Goal: Task Accomplishment & Management: Complete application form

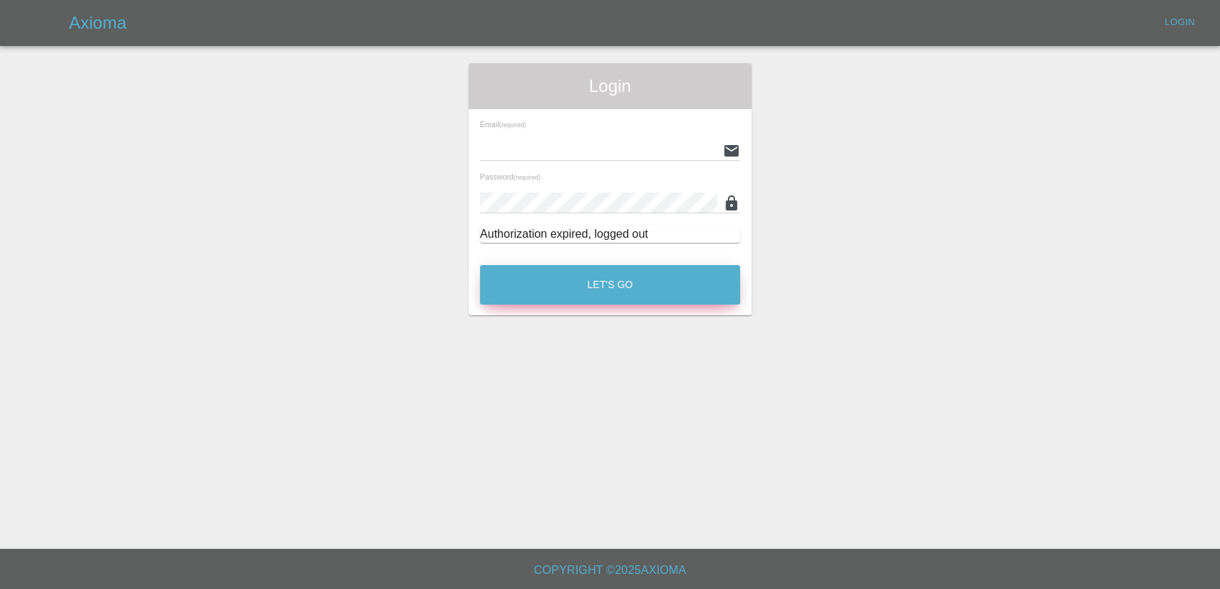
type input "[PERSON_NAME][EMAIL_ADDRESS][PERSON_NAME][DOMAIN_NAME]"
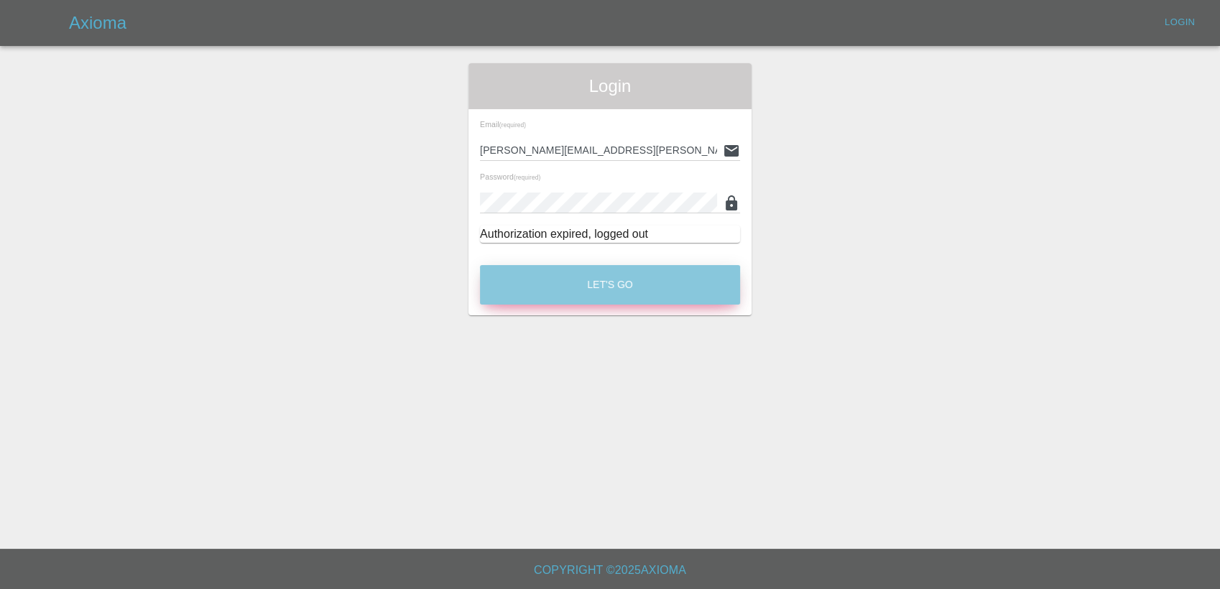
click at [612, 274] on button "Let's Go" at bounding box center [610, 285] width 260 height 40
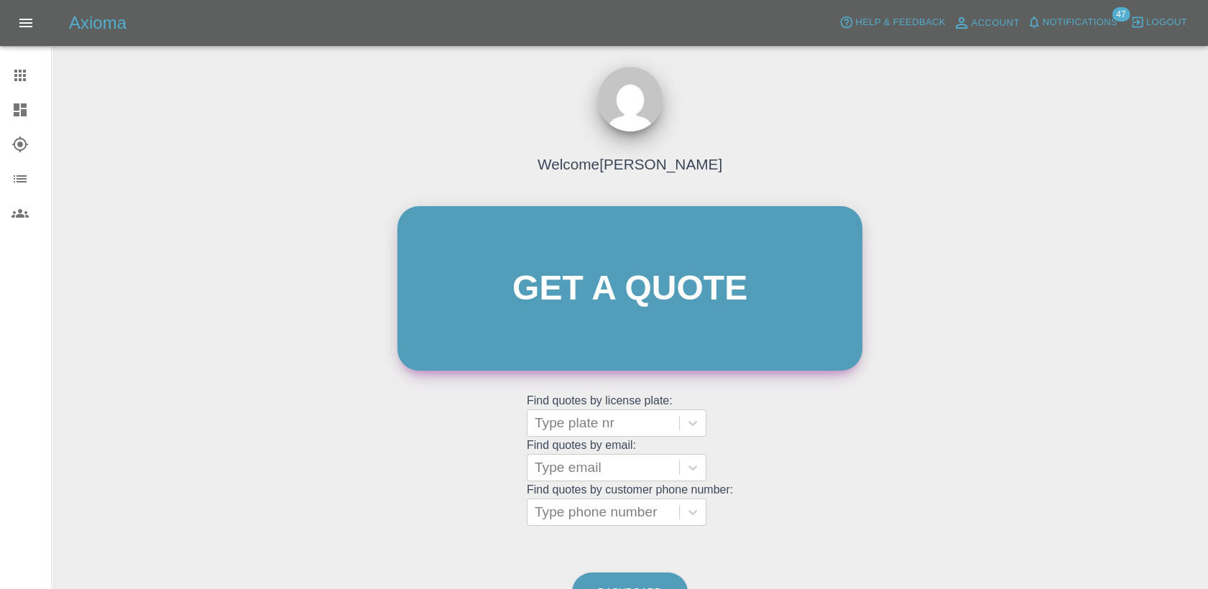
click at [623, 302] on link "Get a quote" at bounding box center [629, 288] width 465 height 165
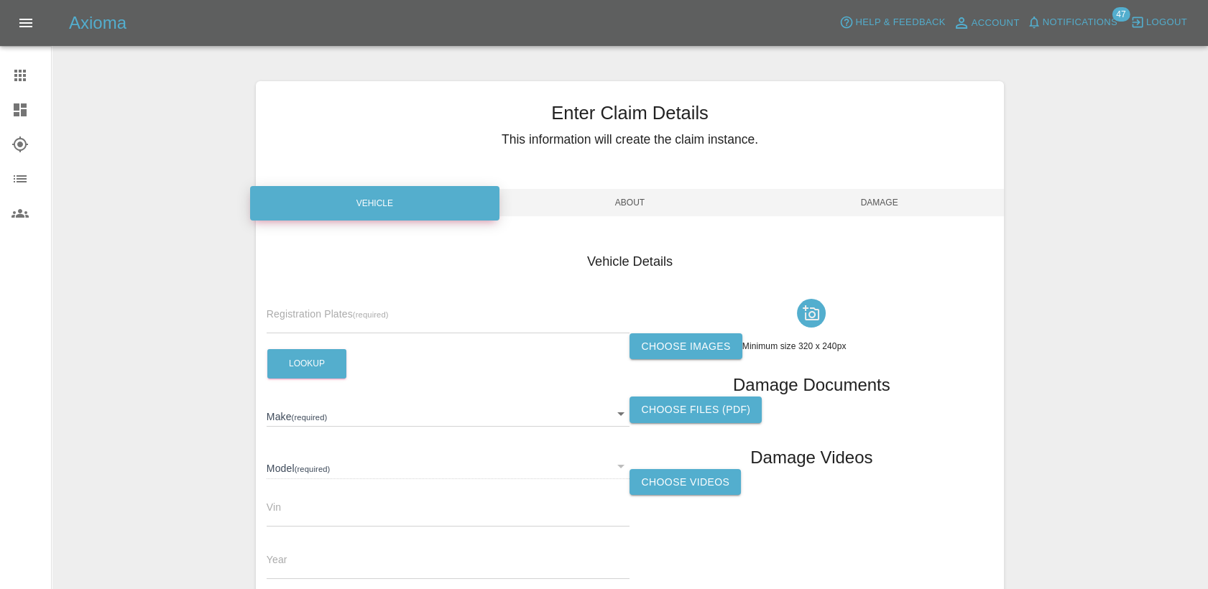
click at [361, 313] on input "text" at bounding box center [449, 323] width 364 height 21
paste input "LF23TDM"
type input "LF23TDM"
click at [322, 363] on button "Lookup" at bounding box center [306, 363] width 79 height 29
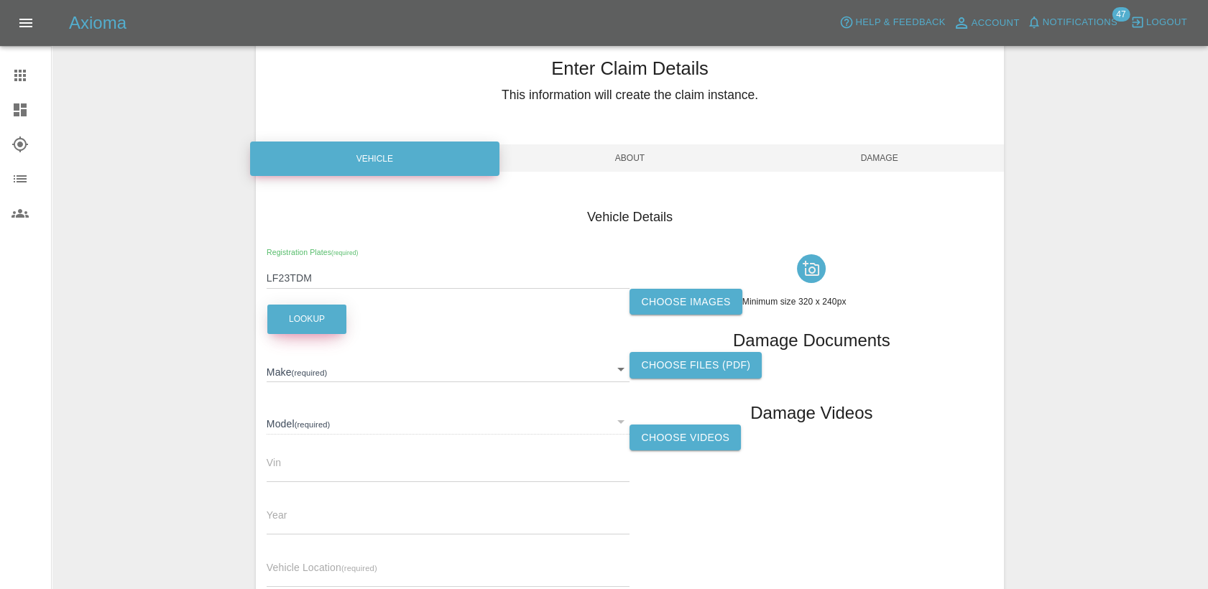
scroll to position [80, 0]
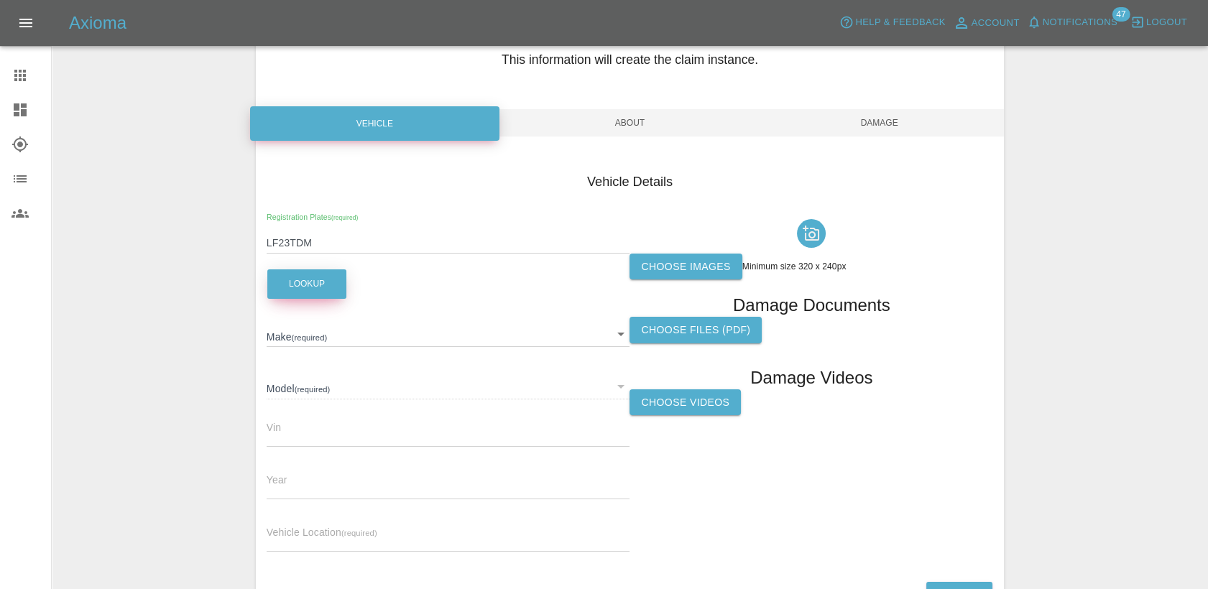
type input "MG"
type input "MG4 SE"
type input "LSJWH4096PN070106"
type input "2023"
click at [706, 262] on label "Choose images" at bounding box center [685, 267] width 112 height 27
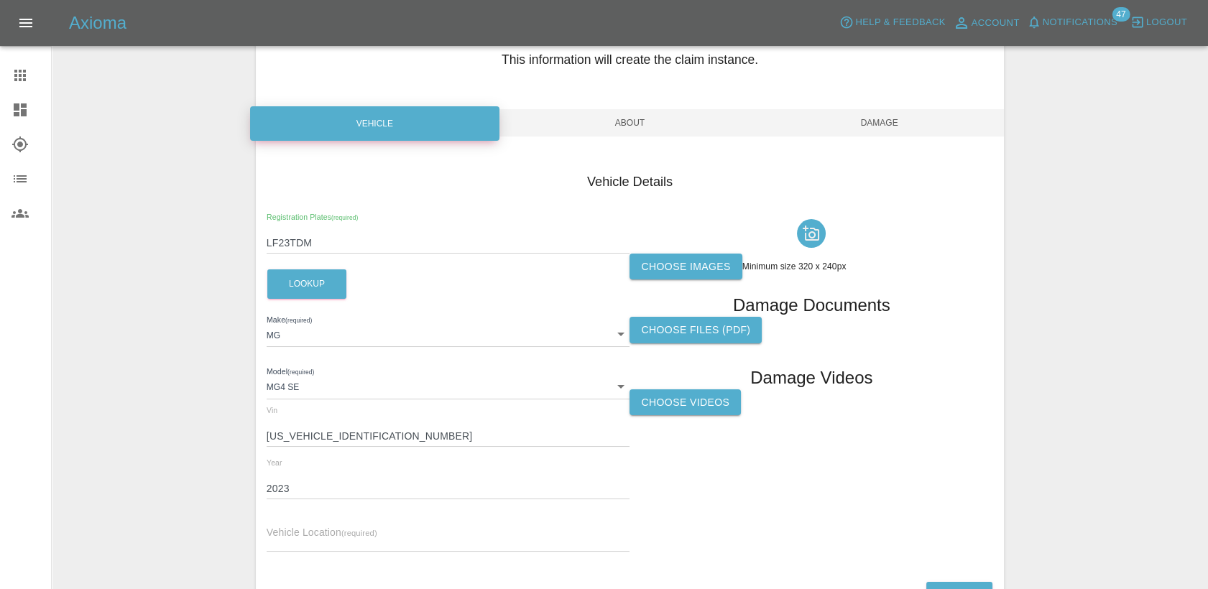
click at [0, 0] on input "Choose images" at bounding box center [0, 0] width 0 height 0
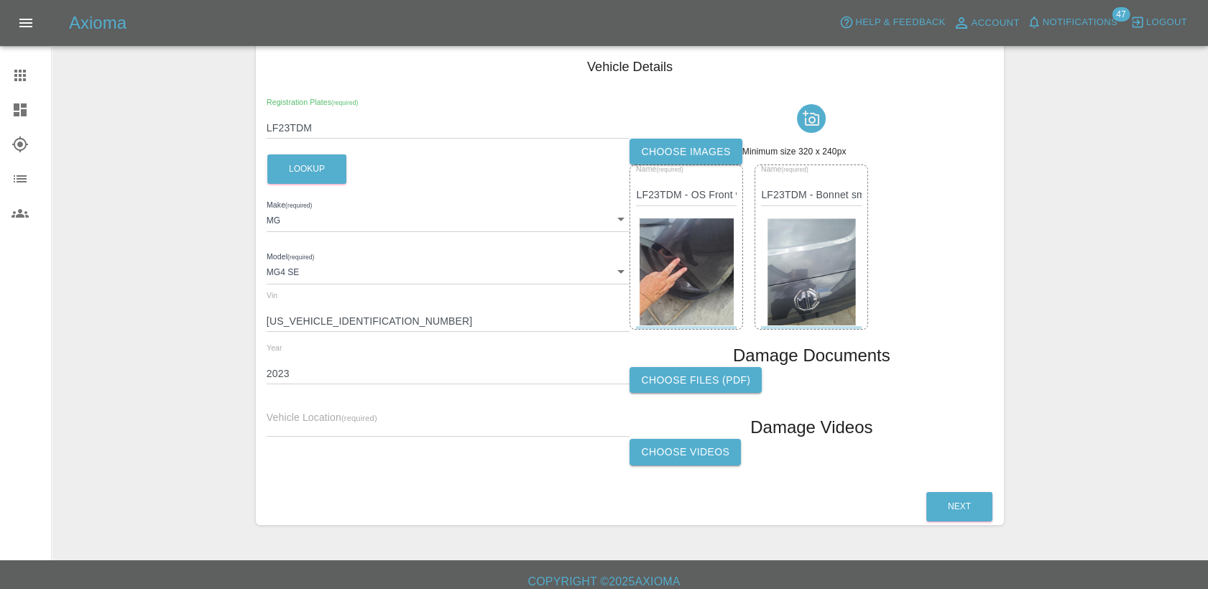
scroll to position [206, 0]
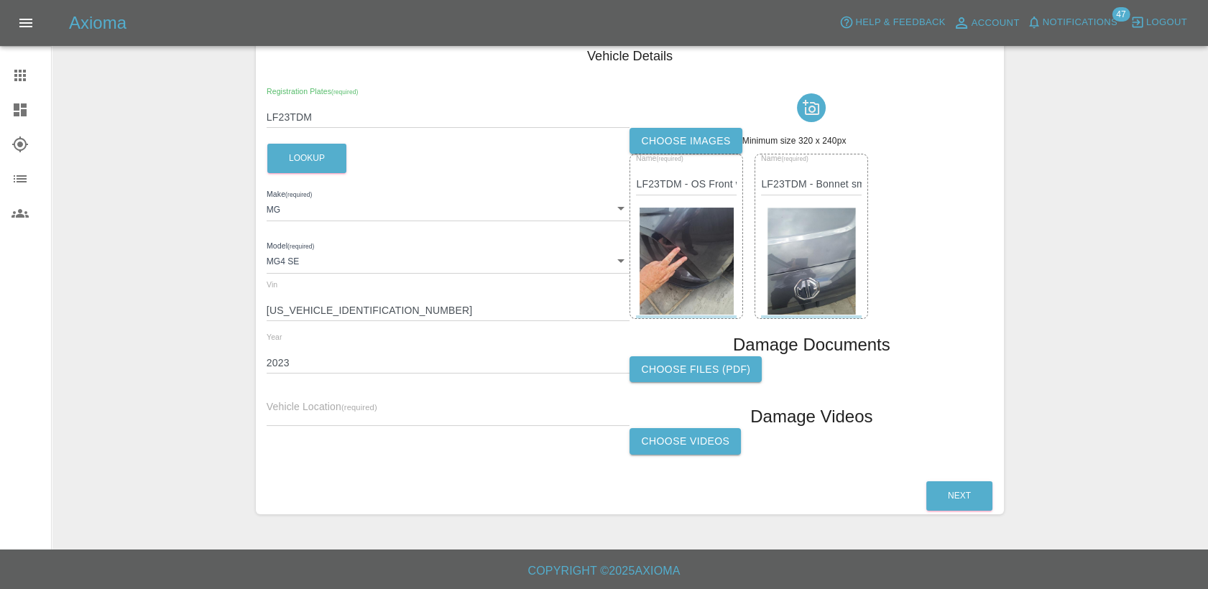
click at [332, 408] on input "text" at bounding box center [449, 415] width 364 height 21
paste input "[STREET_ADDRESS]"
type input "[STREET_ADDRESS]"
click at [953, 492] on button "Next" at bounding box center [959, 495] width 66 height 29
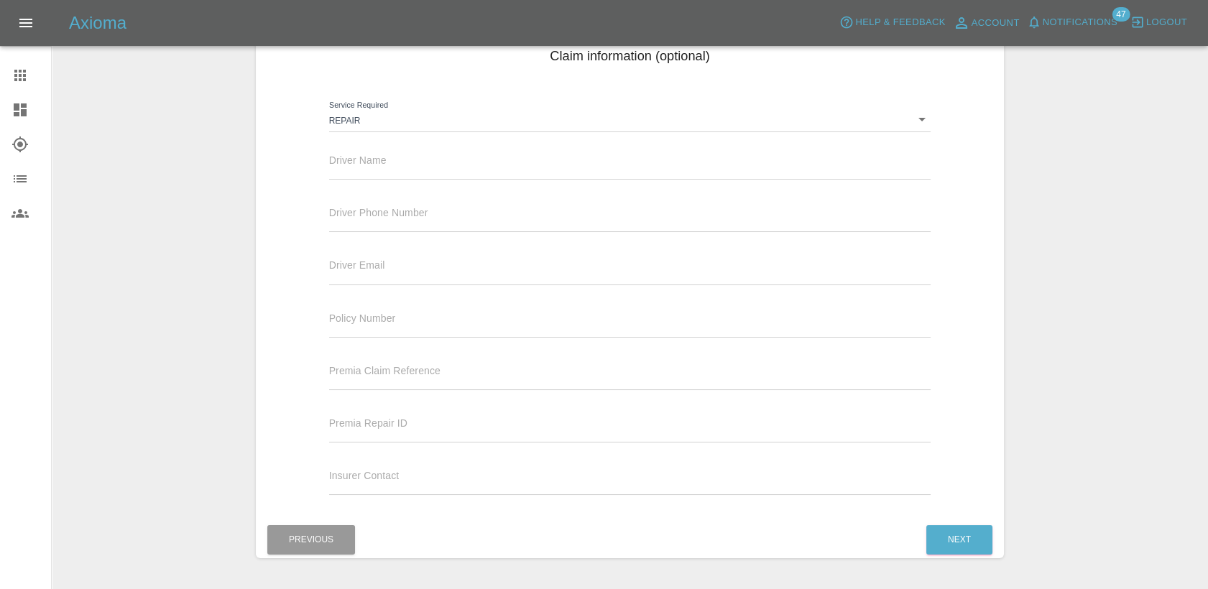
click at [1135, 389] on div "Enter Claim Details This information will create the claim instance. Vehicle Ab…" at bounding box center [629, 217] width 1155 height 719
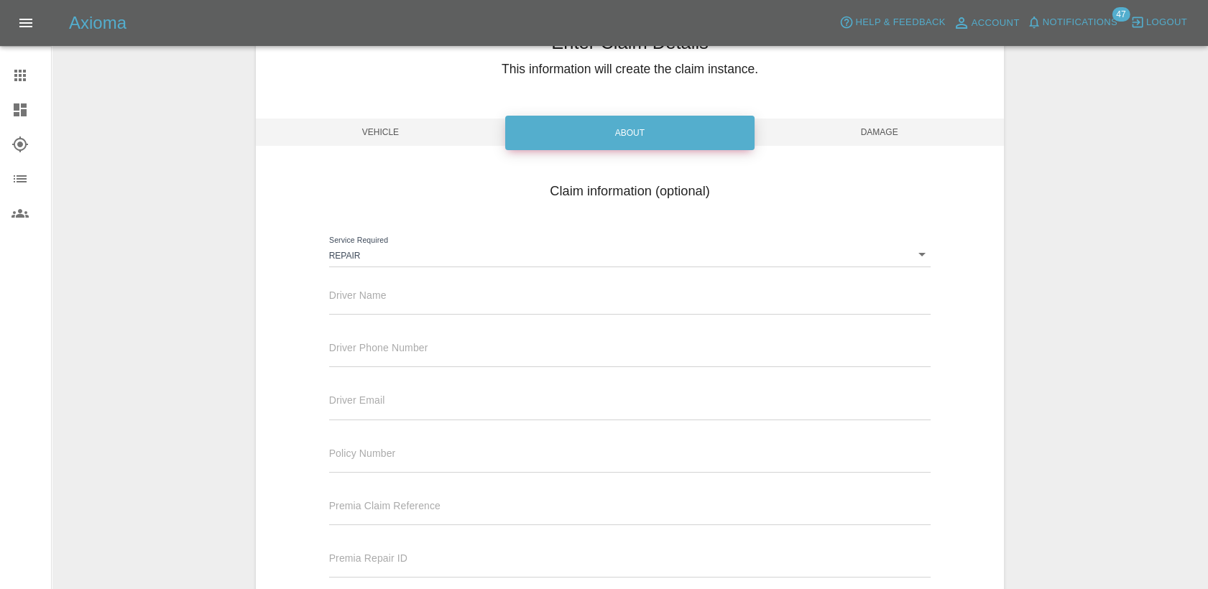
scroll to position [46, 0]
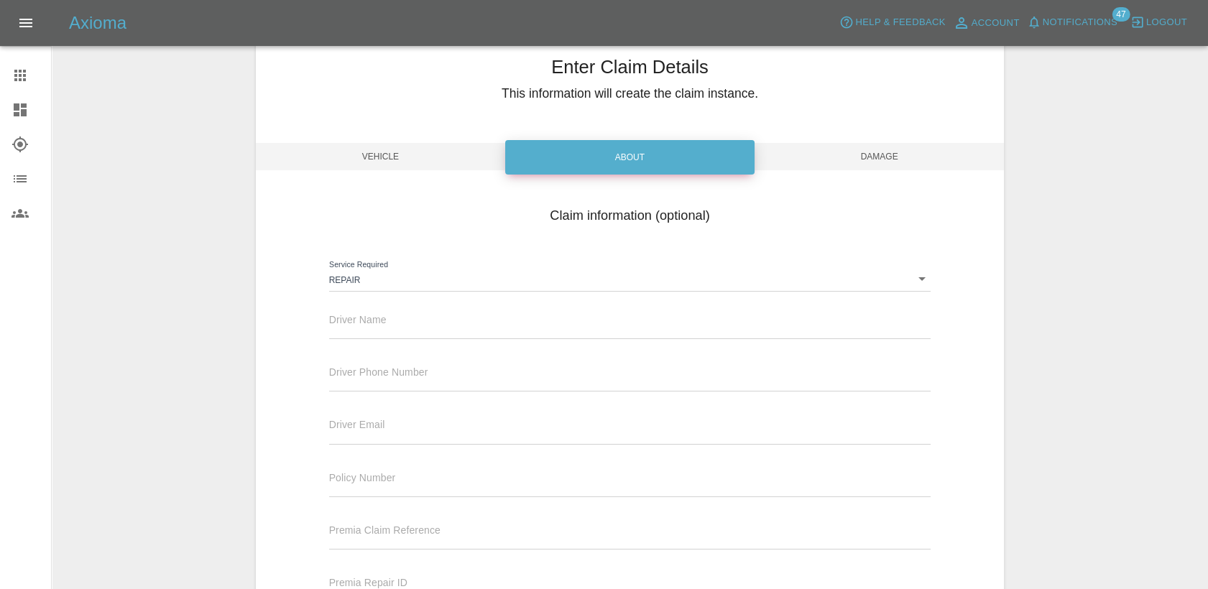
click at [384, 333] on input "text" at bounding box center [630, 328] width 602 height 21
paste input "[PERSON_NAME]"
type input "[PERSON_NAME]"
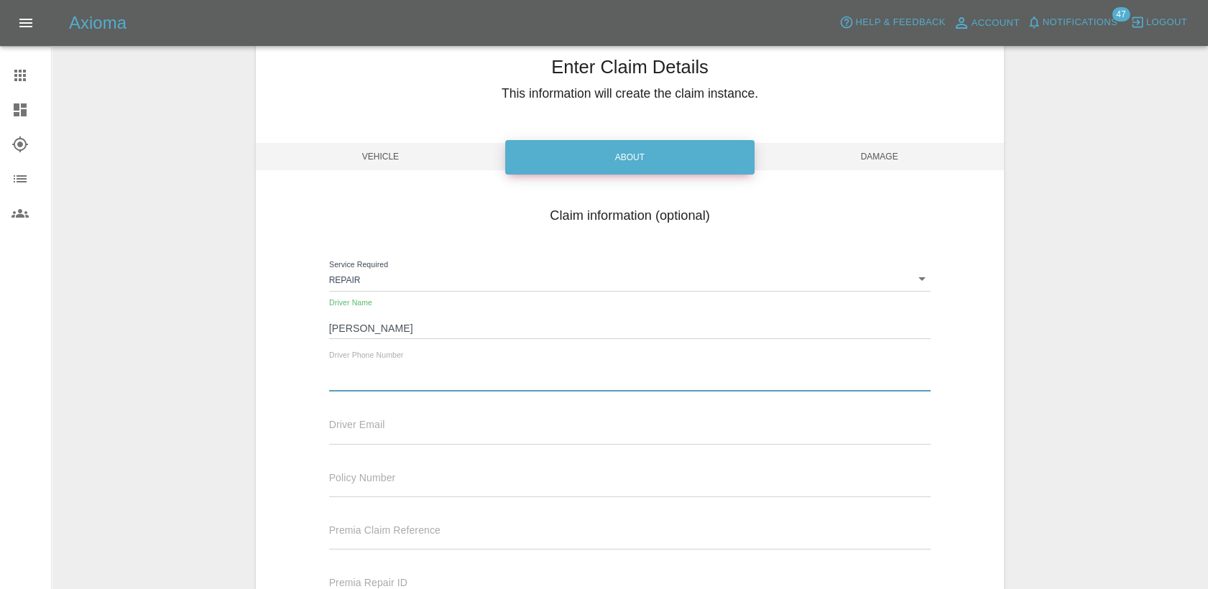
click at [427, 371] on input "text" at bounding box center [630, 381] width 602 height 21
paste input "07941324940"
type input "07941324940"
click at [373, 420] on span "Driver Email" at bounding box center [357, 424] width 56 height 11
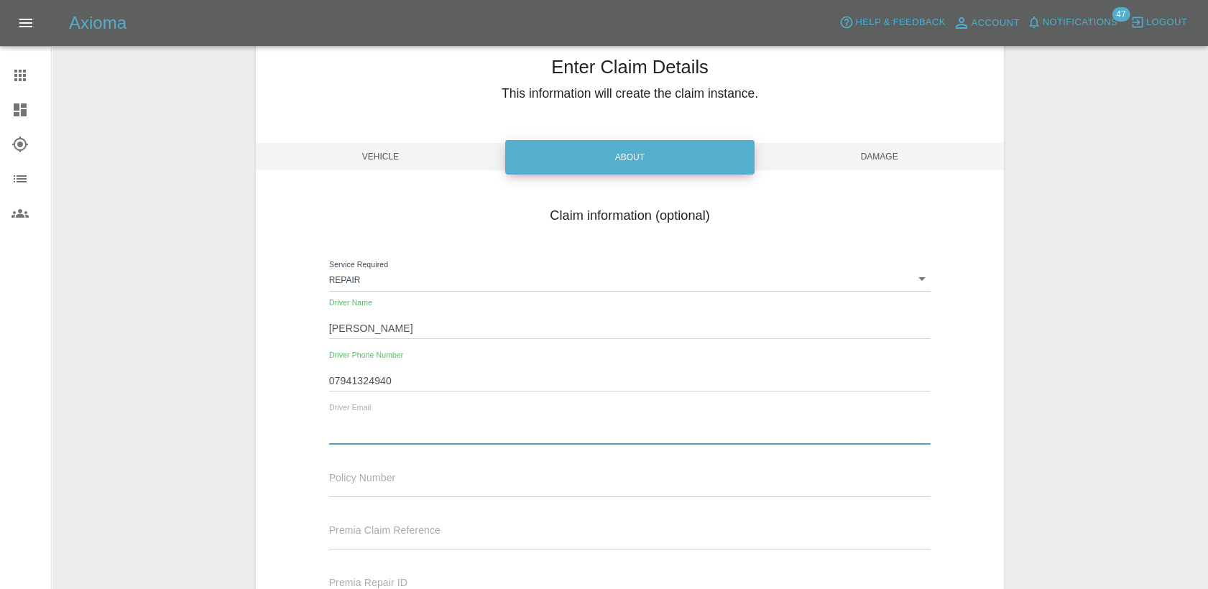
click at [382, 442] on input "text" at bounding box center [630, 433] width 602 height 21
paste input "[PERSON_NAME][EMAIL_ADDRESS][PERSON_NAME][DOMAIN_NAME]"
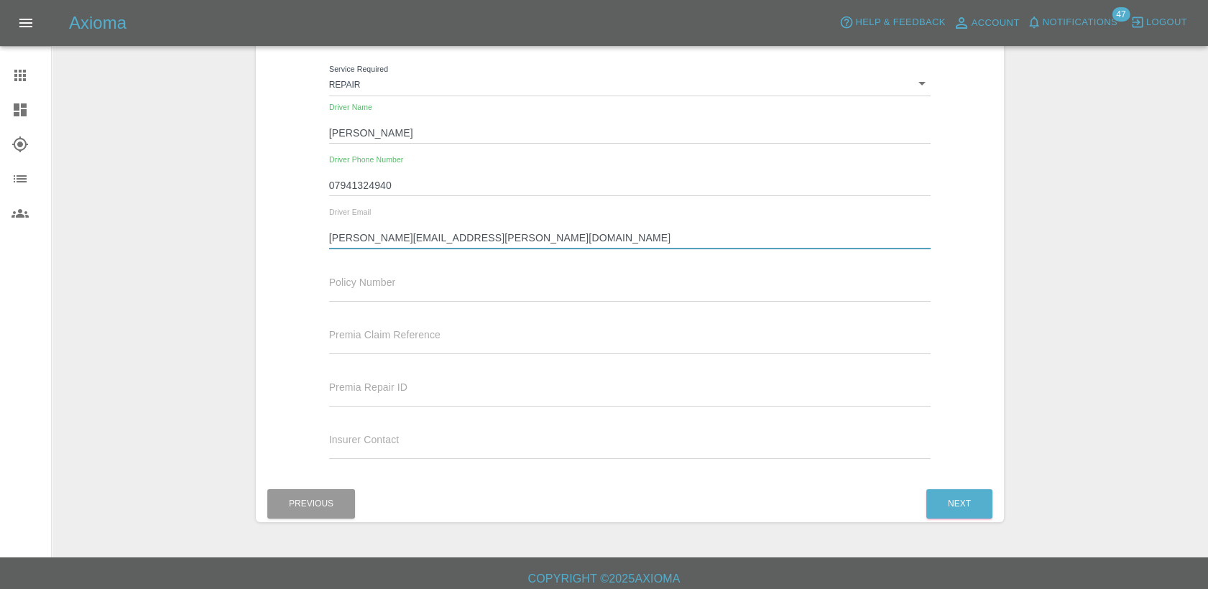
scroll to position [249, 0]
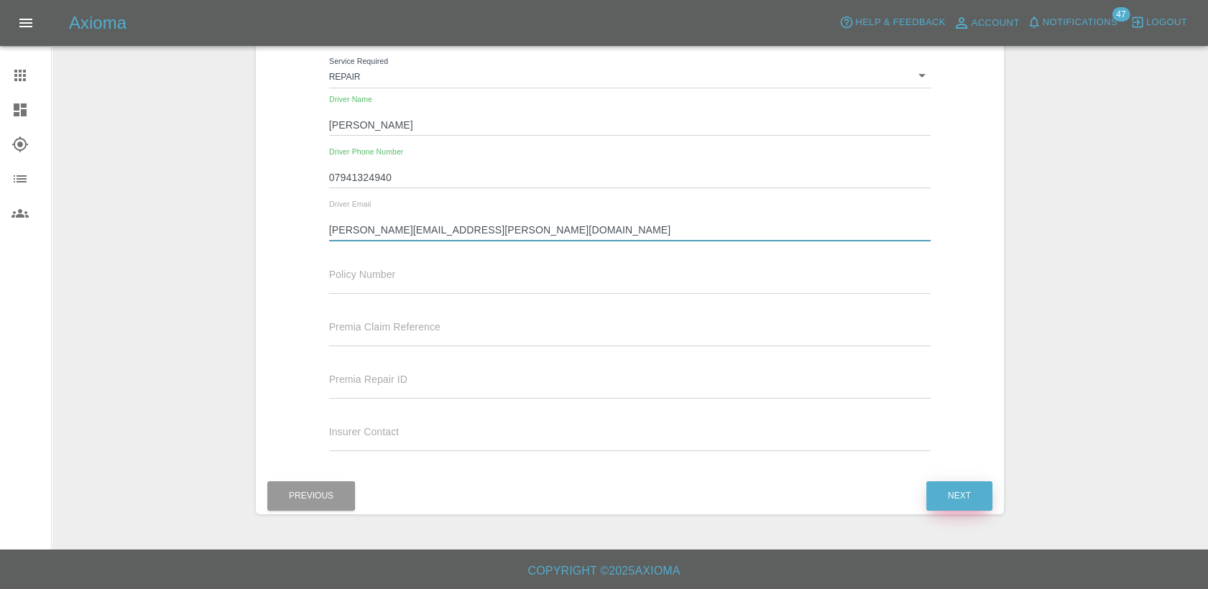
type input "[PERSON_NAME][EMAIL_ADDRESS][PERSON_NAME][DOMAIN_NAME]"
click at [933, 495] on button "Next" at bounding box center [959, 495] width 66 height 29
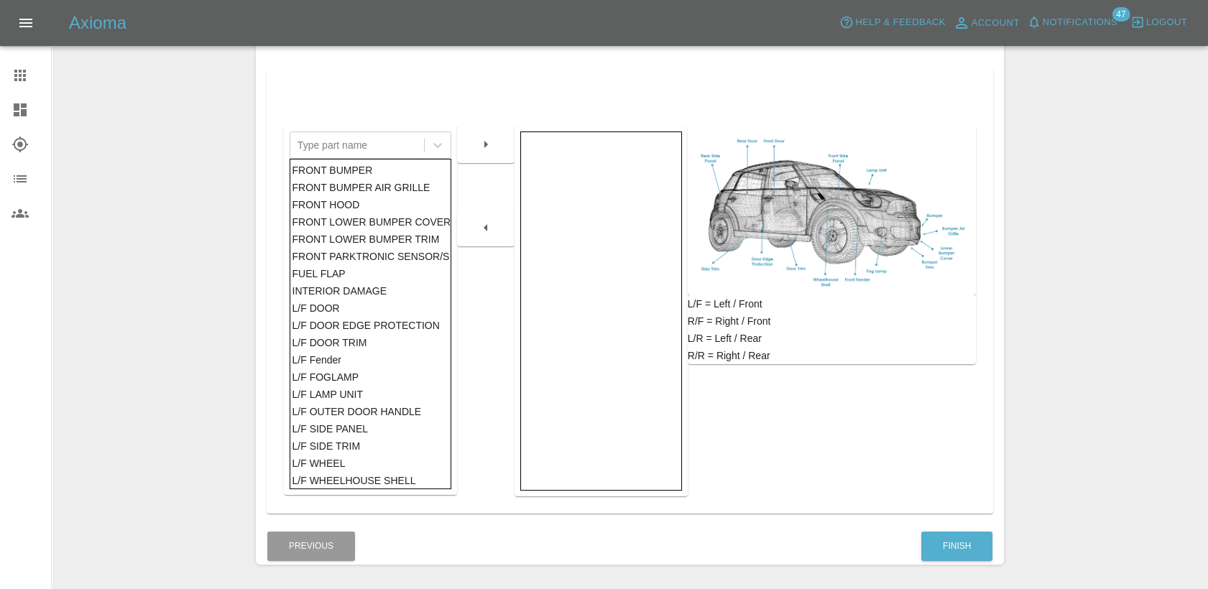
click at [354, 169] on div "FRONT BUMPER" at bounding box center [370, 170] width 157 height 17
click at [372, 207] on div "FRONT HOOD" at bounding box center [370, 204] width 157 height 17
click at [490, 149] on icon "button" at bounding box center [485, 144] width 17 height 17
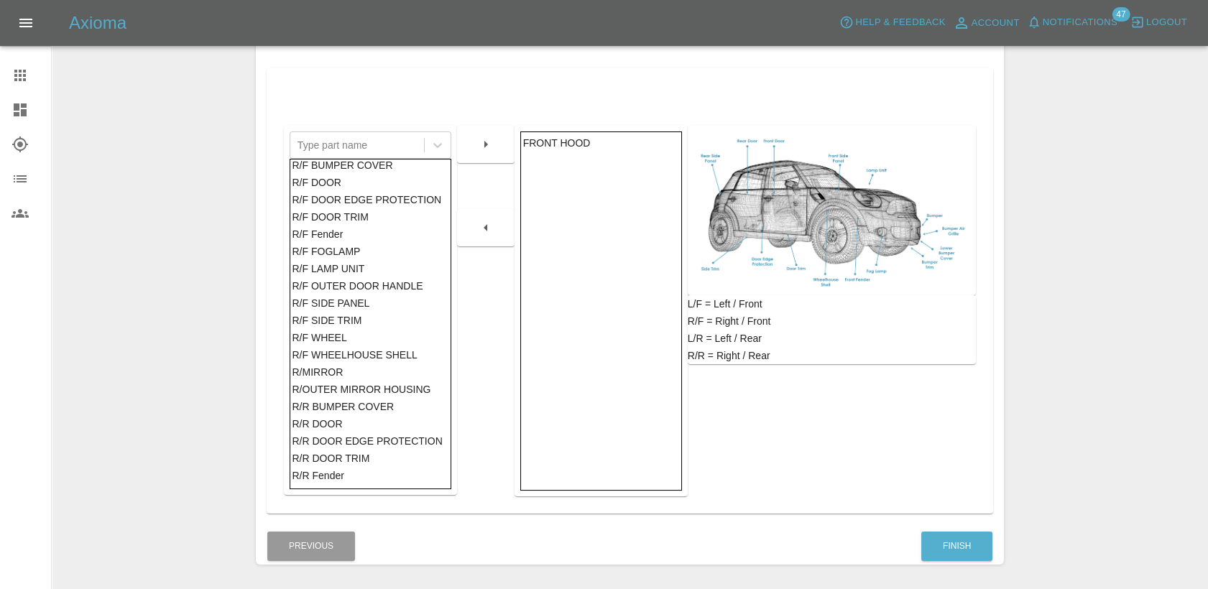
scroll to position [479, 0]
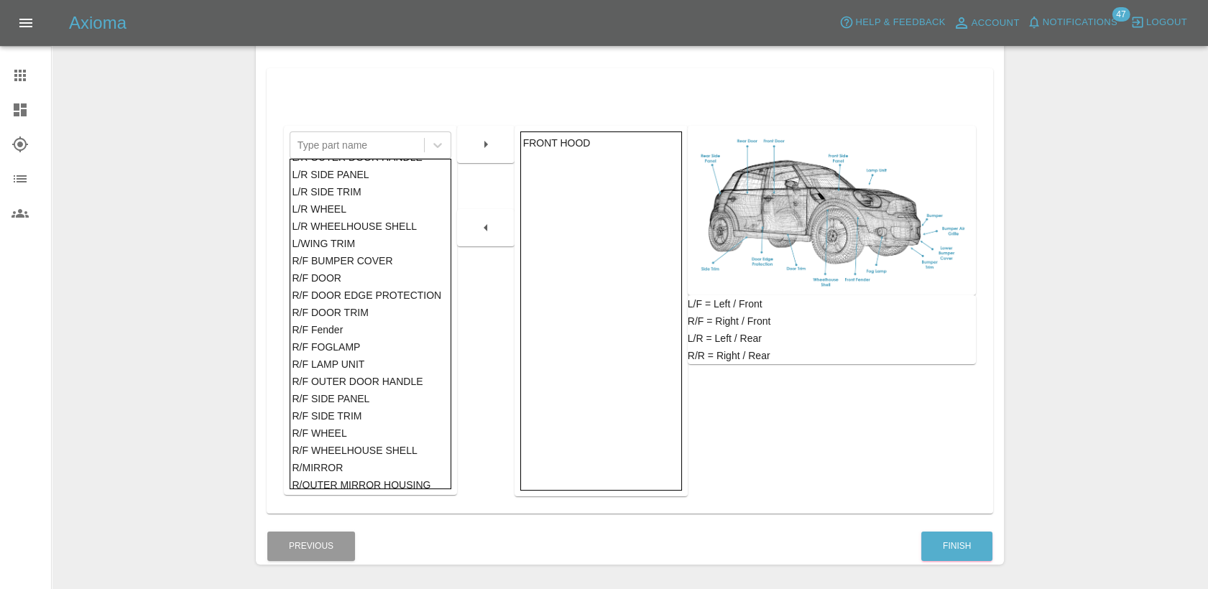
click at [335, 397] on div "R/F SIDE PANEL" at bounding box center [370, 398] width 157 height 17
drag, startPoint x: 490, startPoint y: 149, endPoint x: 566, endPoint y: 198, distance: 90.5
click at [490, 147] on icon "button" at bounding box center [485, 144] width 17 height 17
click at [972, 540] on button "Finish" at bounding box center [956, 546] width 71 height 29
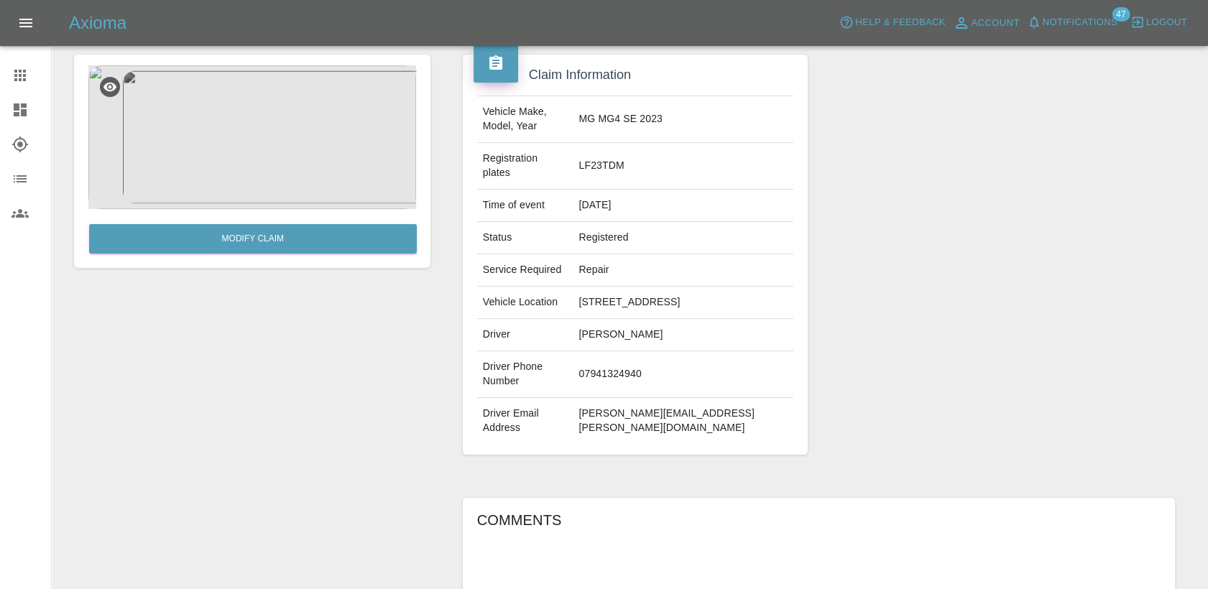
scroll to position [316, 0]
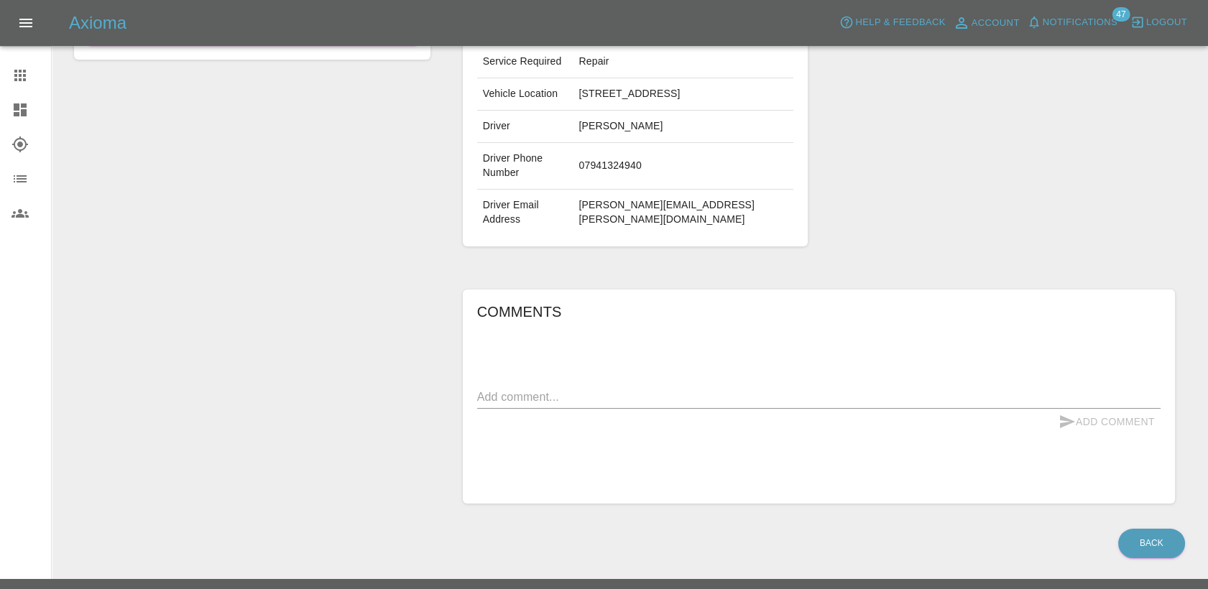
click at [573, 386] on div "x" at bounding box center [818, 397] width 683 height 23
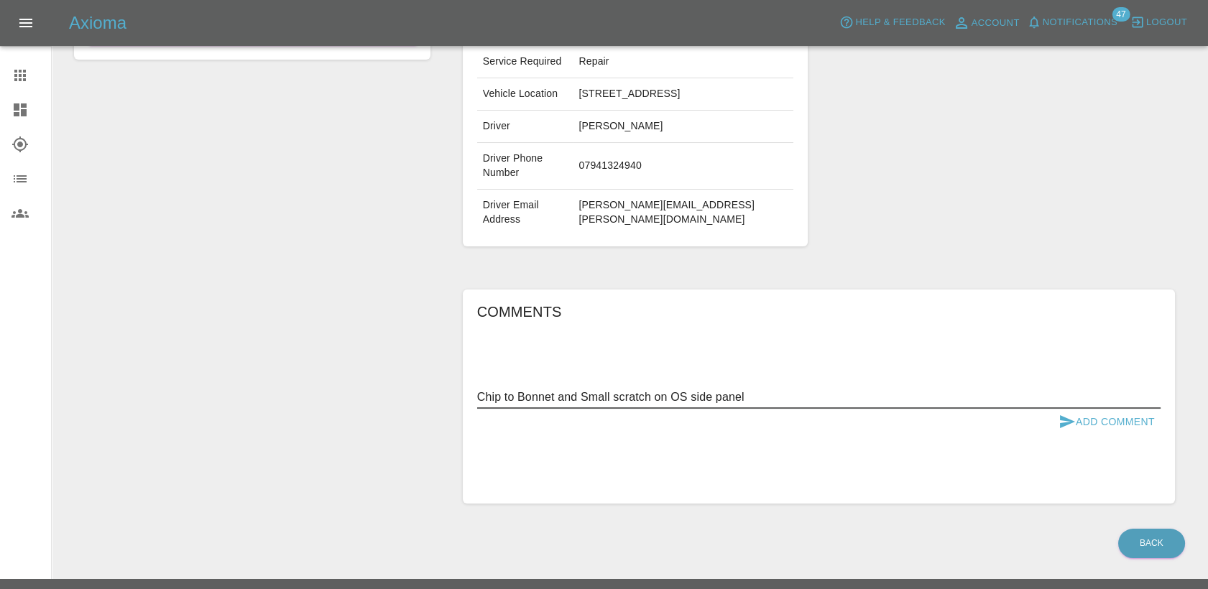
type textarea "Chip to Bonnet and Small scratch on OS side panel"
click at [1158, 409] on button "Add Comment" at bounding box center [1107, 422] width 108 height 27
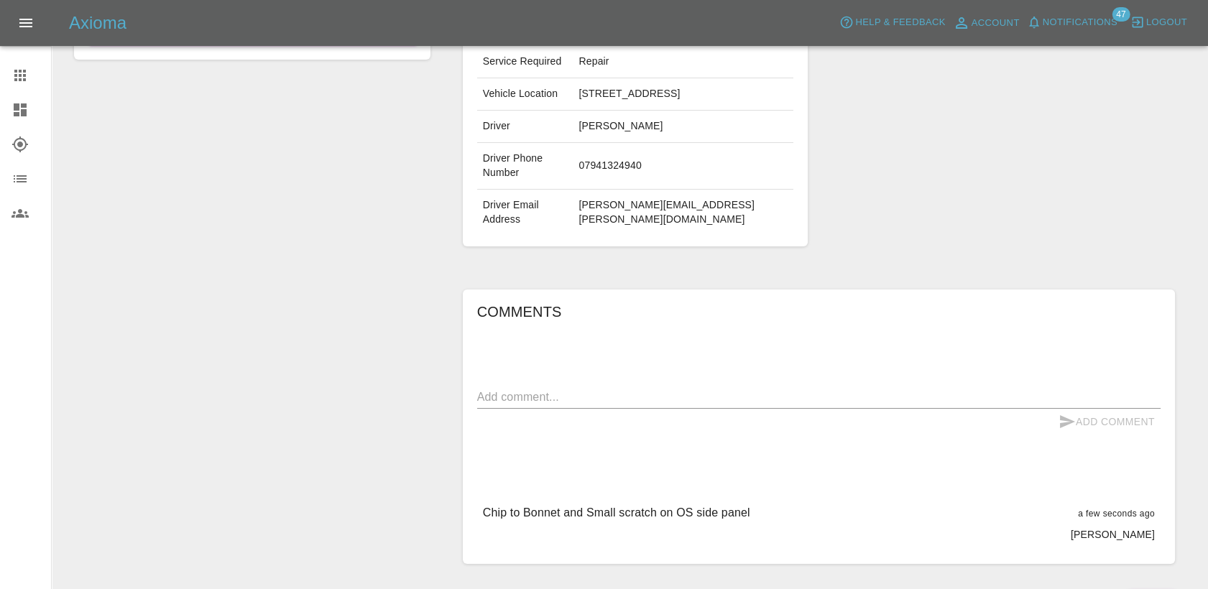
drag, startPoint x: 634, startPoint y: 93, endPoint x: 591, endPoint y: 79, distance: 45.4
click at [591, 79] on tr "Vehicle Location 323, Amersham Road,, Hazlemere,, HP15 7PX" at bounding box center [635, 94] width 317 height 32
copy tr "[STREET_ADDRESS]"
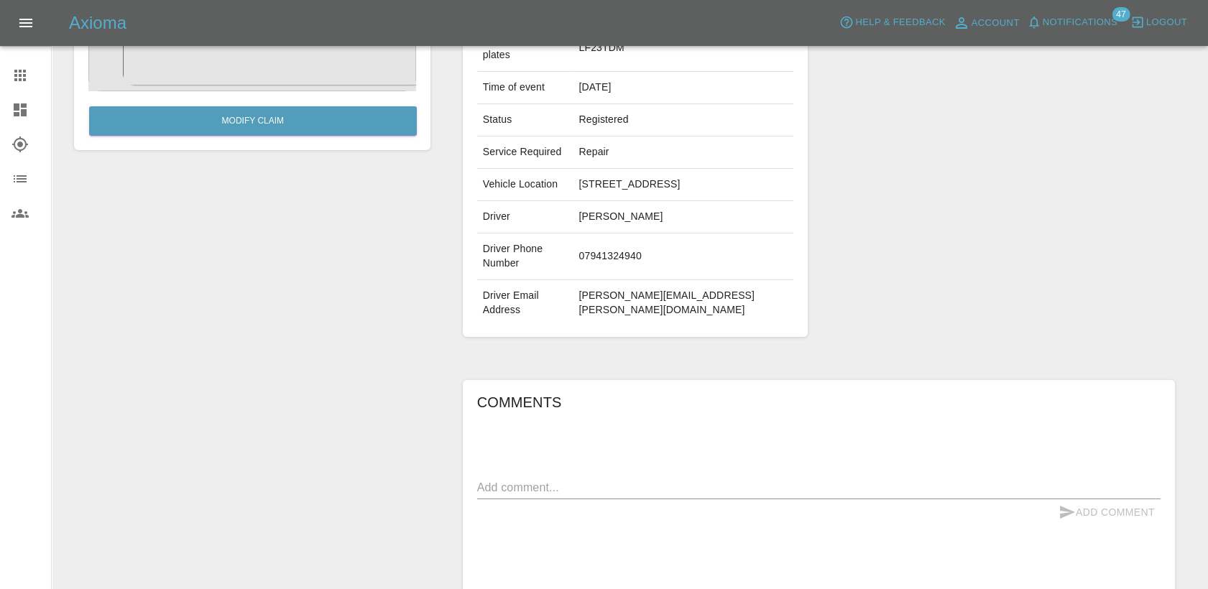
scroll to position [157, 0]
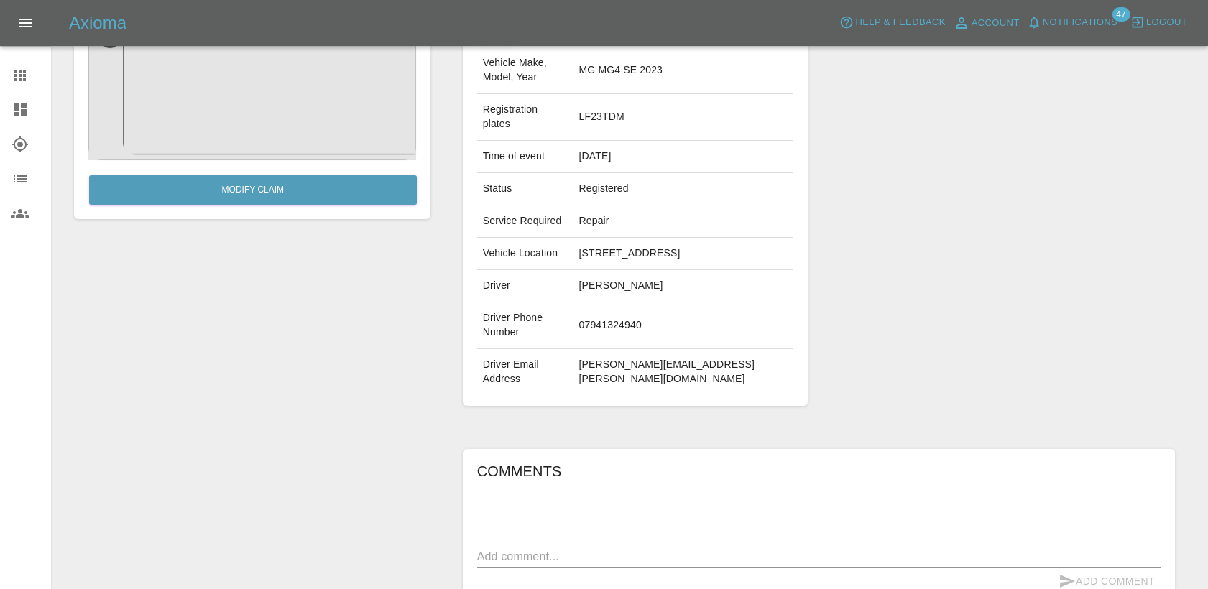
drag, startPoint x: 680, startPoint y: 286, endPoint x: 591, endPoint y: 297, distance: 90.5
click at [591, 297] on tr "Driver Liza-Marie Evans" at bounding box center [635, 286] width 317 height 32
copy tr "[PERSON_NAME]"
drag, startPoint x: 678, startPoint y: 320, endPoint x: 596, endPoint y: 326, distance: 82.9
click at [596, 326] on td "07941324940" at bounding box center [683, 326] width 221 height 47
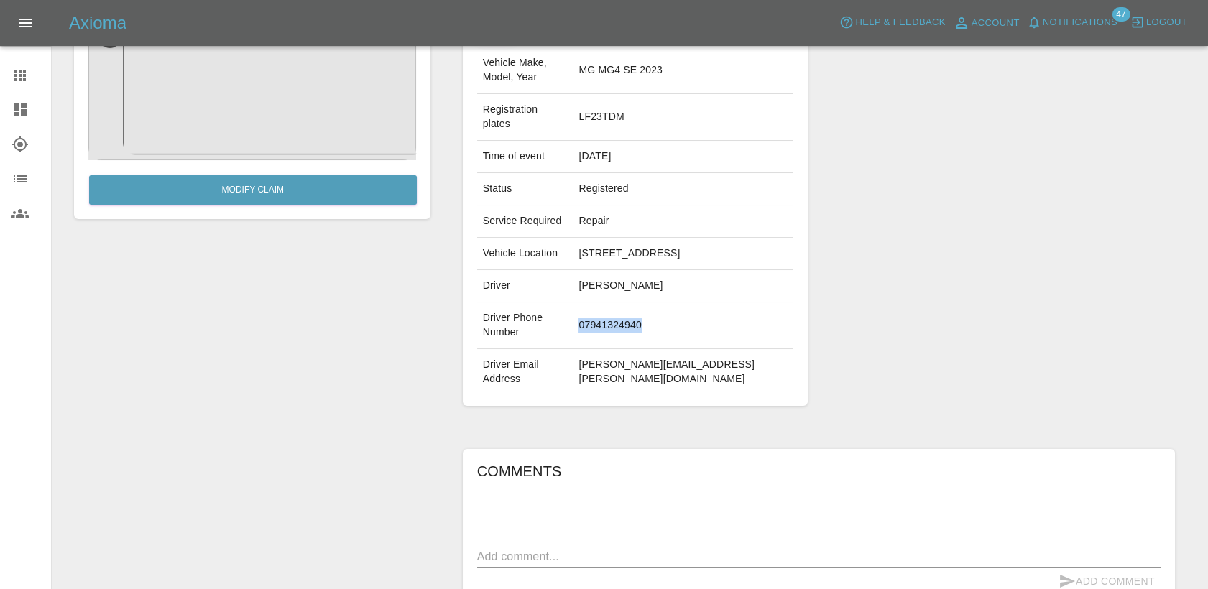
copy td "07941324940"
drag, startPoint x: 742, startPoint y: 357, endPoint x: 593, endPoint y: 354, distance: 149.5
click at [593, 354] on td "[PERSON_NAME][EMAIL_ADDRESS][PERSON_NAME][DOMAIN_NAME]" at bounding box center [683, 372] width 221 height 46
copy td "[PERSON_NAME][EMAIL_ADDRESS][PERSON_NAME][DOMAIN_NAME]"
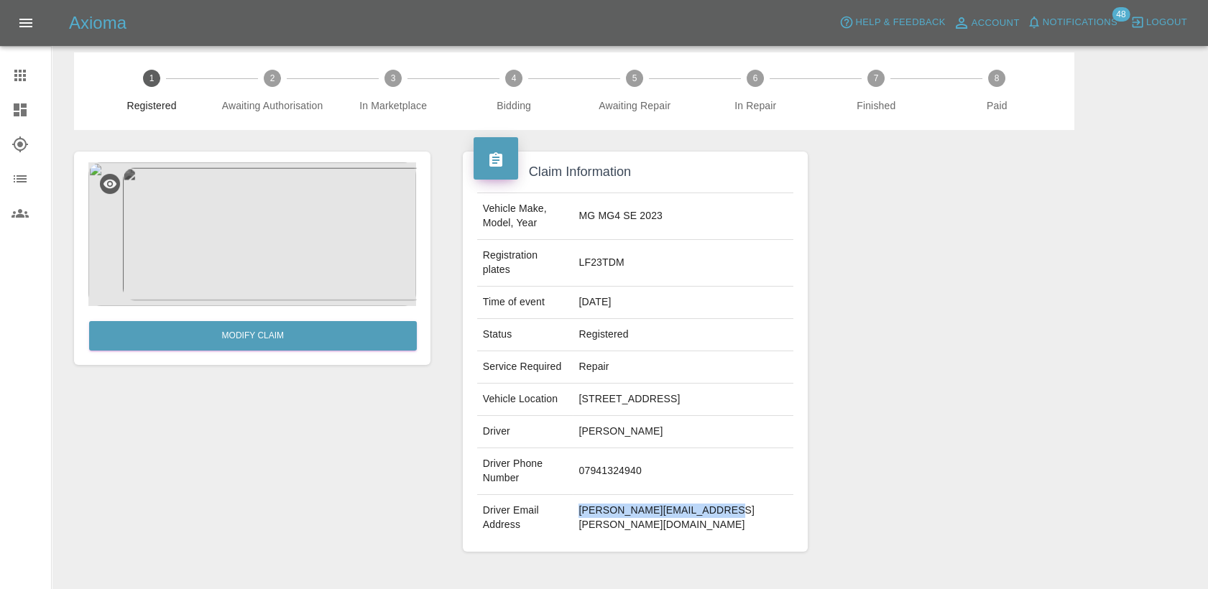
scroll to position [0, 0]
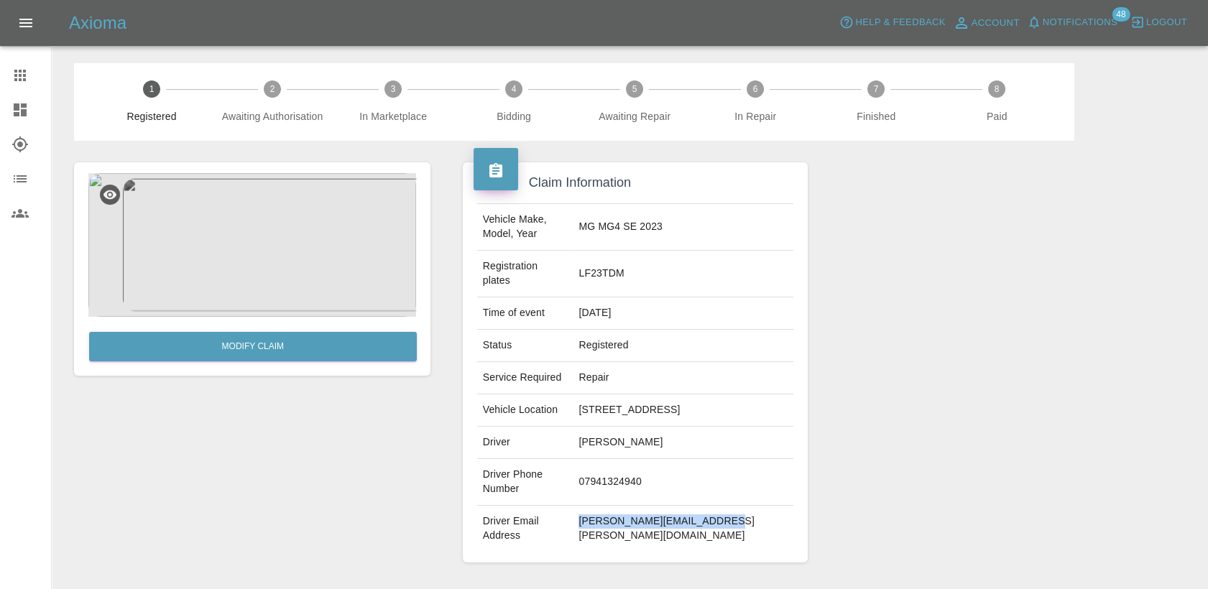
click at [25, 75] on icon at bounding box center [19, 75] width 11 height 11
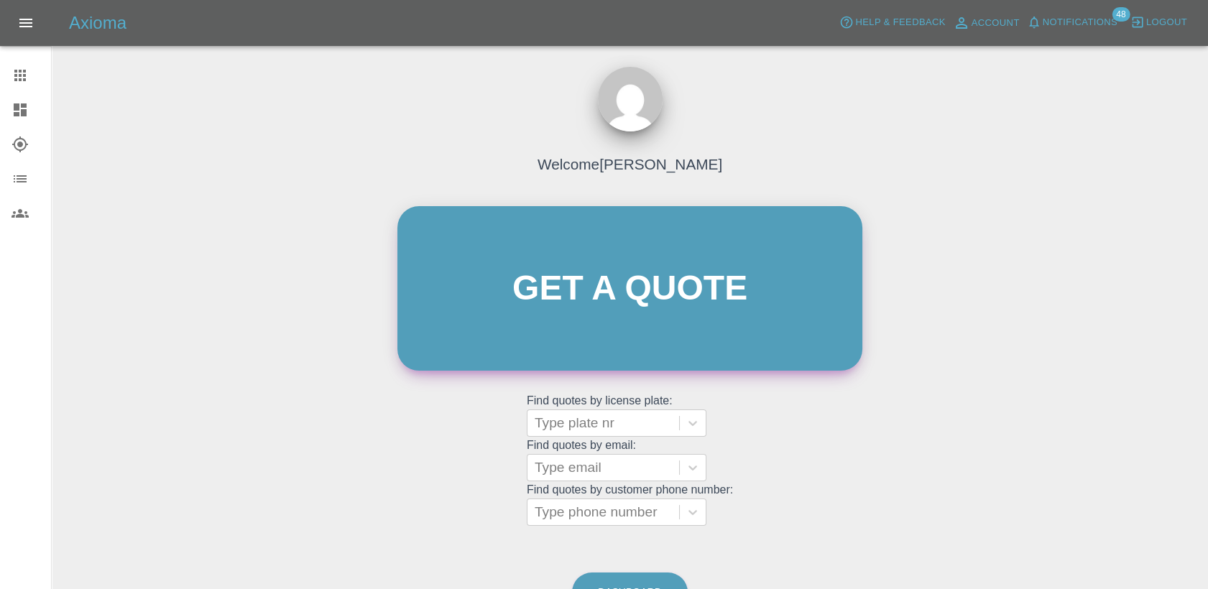
click at [703, 303] on link "Get a quote" at bounding box center [629, 288] width 465 height 165
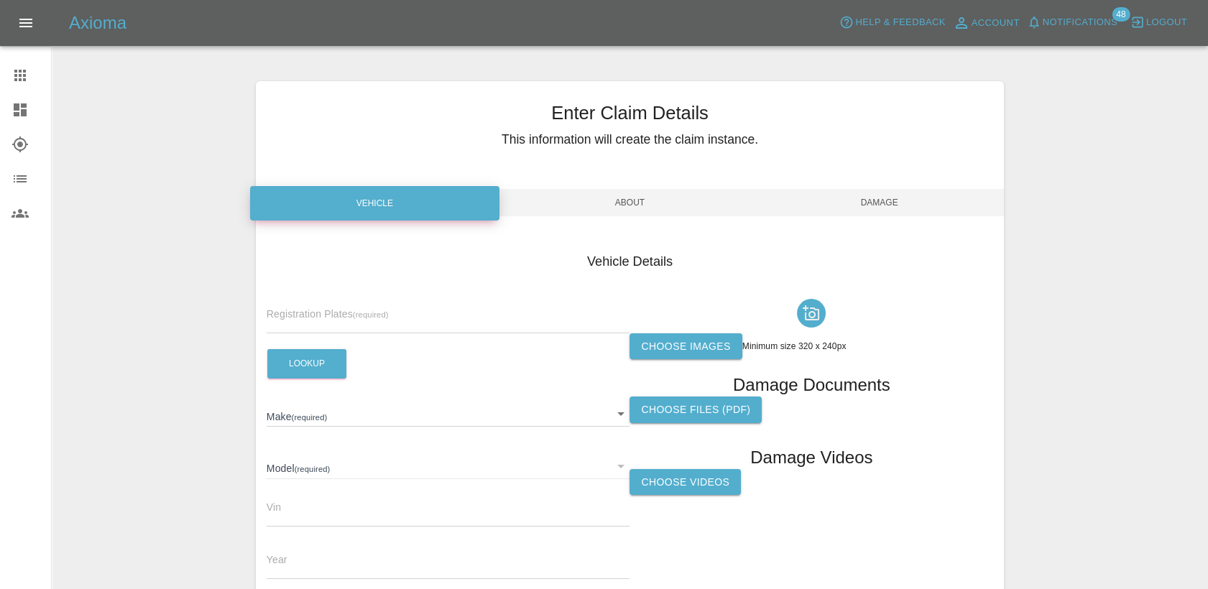
click at [372, 305] on div "Registration Plates (required)" at bounding box center [449, 313] width 364 height 40
click at [369, 313] on input "text" at bounding box center [449, 323] width 364 height 21
paste input "DT25CZU"
type input "DT25CZU"
click at [310, 369] on button "Lookup" at bounding box center [306, 363] width 79 height 29
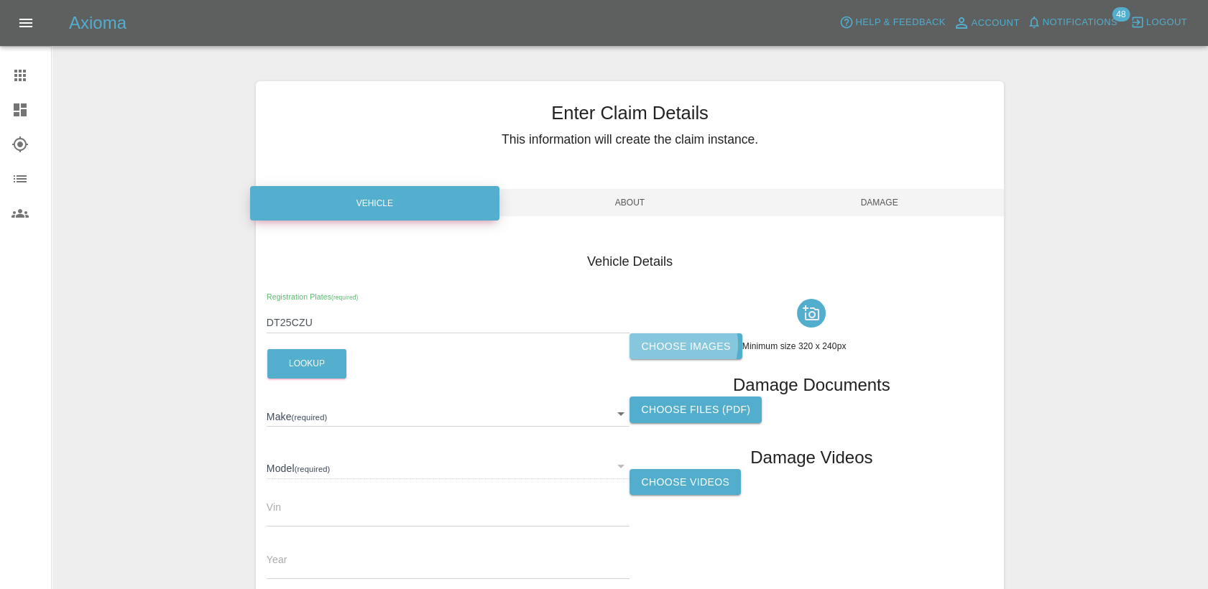
click at [677, 345] on label "Choose images" at bounding box center [685, 346] width 112 height 27
click at [0, 0] on input "Choose images" at bounding box center [0, 0] width 0 height 0
type input "JAECOO"
type input "7 PHEV LUXURY"
type input "LNNBBDEE4SC125234"
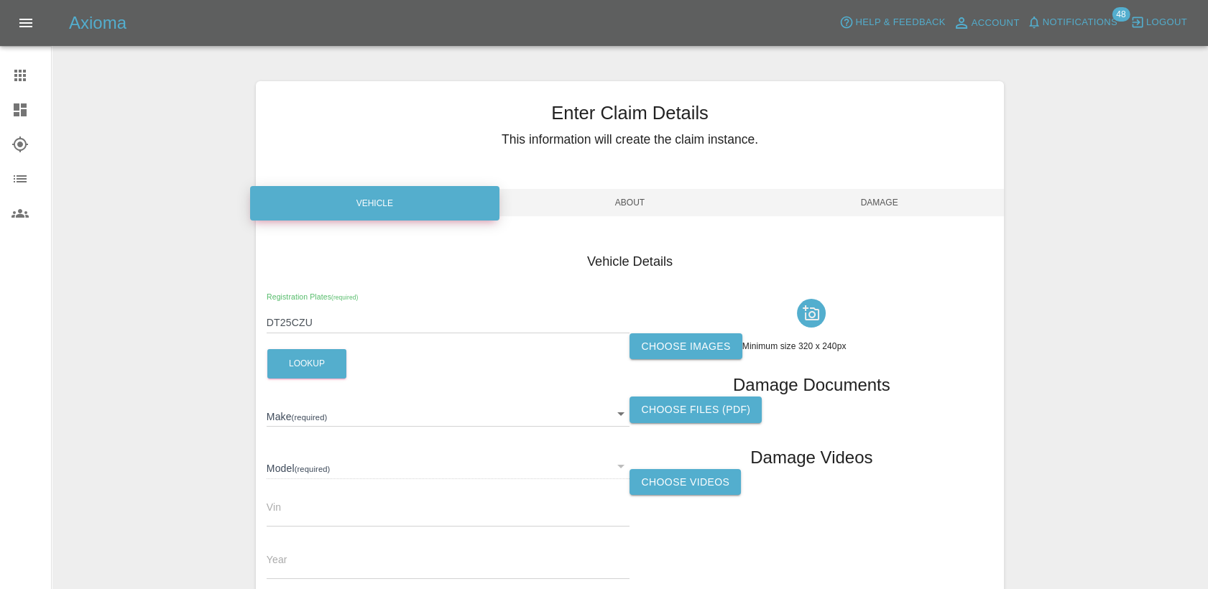
type input "2025"
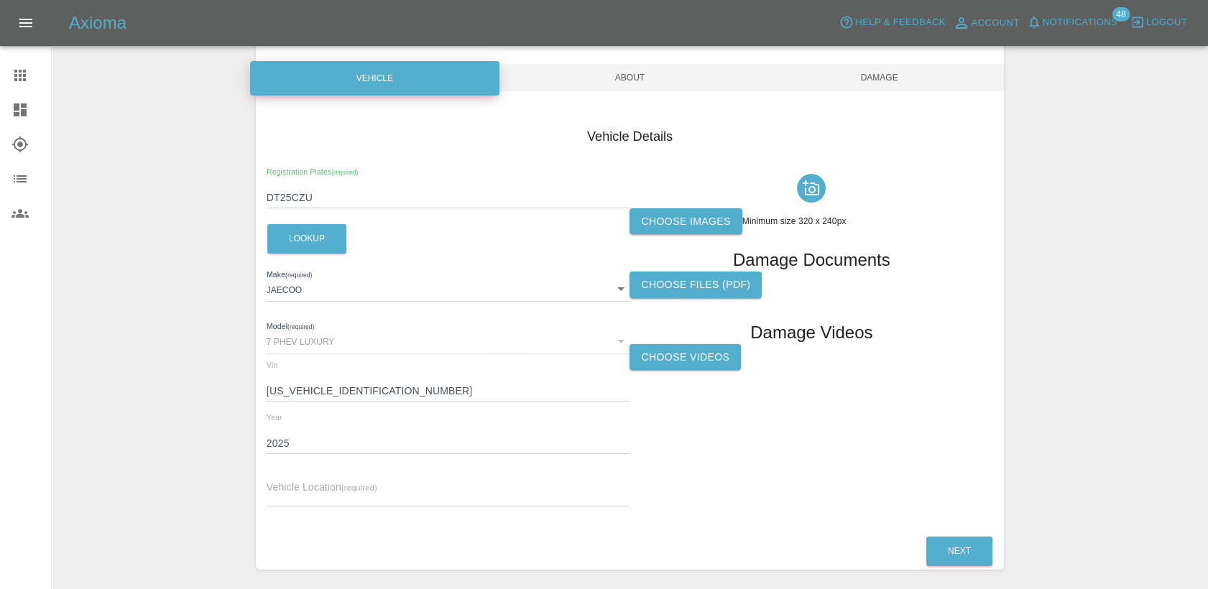
scroll to position [160, 0]
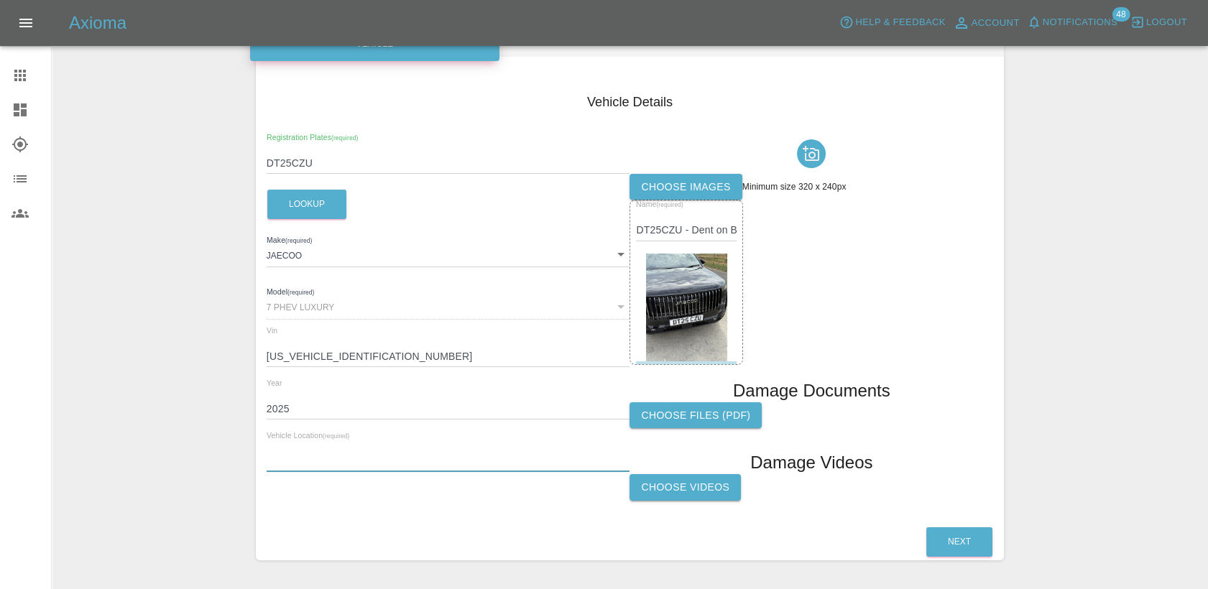
click at [392, 463] on input "text" at bounding box center [449, 461] width 364 height 21
paste input "[STREET_ADDRESS][PERSON_NAME]"
type input "[STREET_ADDRESS][PERSON_NAME]"
click at [952, 546] on button "Next" at bounding box center [959, 541] width 66 height 29
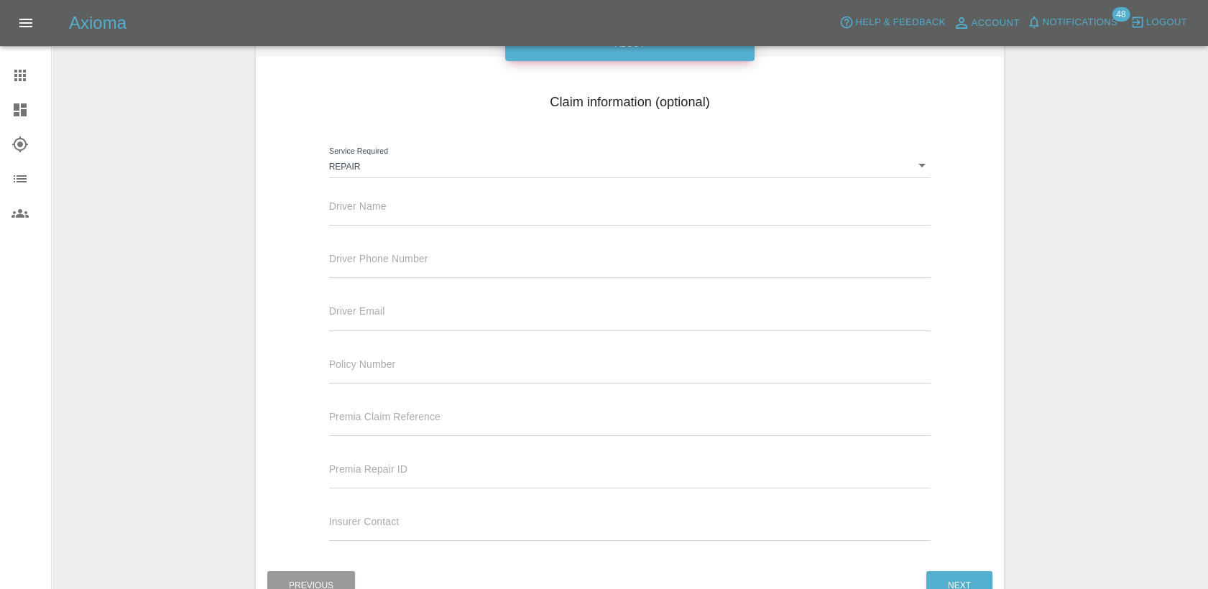
drag, startPoint x: 433, startPoint y: 216, endPoint x: 431, endPoint y: 200, distance: 16.0
click at [433, 215] on input "text" at bounding box center [630, 215] width 602 height 21
paste input "[PERSON_NAME]"
type input "[PERSON_NAME]"
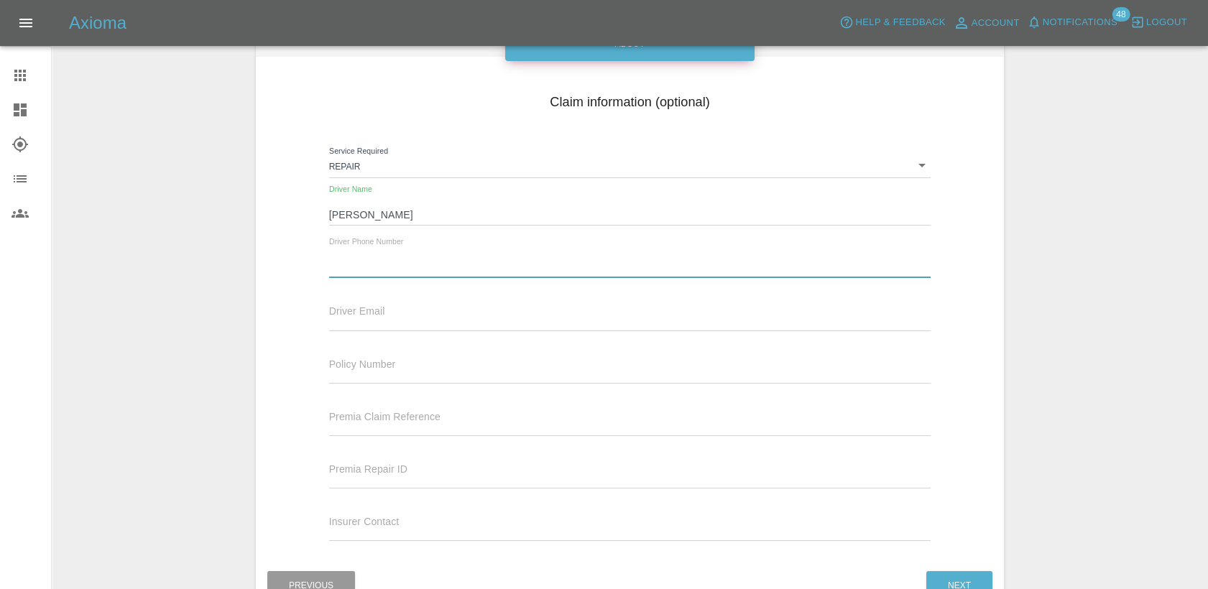
click at [386, 273] on input "text" at bounding box center [630, 267] width 602 height 21
paste input "07368805723"
type input "07368805723"
click at [949, 578] on button "Next" at bounding box center [959, 585] width 66 height 29
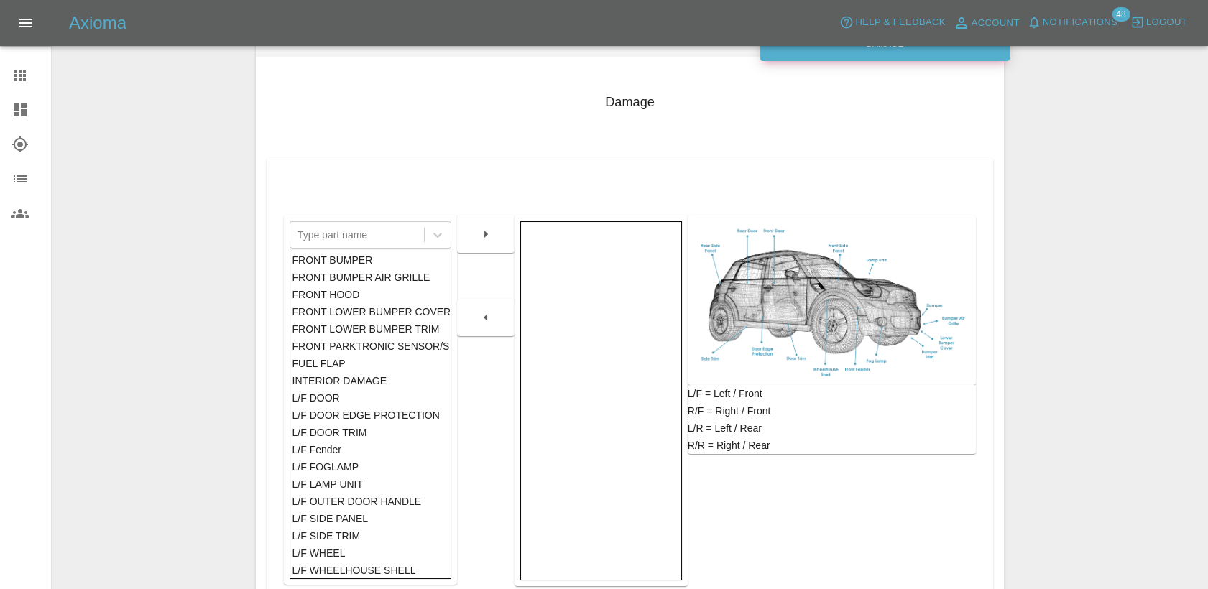
click at [332, 292] on div "FRONT HOOD" at bounding box center [370, 294] width 157 height 17
click at [492, 232] on icon "button" at bounding box center [485, 234] width 17 height 17
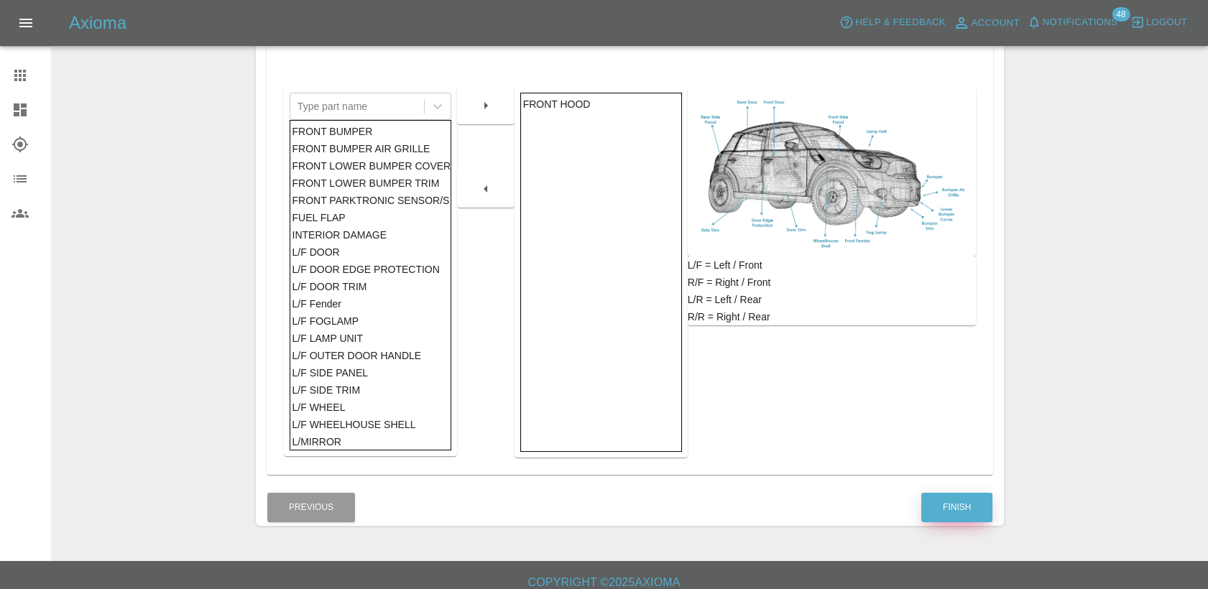
scroll to position [300, 0]
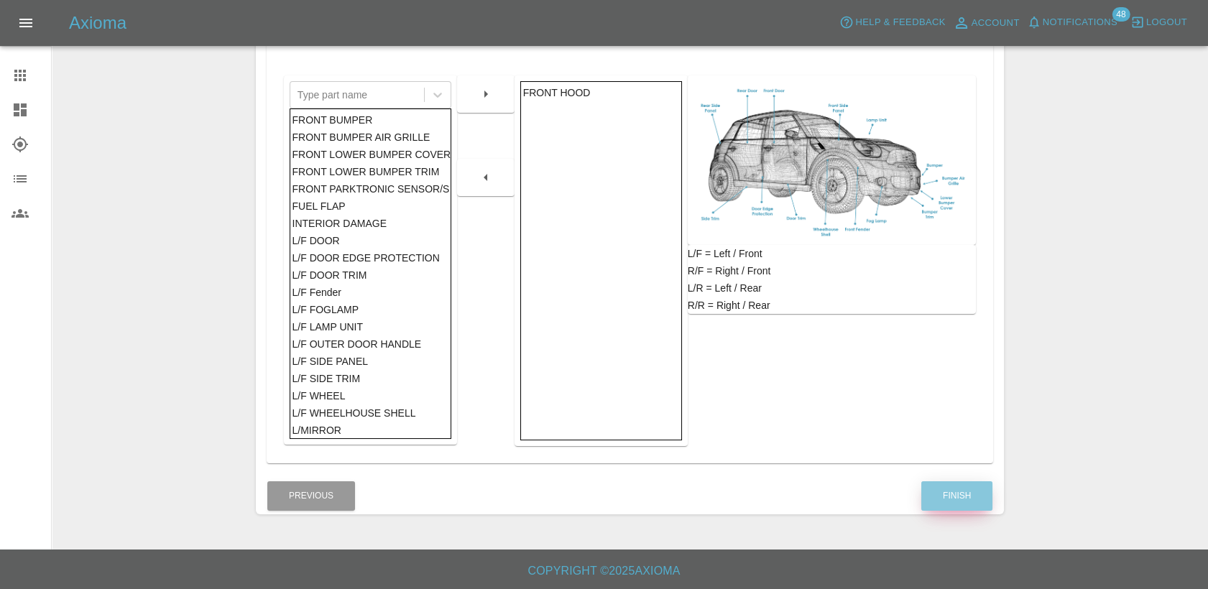
click at [966, 490] on button "Finish" at bounding box center [956, 495] width 71 height 29
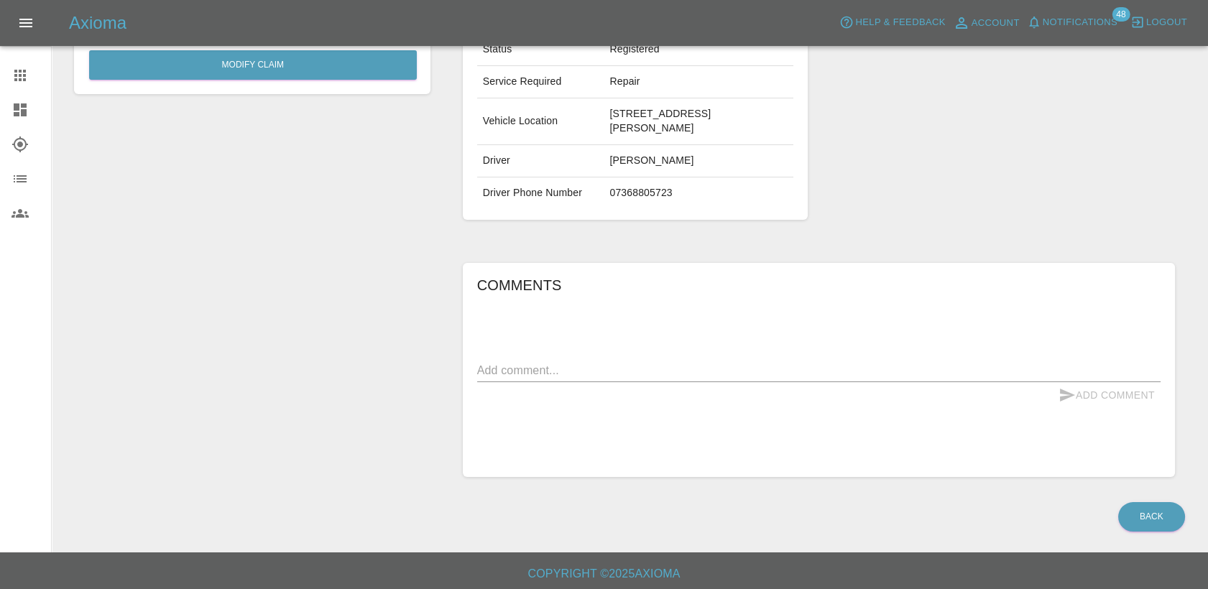
scroll to position [284, 0]
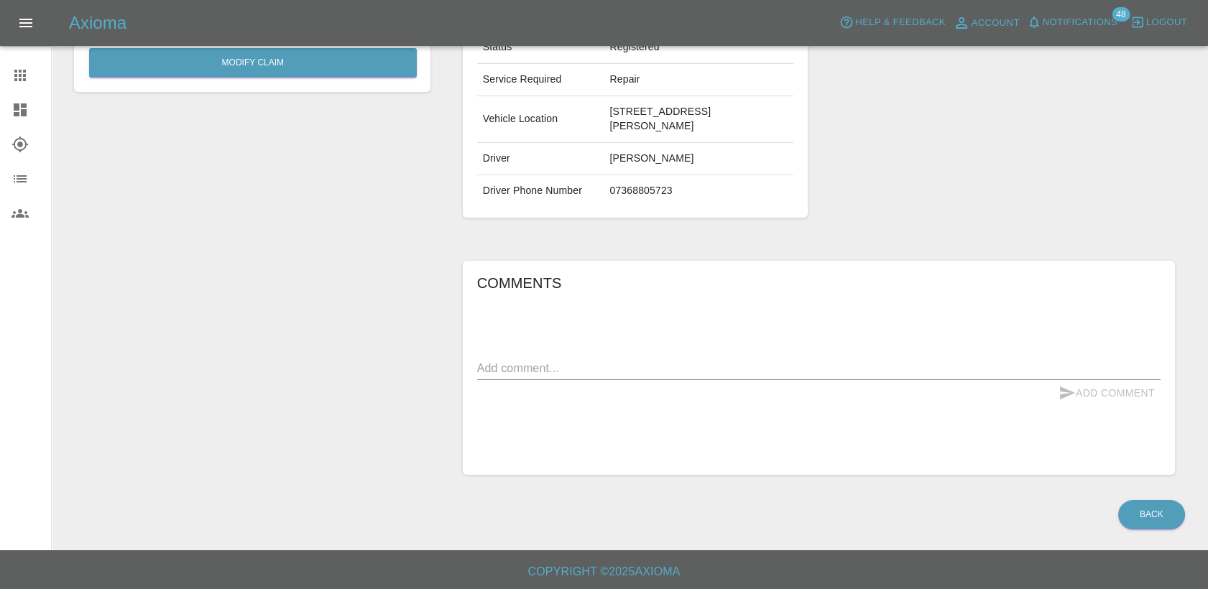
click at [579, 369] on textarea at bounding box center [818, 368] width 683 height 17
type textarea "Dent on Bonnet at the front middle"
click at [1128, 402] on button "Add Comment" at bounding box center [1107, 393] width 108 height 27
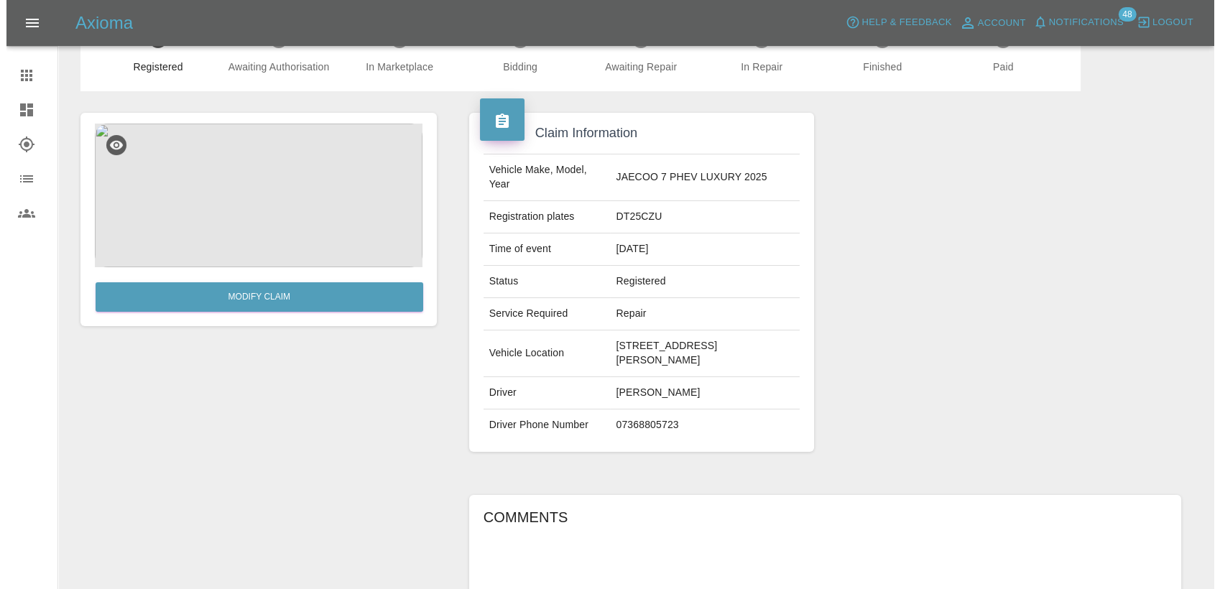
scroll to position [0, 0]
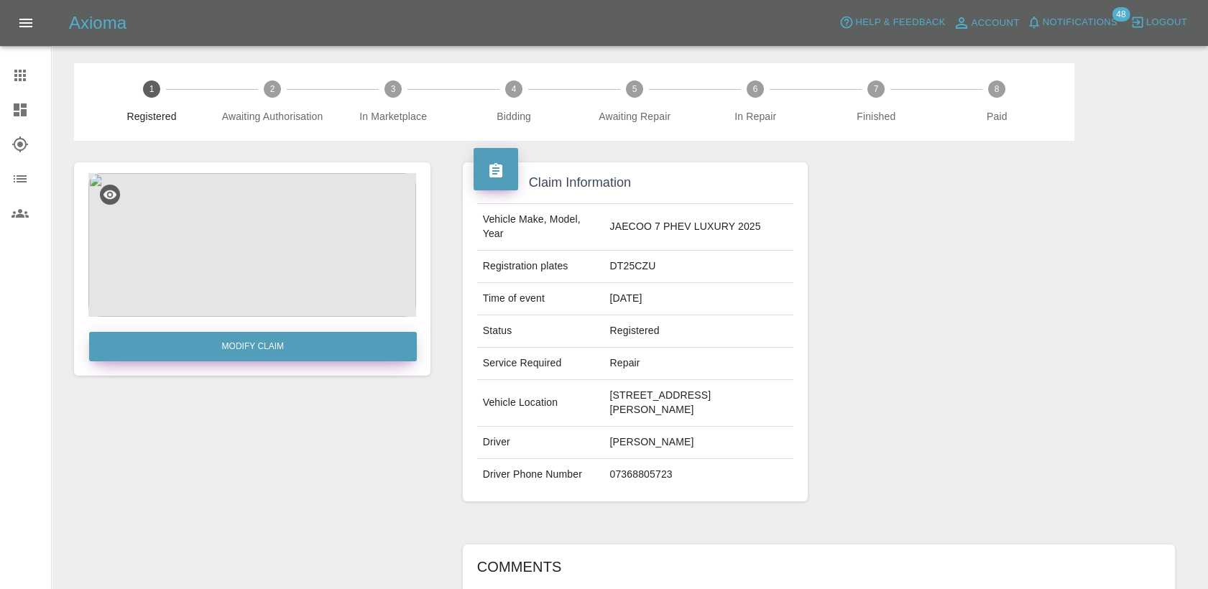
drag, startPoint x: 306, startPoint y: 345, endPoint x: 394, endPoint y: 343, distance: 87.7
click at [306, 345] on link "Modify Claim" at bounding box center [253, 346] width 328 height 29
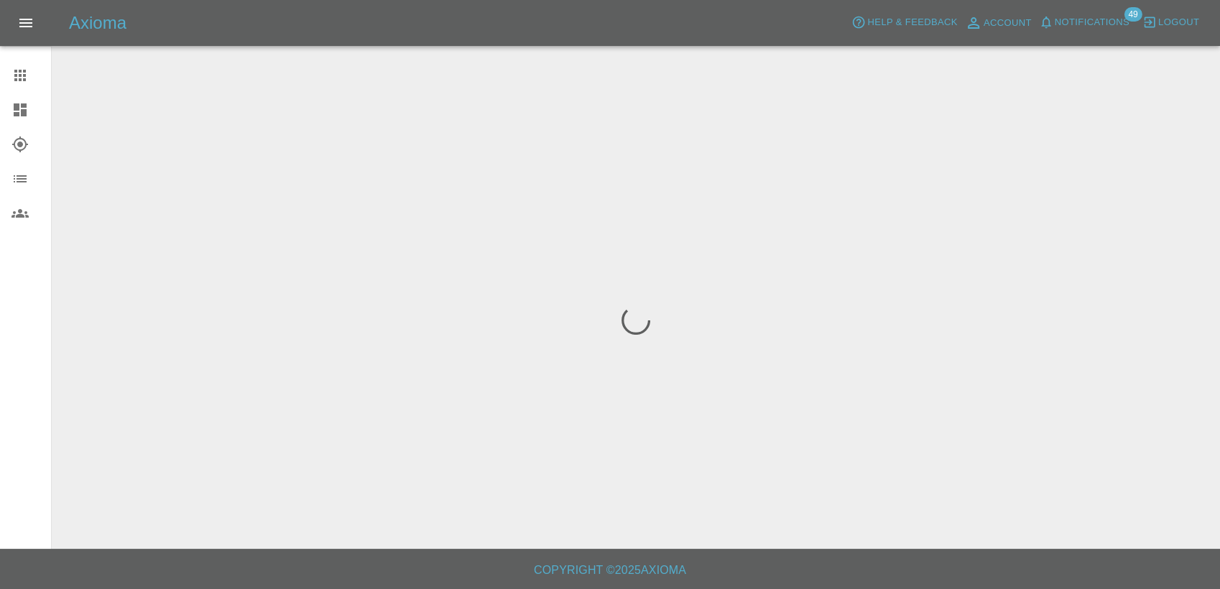
click at [25, 78] on icon at bounding box center [19, 75] width 11 height 11
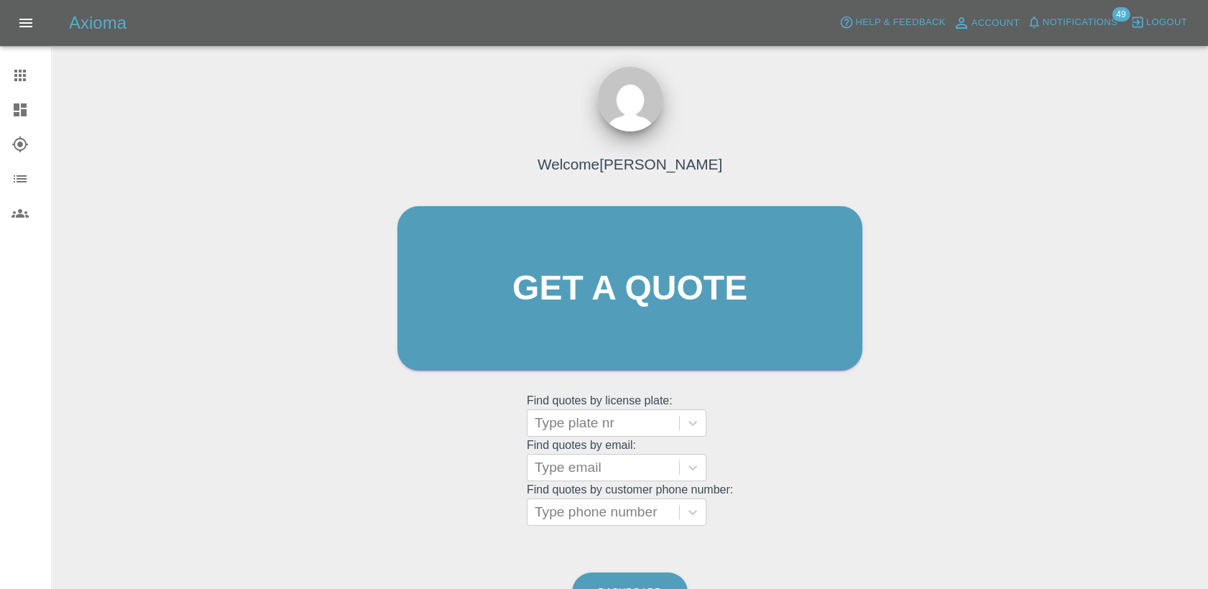
click at [17, 115] on icon at bounding box center [20, 109] width 13 height 13
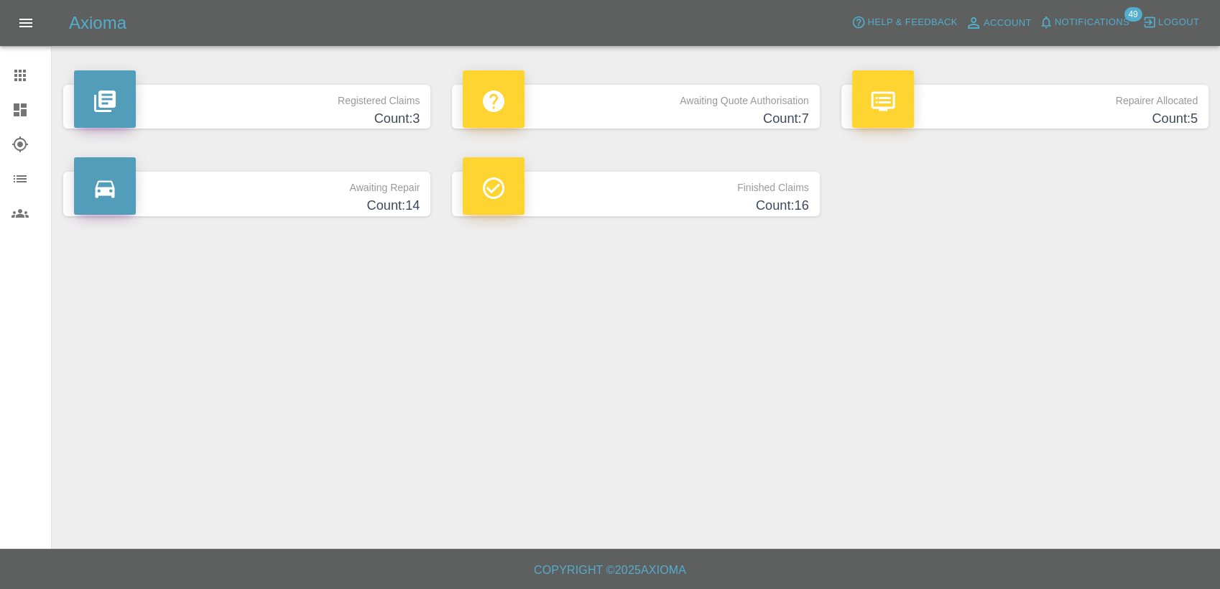
click at [688, 86] on p "Awaiting Quote Authorisation" at bounding box center [636, 97] width 346 height 24
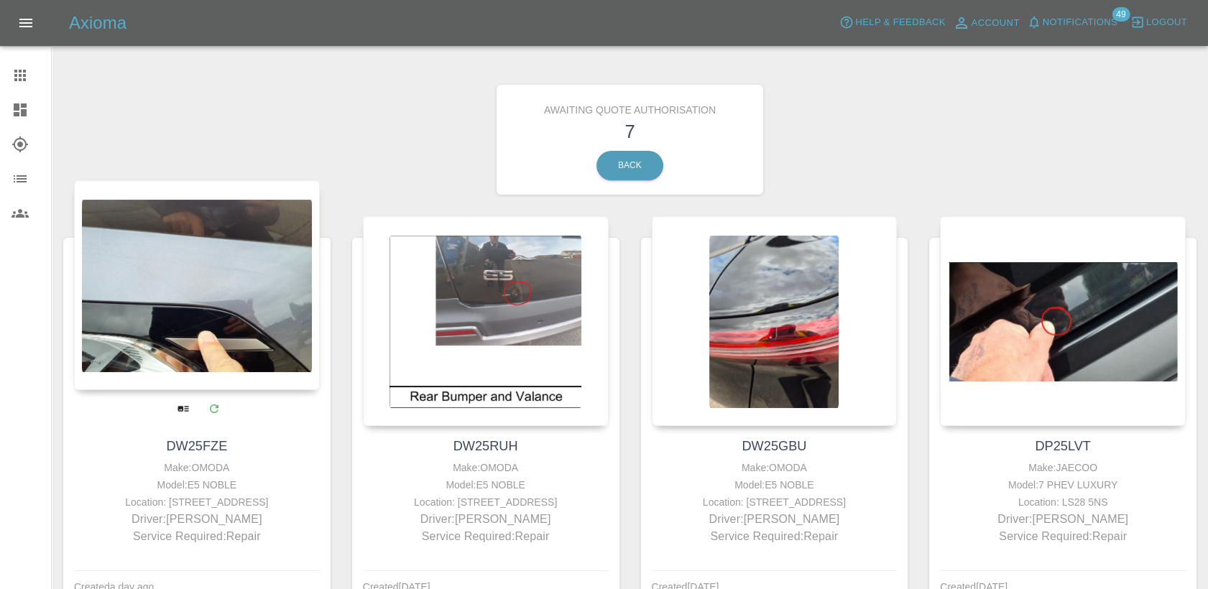
click at [195, 441] on link "DW25FZE" at bounding box center [196, 446] width 61 height 14
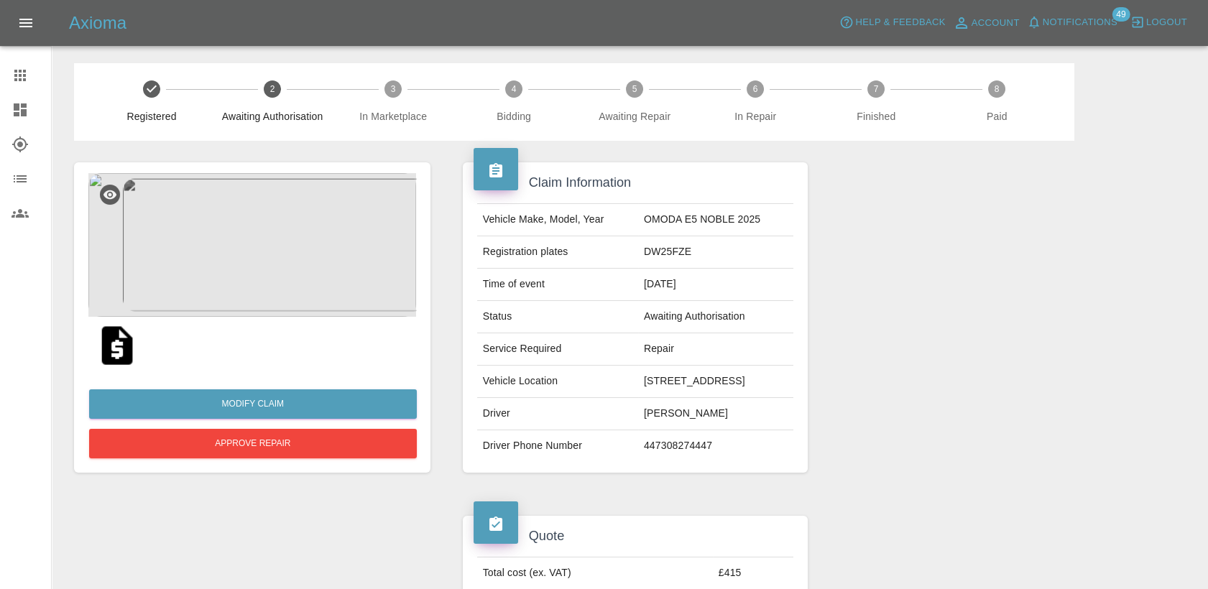
click at [26, 115] on icon at bounding box center [20, 109] width 13 height 13
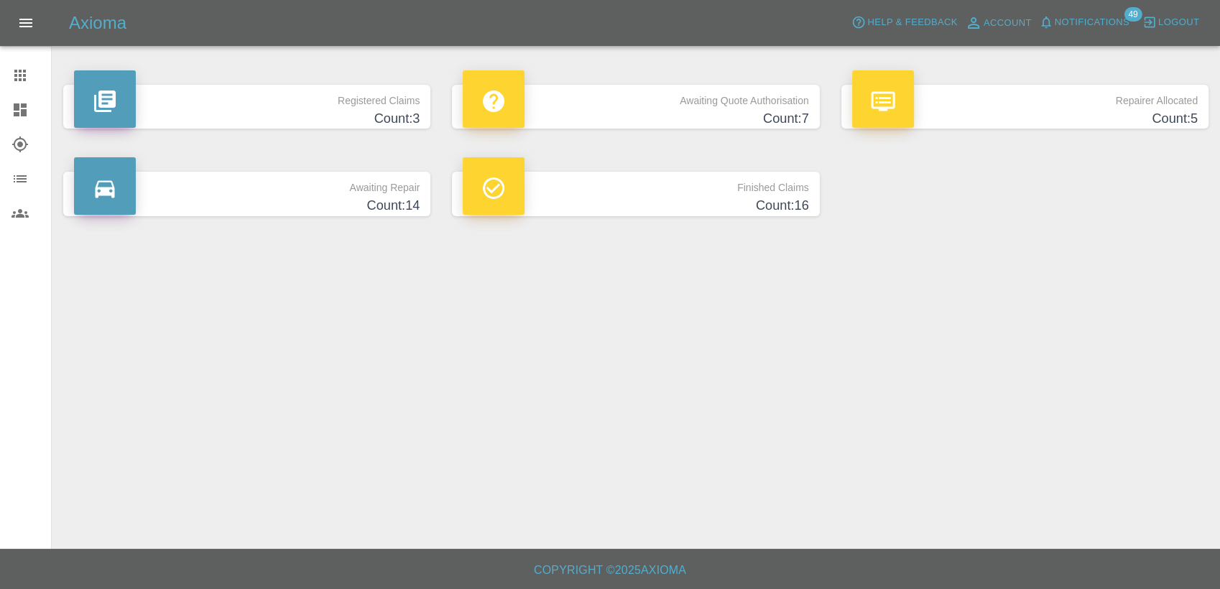
click at [660, 119] on h4 "Count: 7" at bounding box center [636, 118] width 346 height 19
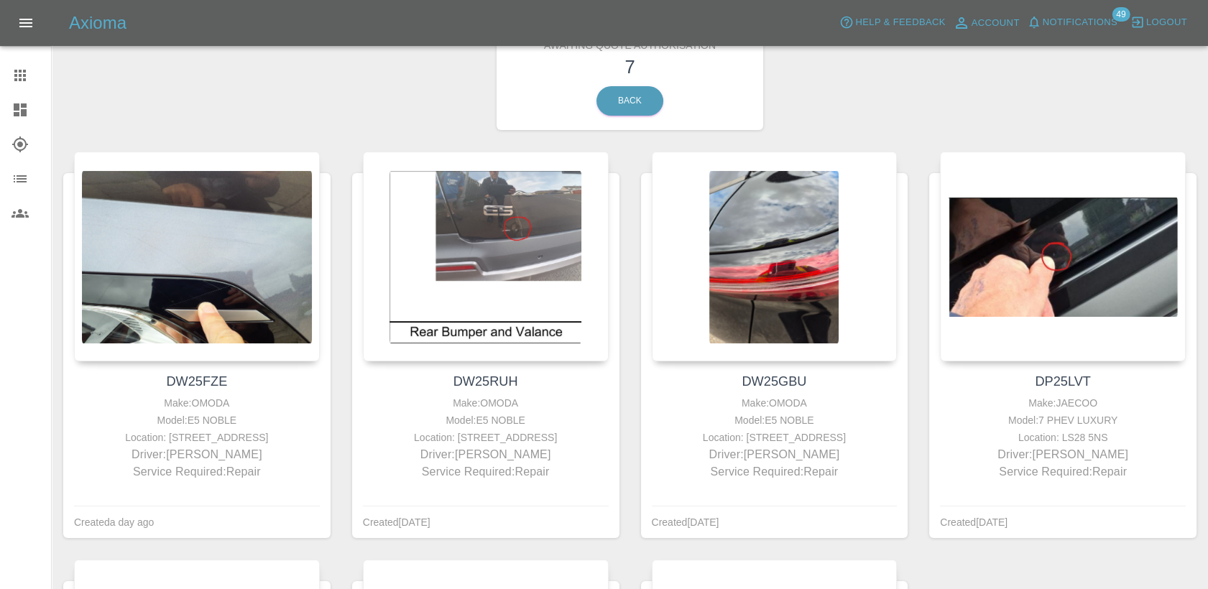
scroll to position [160, 0]
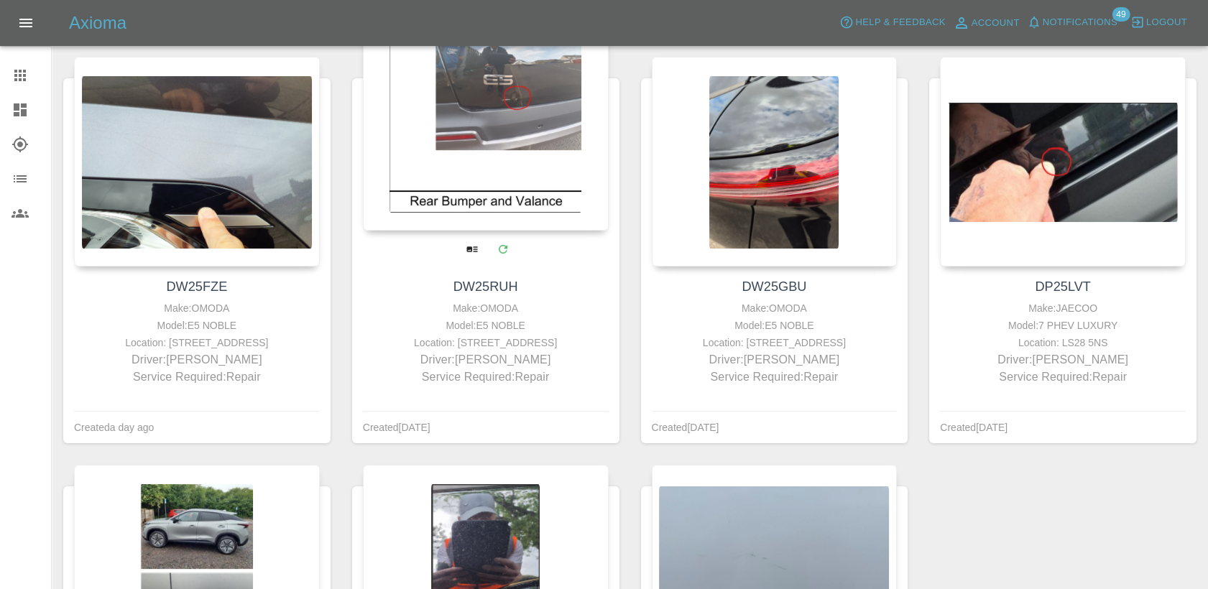
click at [484, 215] on div at bounding box center [486, 126] width 246 height 210
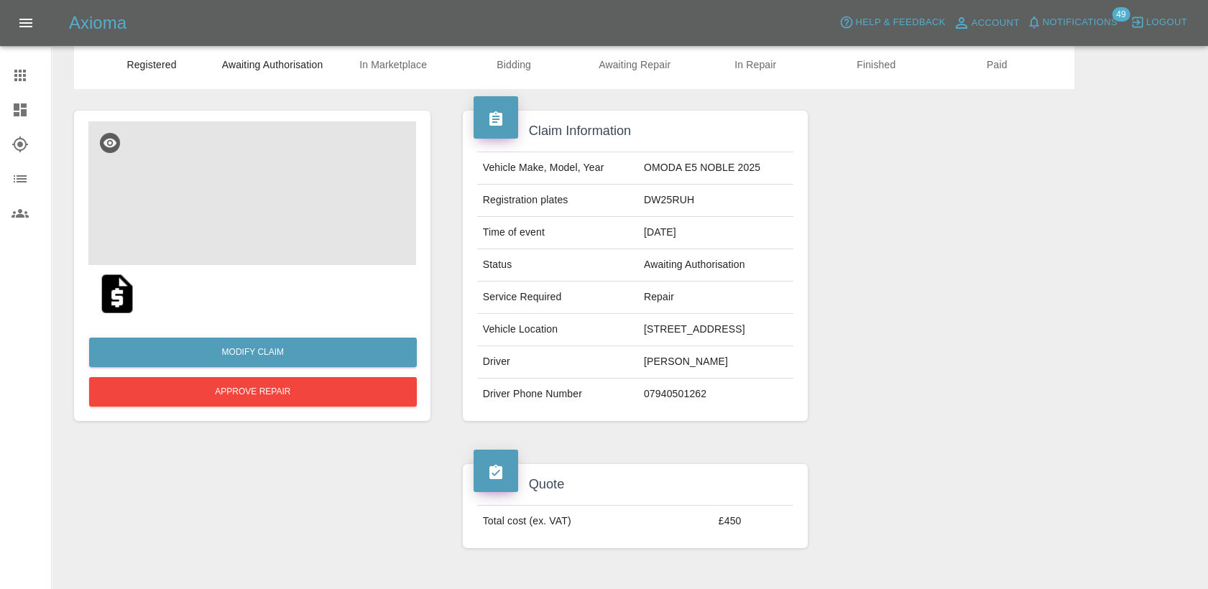
scroll to position [80, 0]
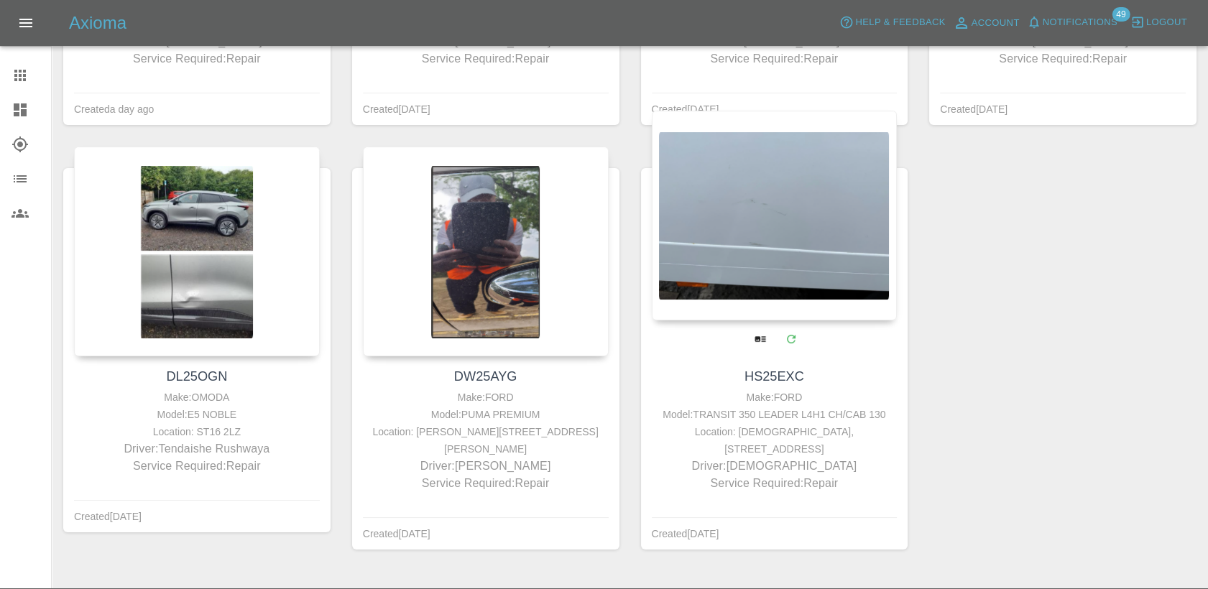
scroll to position [479, 0]
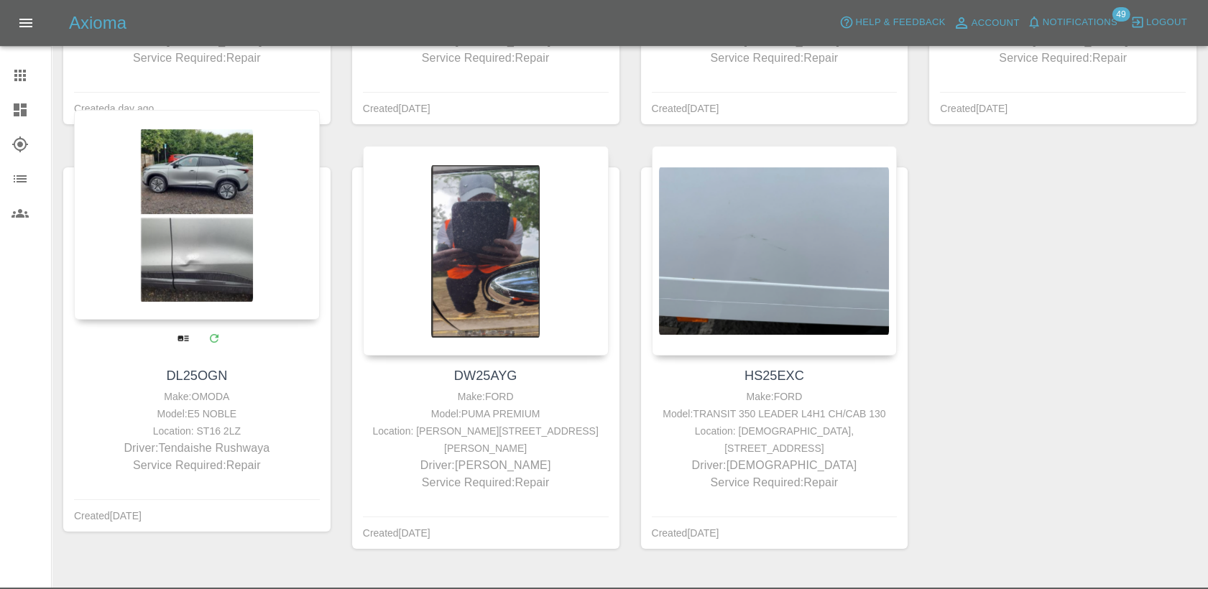
click at [203, 380] on link "DL25OGN" at bounding box center [196, 376] width 61 height 14
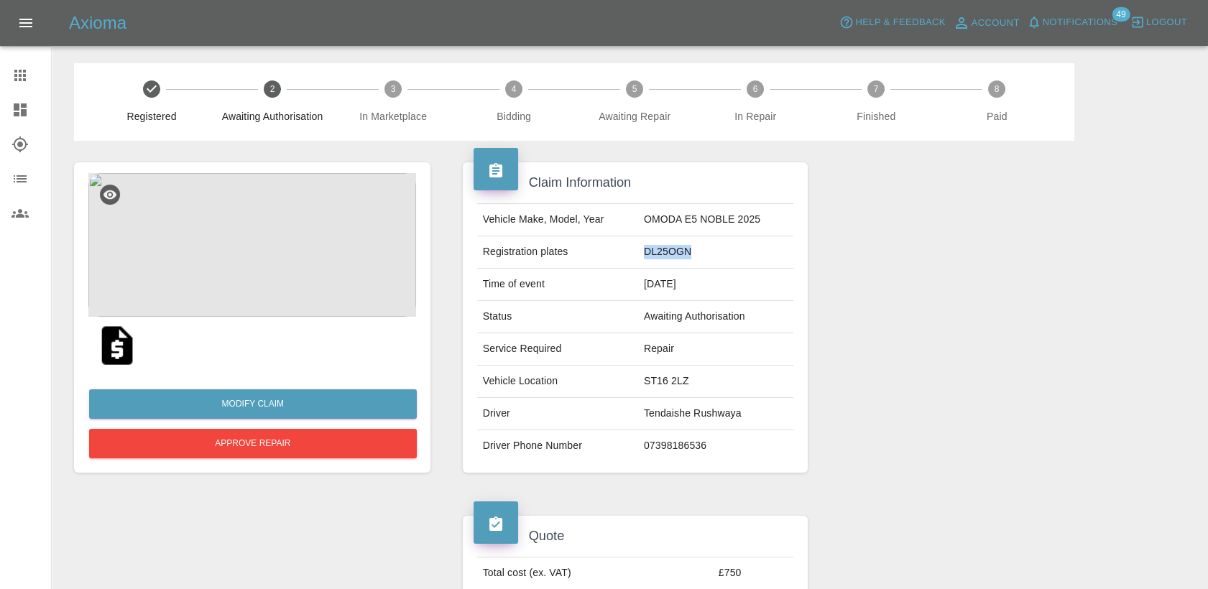
drag, startPoint x: 693, startPoint y: 254, endPoint x: 643, endPoint y: 255, distance: 49.6
click at [643, 255] on td "DL25OGN" at bounding box center [715, 252] width 155 height 32
copy td "DL25OGN"
click at [113, 337] on img at bounding box center [117, 346] width 46 height 46
click at [29, 107] on div at bounding box center [31, 109] width 40 height 17
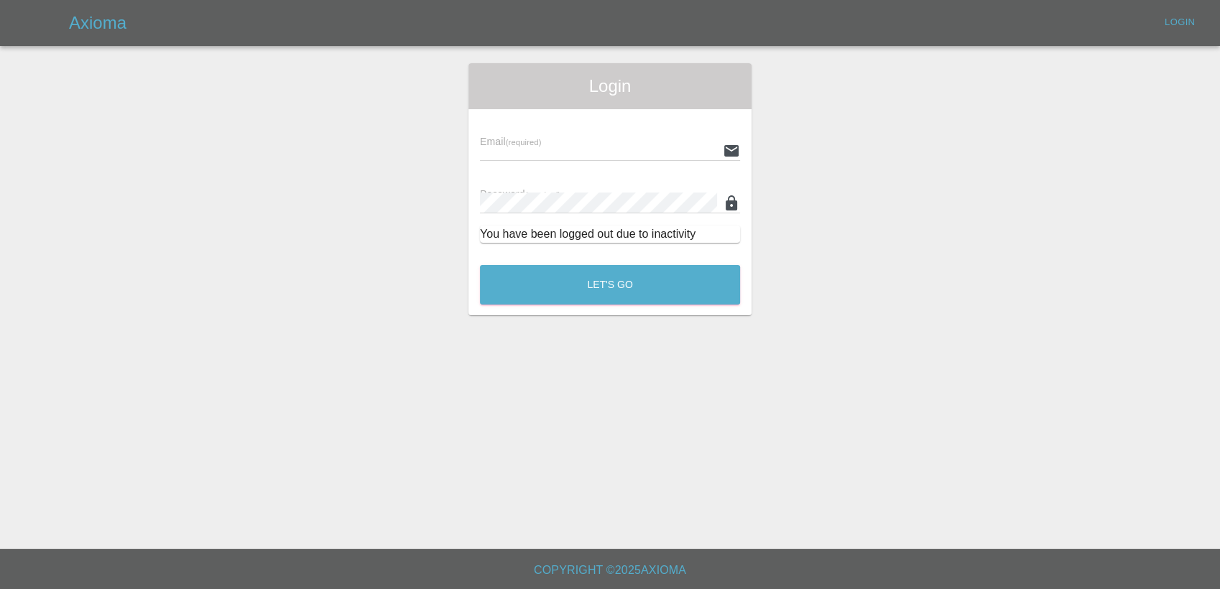
type input "[PERSON_NAME][EMAIL_ADDRESS][PERSON_NAME][DOMAIN_NAME]"
click at [594, 302] on button "Let's Go" at bounding box center [610, 285] width 260 height 40
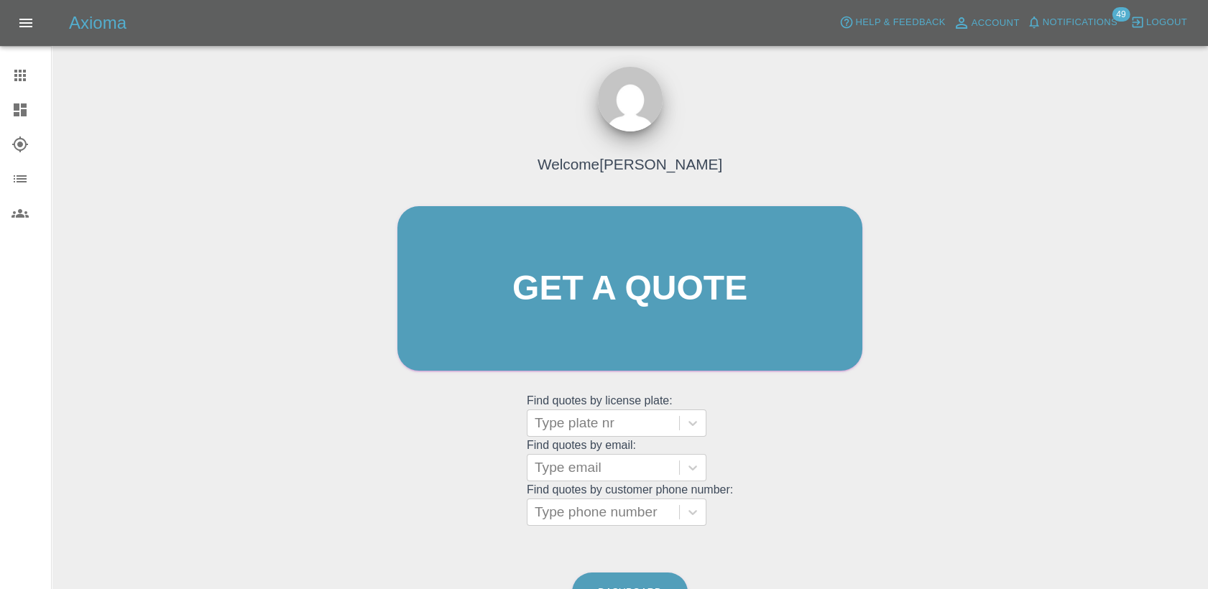
click at [18, 114] on icon at bounding box center [20, 109] width 13 height 13
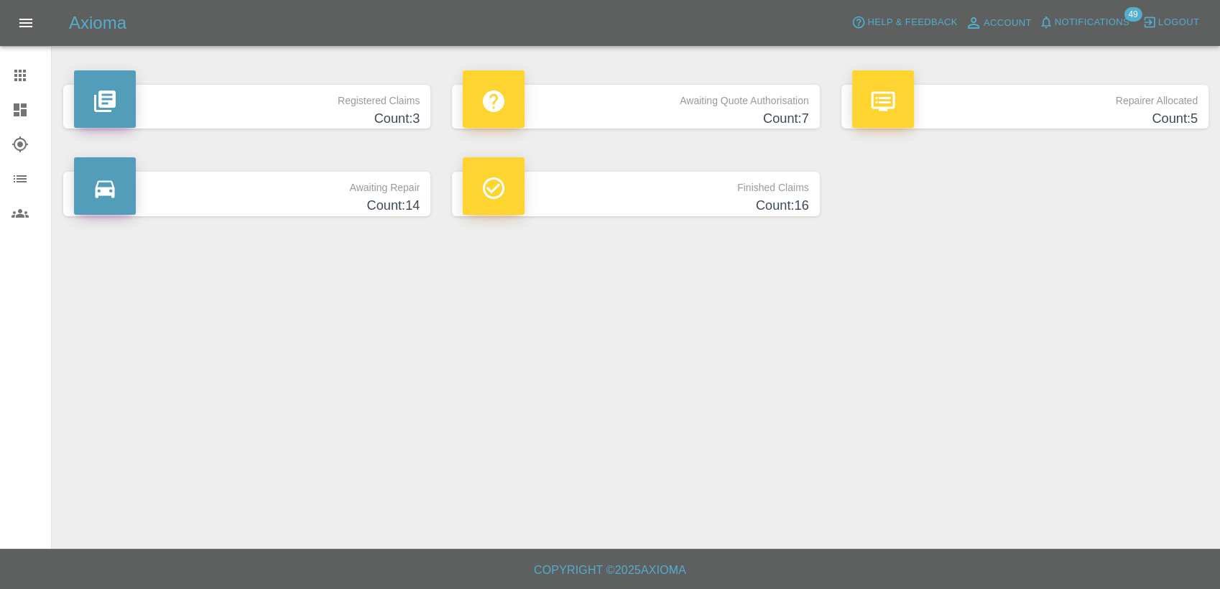
click at [721, 112] on h4 "Count: 7" at bounding box center [636, 118] width 346 height 19
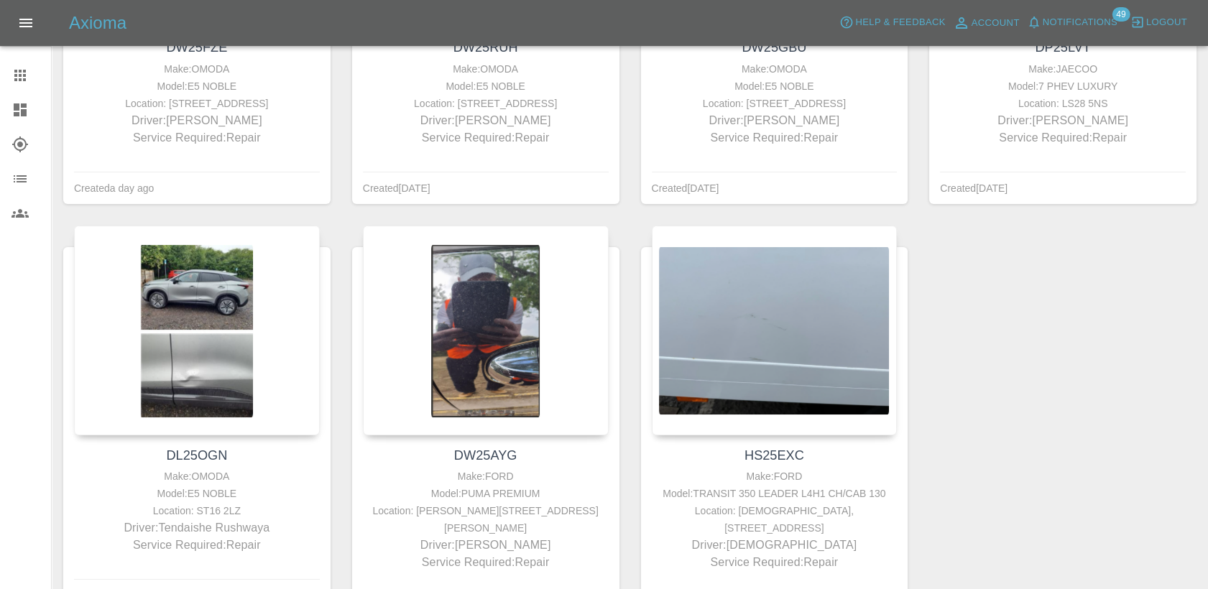
scroll to position [479, 0]
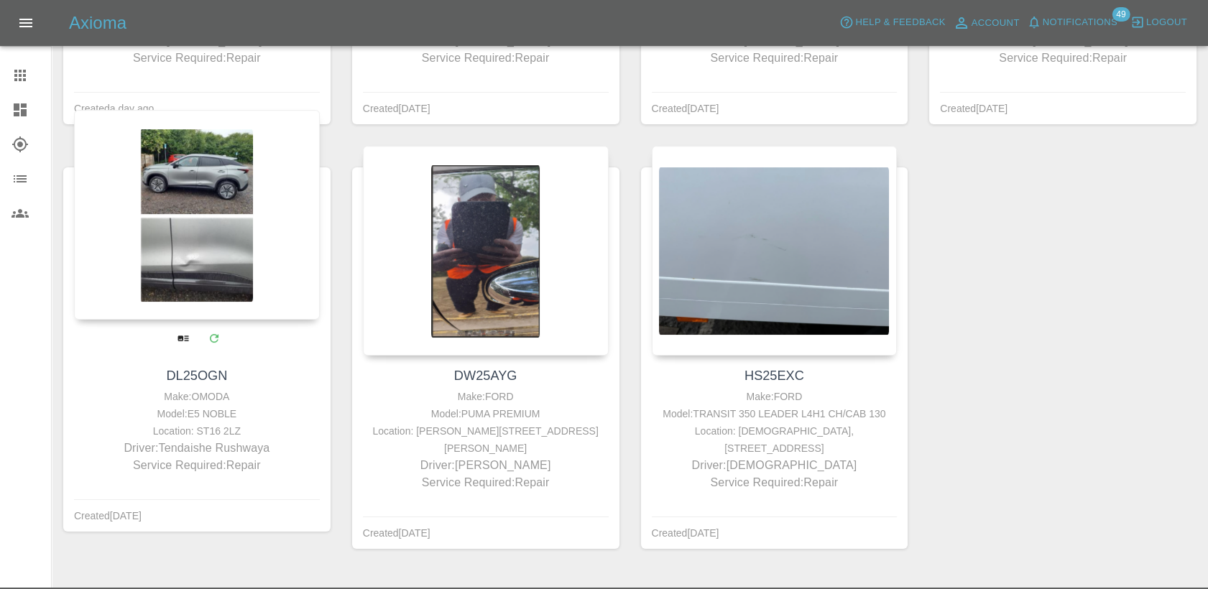
click at [199, 369] on link "DL25OGN" at bounding box center [196, 376] width 61 height 14
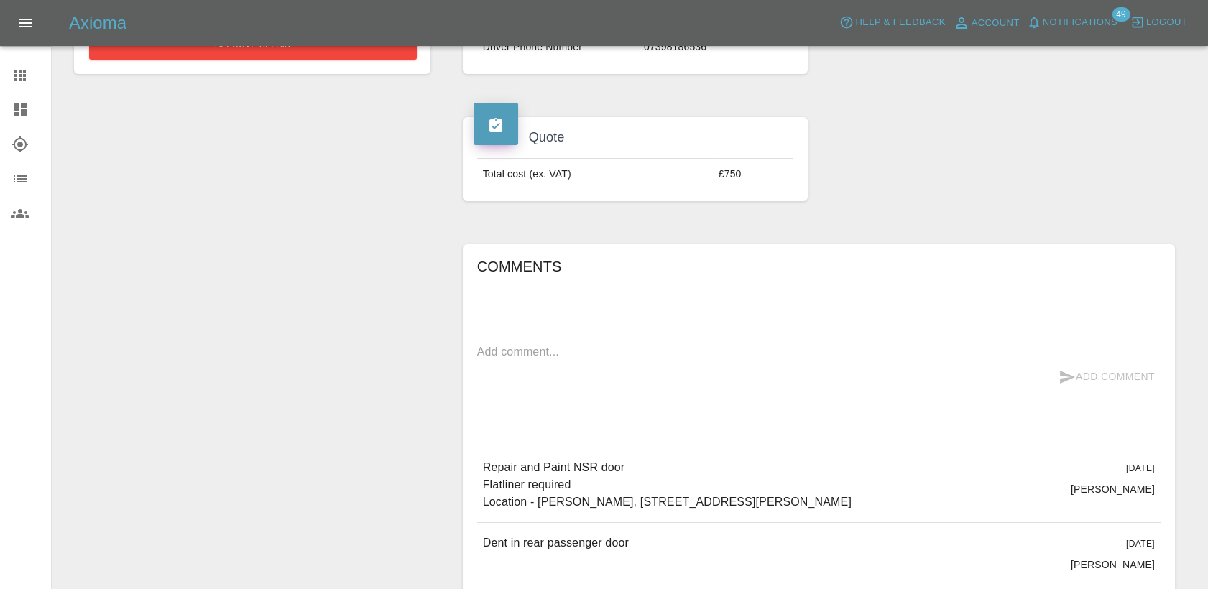
scroll to position [518, 0]
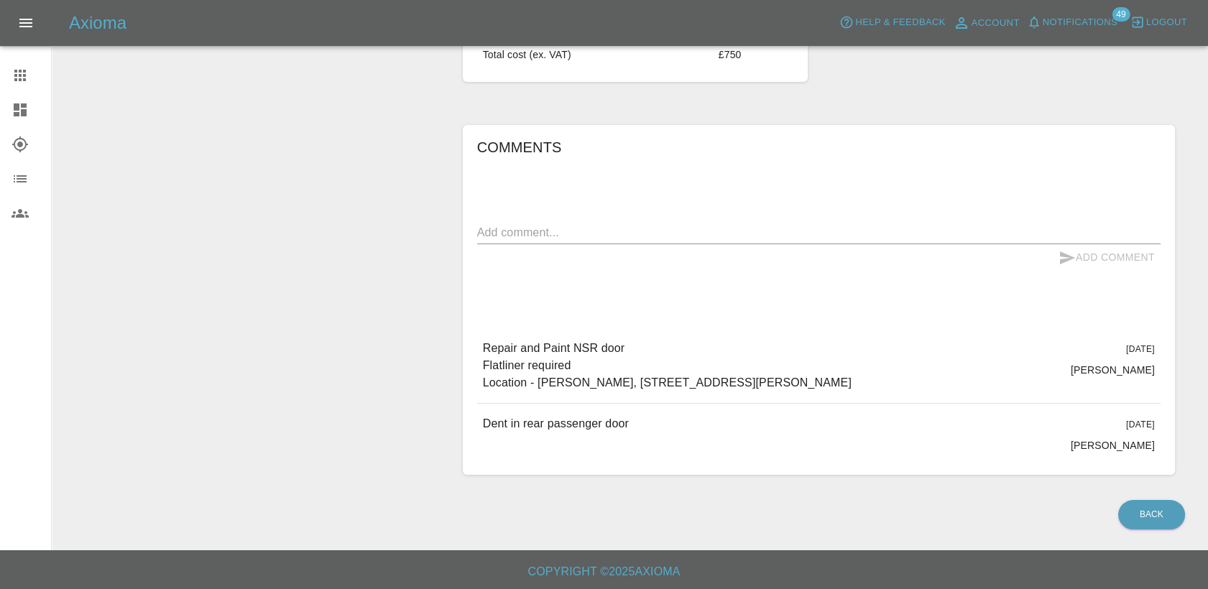
click at [551, 216] on div "Comments x Add Comment Repair and Paint NSR door Flatliner required Location - …" at bounding box center [818, 300] width 683 height 328
click at [530, 241] on div "x" at bounding box center [818, 232] width 683 height 23
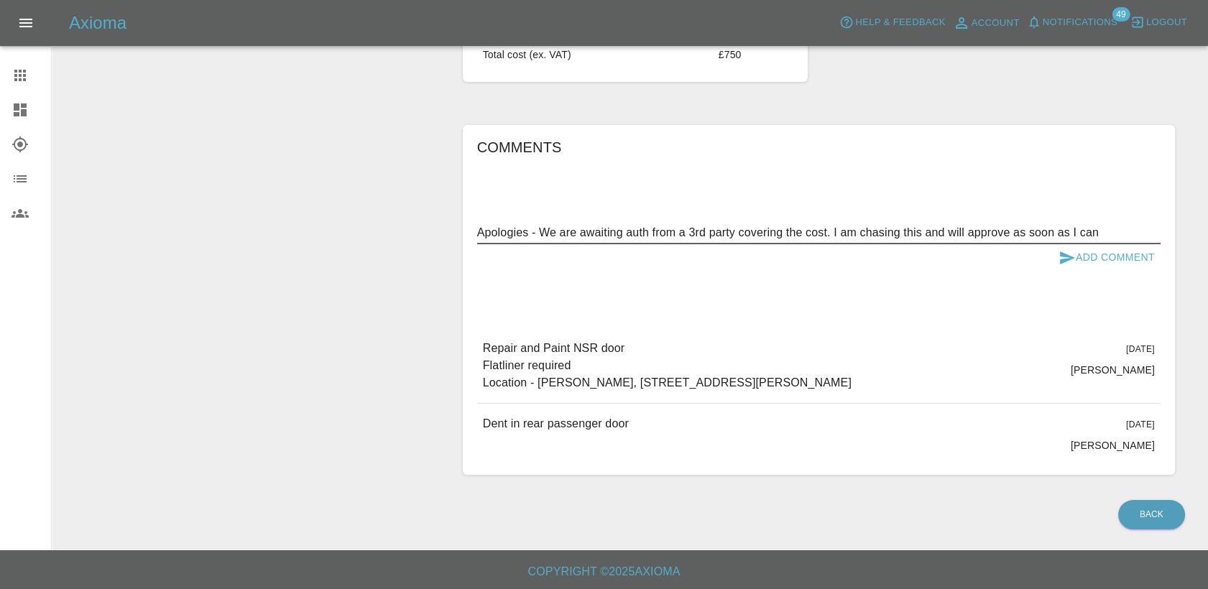
type textarea "Apologies - We are awaiting auth from a 3rd party covering the cost. I am chasi…"
click at [1127, 257] on button "Add Comment" at bounding box center [1107, 257] width 108 height 27
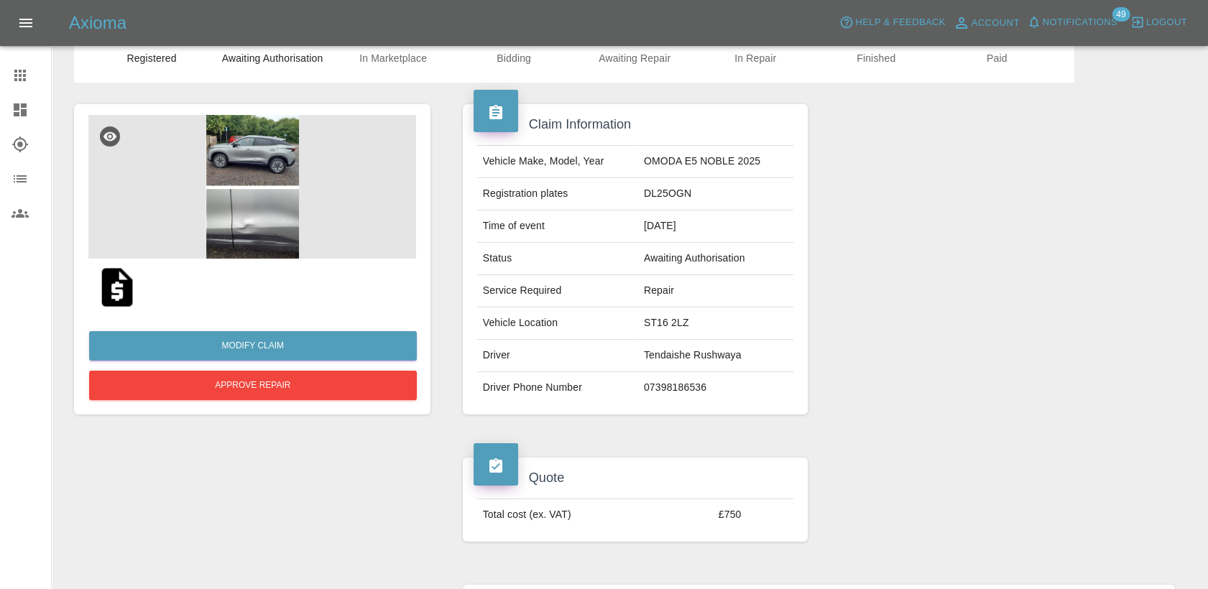
scroll to position [0, 0]
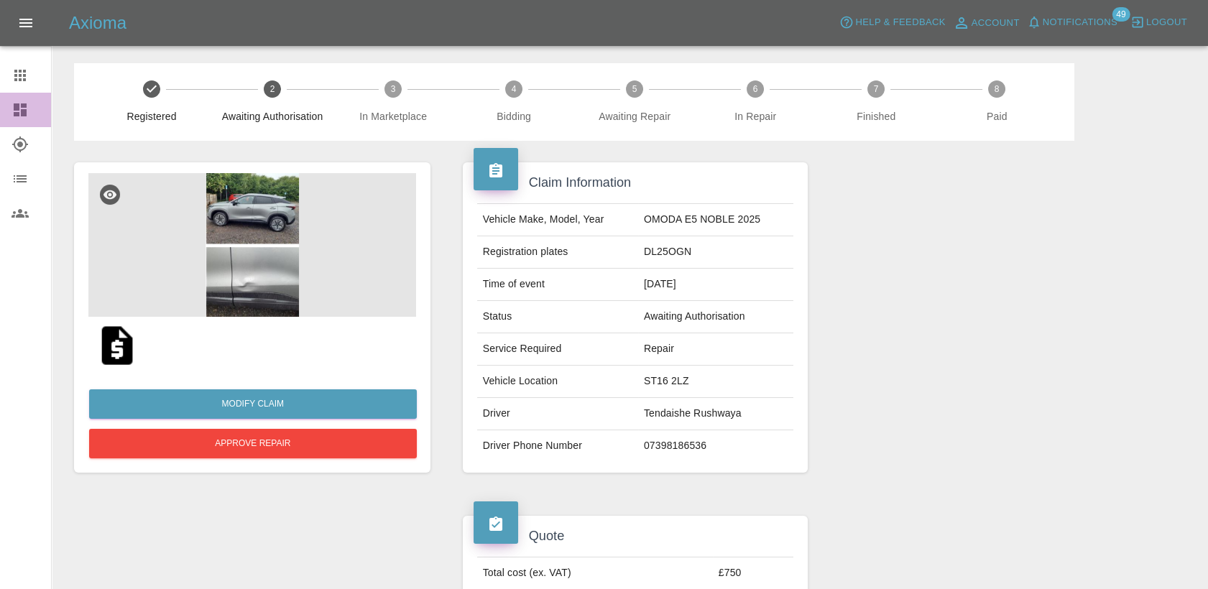
click at [23, 118] on icon at bounding box center [19, 109] width 17 height 17
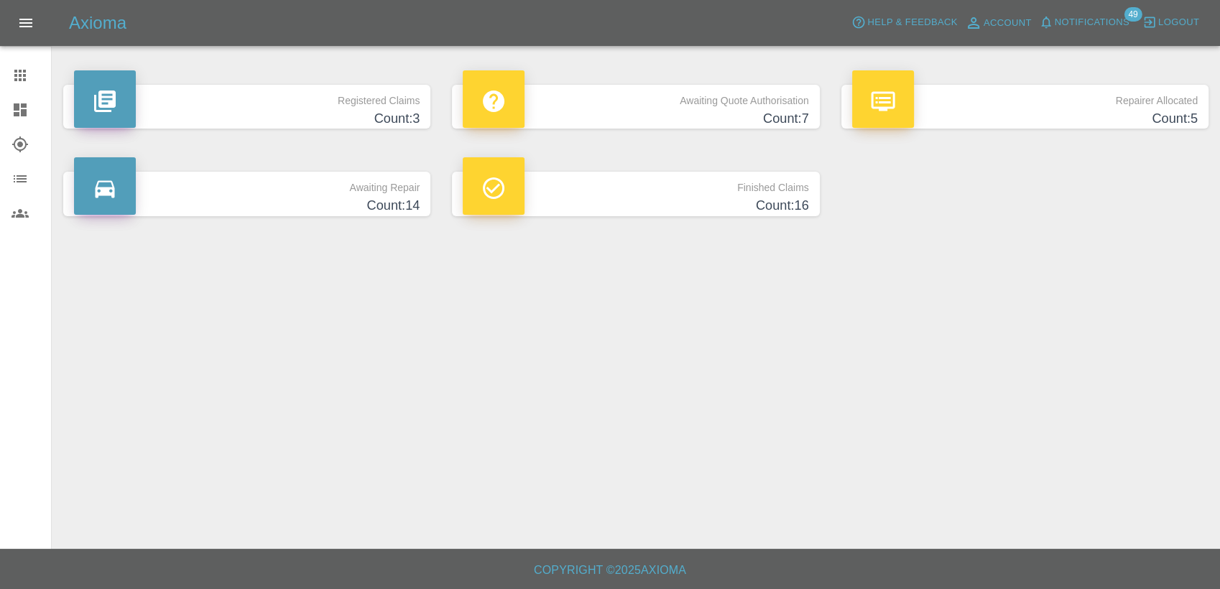
click at [747, 101] on p "Awaiting Quote Authorisation" at bounding box center [636, 97] width 346 height 24
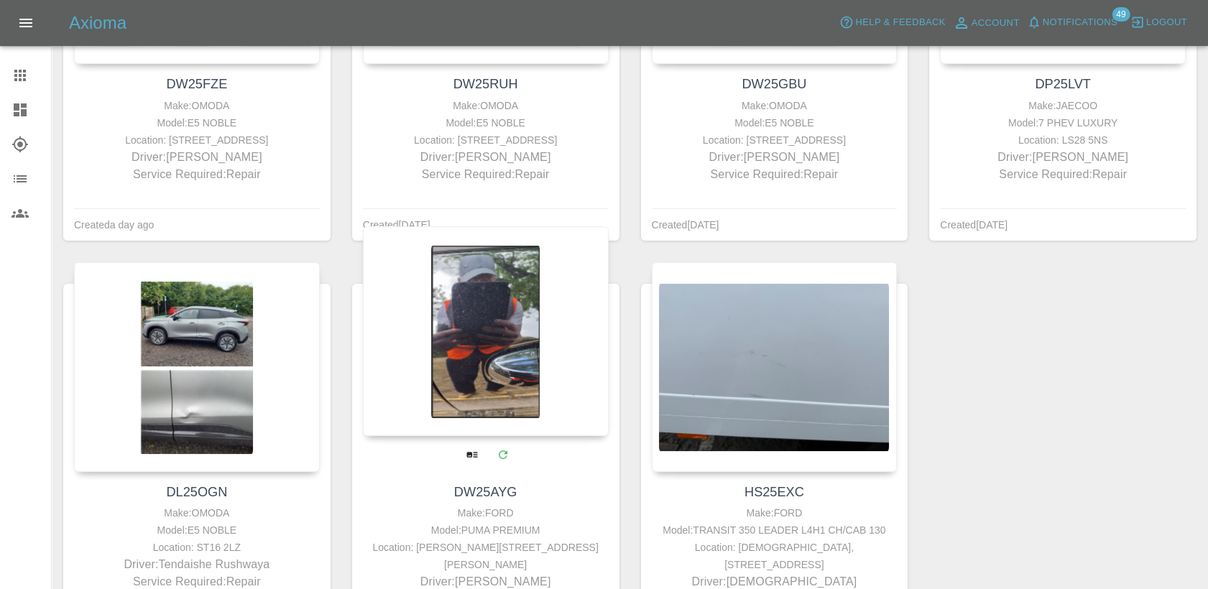
scroll to position [399, 0]
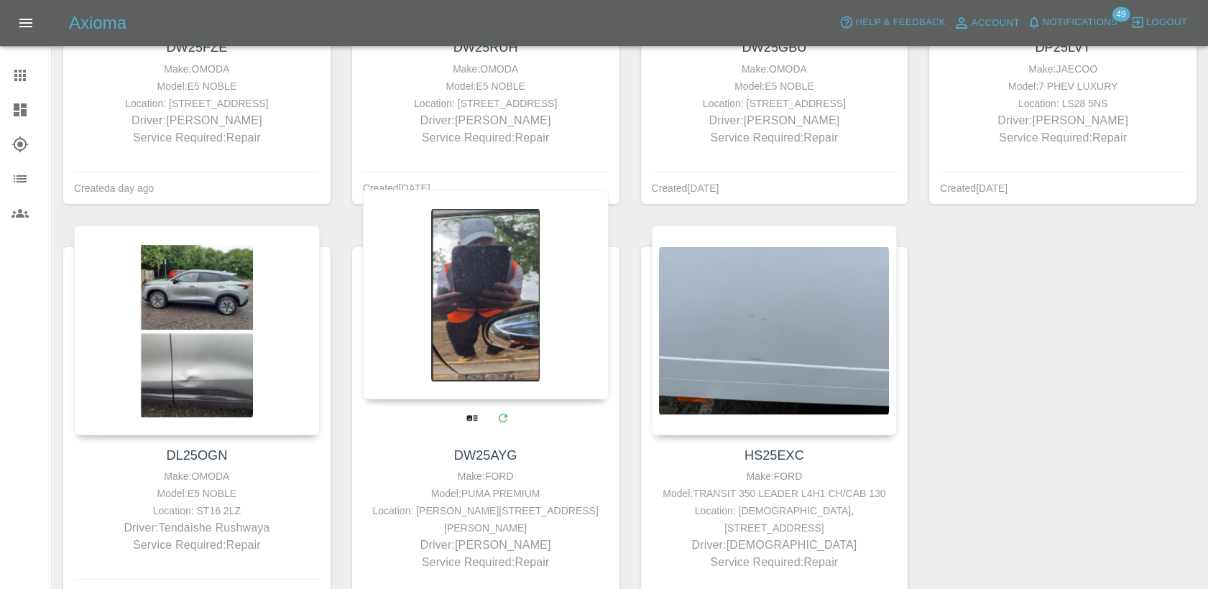
click at [490, 457] on link "DW25AYG" at bounding box center [485, 455] width 63 height 14
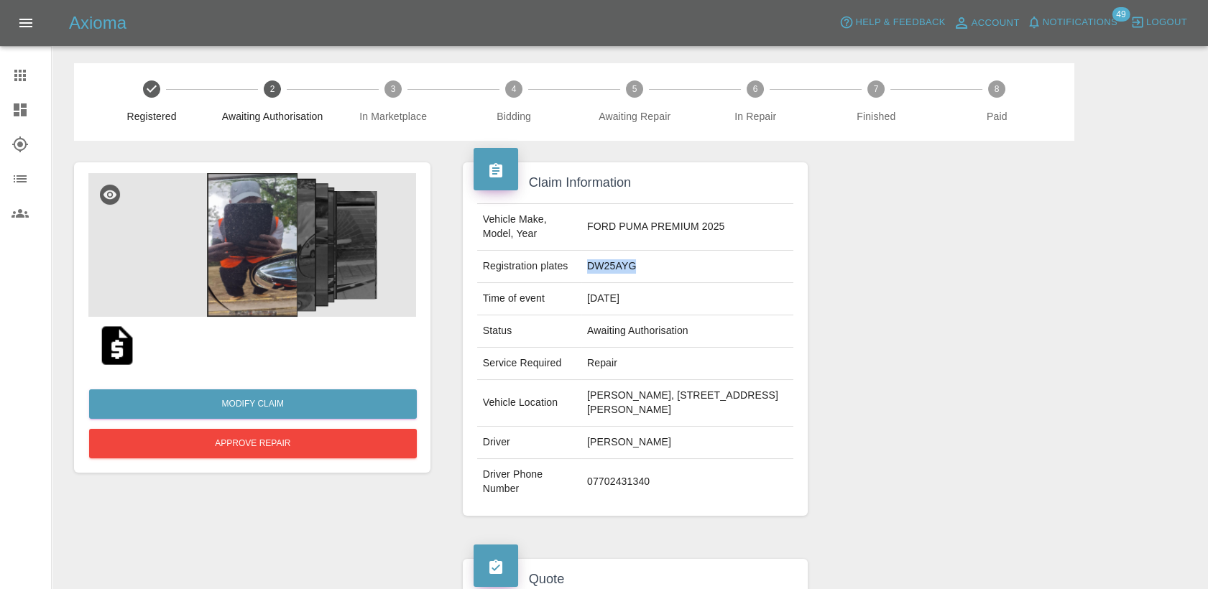
drag, startPoint x: 617, startPoint y: 267, endPoint x: 583, endPoint y: 268, distance: 34.5
click at [583, 268] on td "DW25AYG" at bounding box center [687, 267] width 212 height 32
copy td "DW25AYG"
click at [306, 447] on button "Approve Repair" at bounding box center [253, 443] width 328 height 29
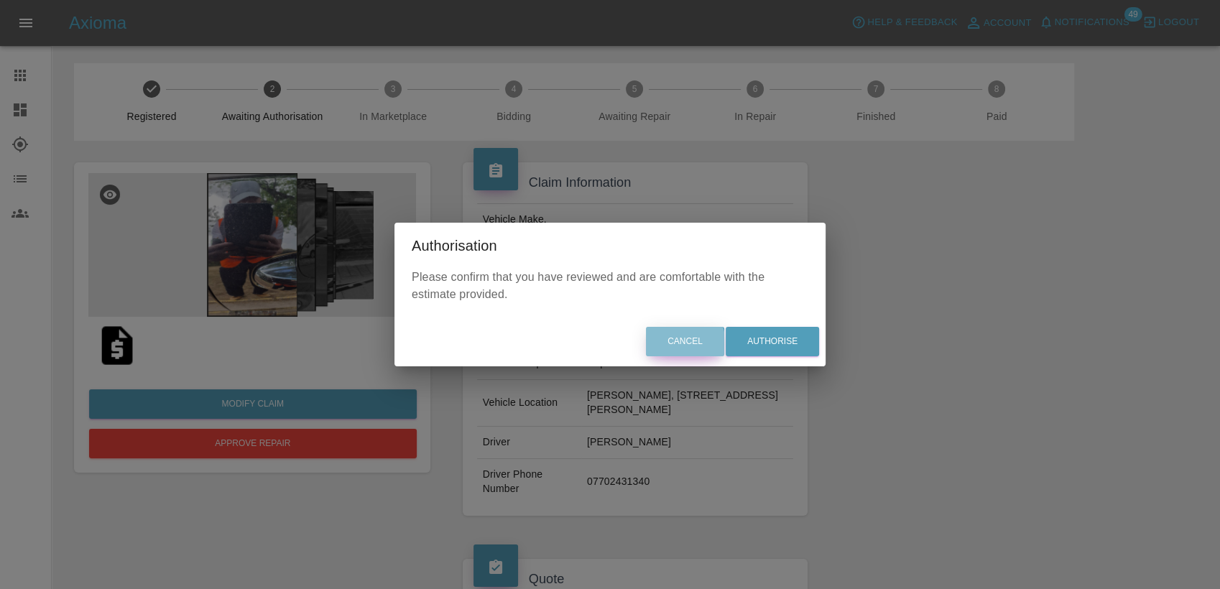
click at [678, 346] on button "Cancel" at bounding box center [685, 341] width 78 height 29
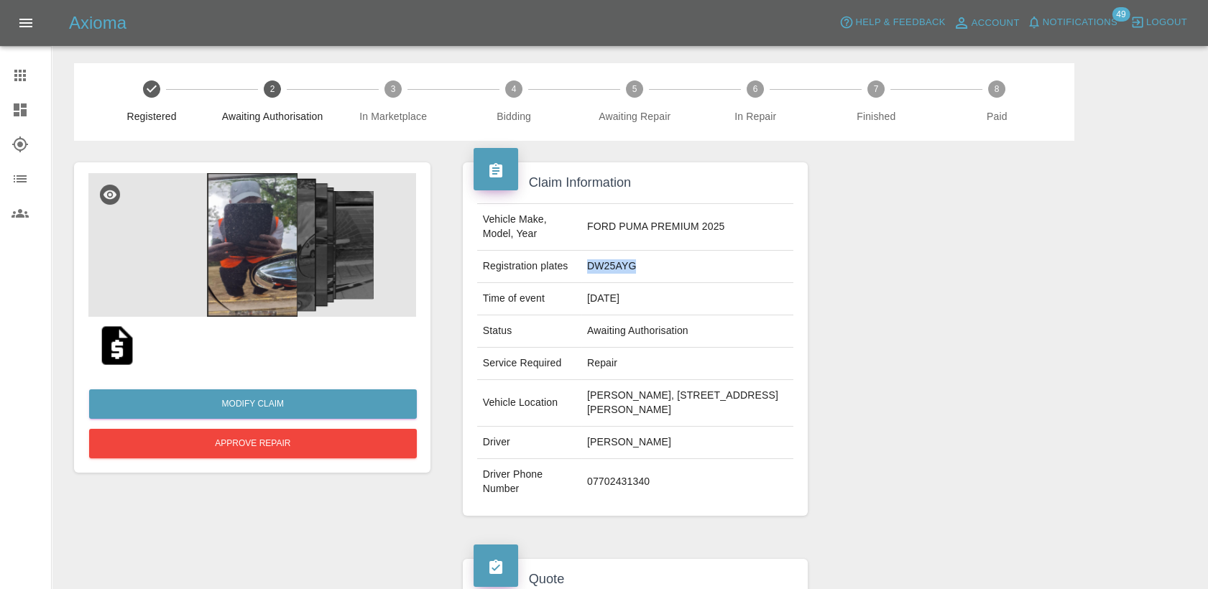
click at [609, 266] on td "DW25AYG" at bounding box center [687, 267] width 212 height 32
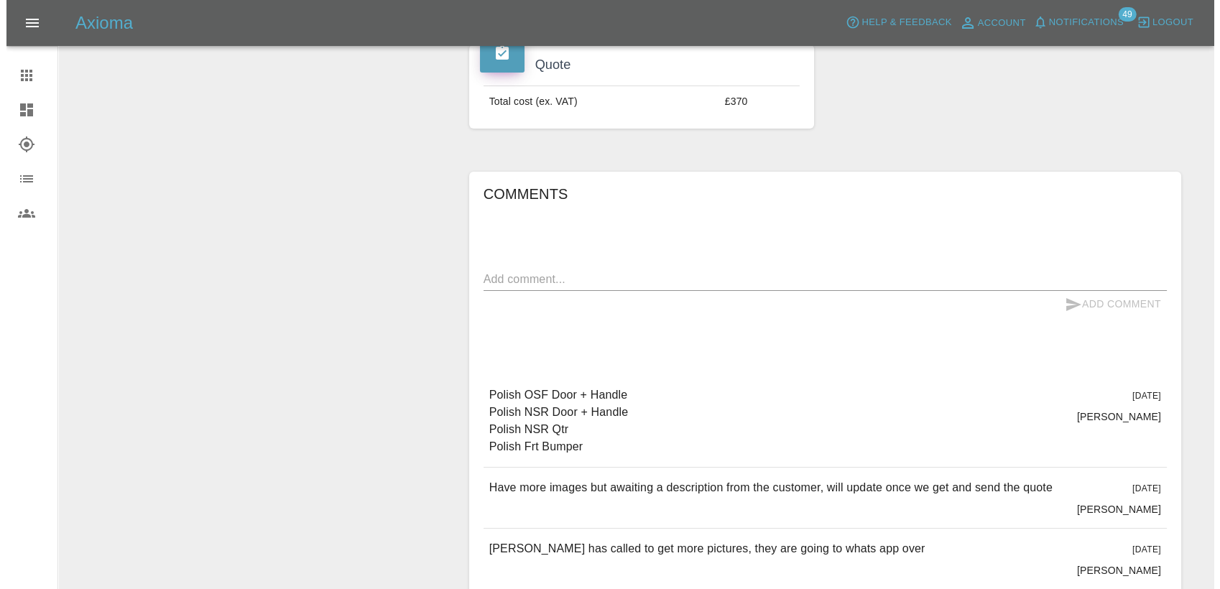
scroll to position [338, 0]
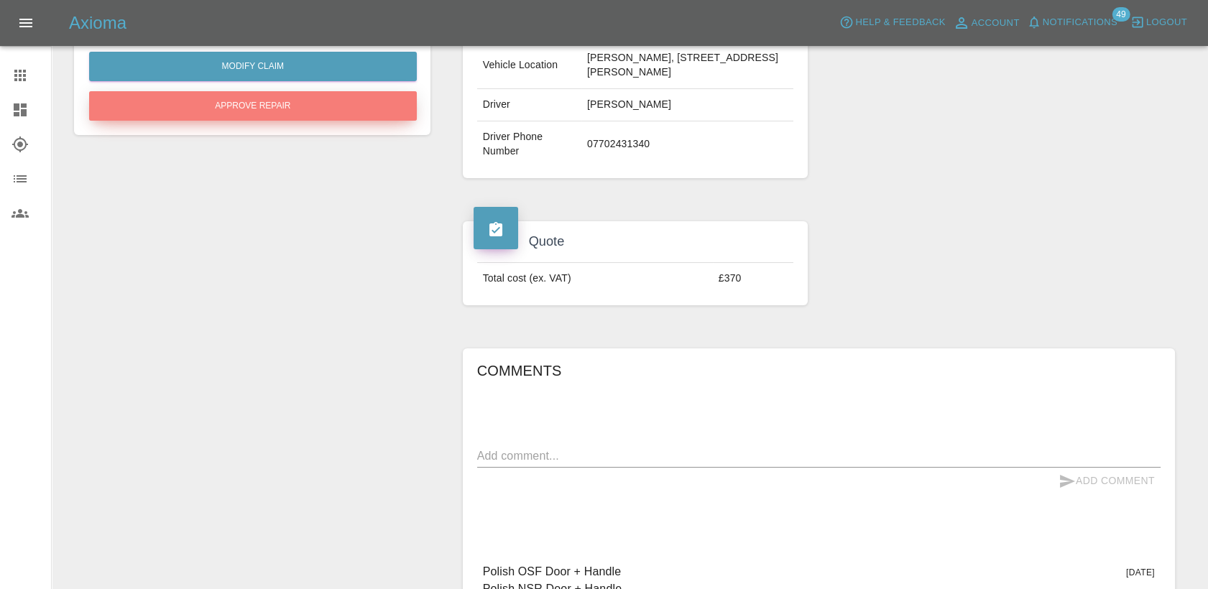
click at [272, 103] on button "Approve Repair" at bounding box center [253, 105] width 328 height 29
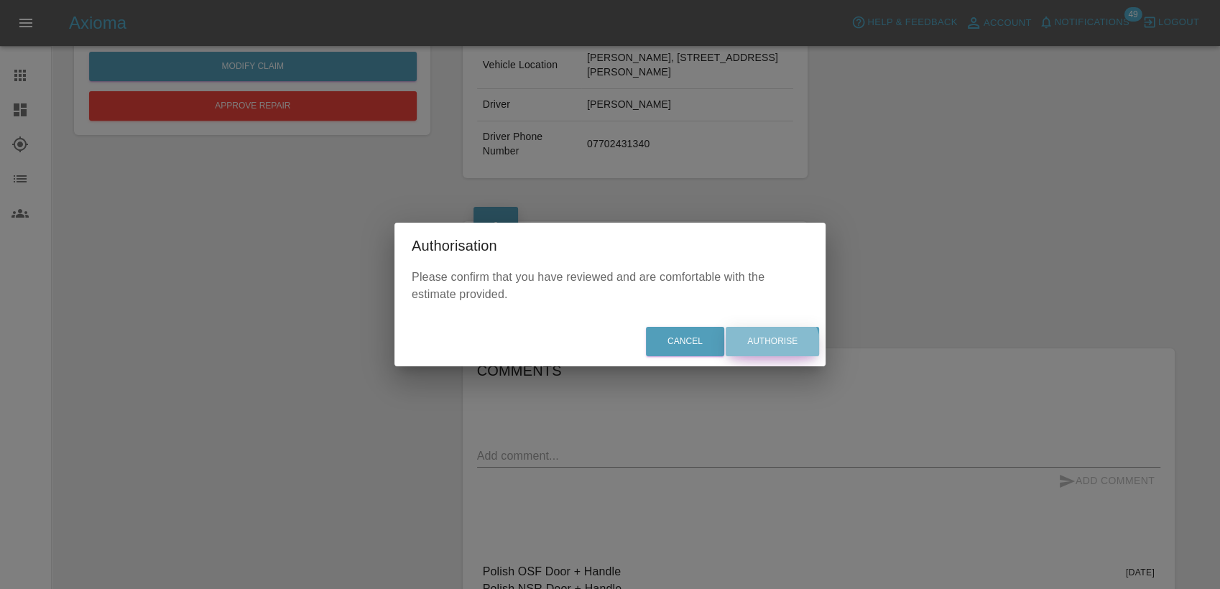
click at [769, 351] on button "Authorise" at bounding box center [772, 341] width 93 height 29
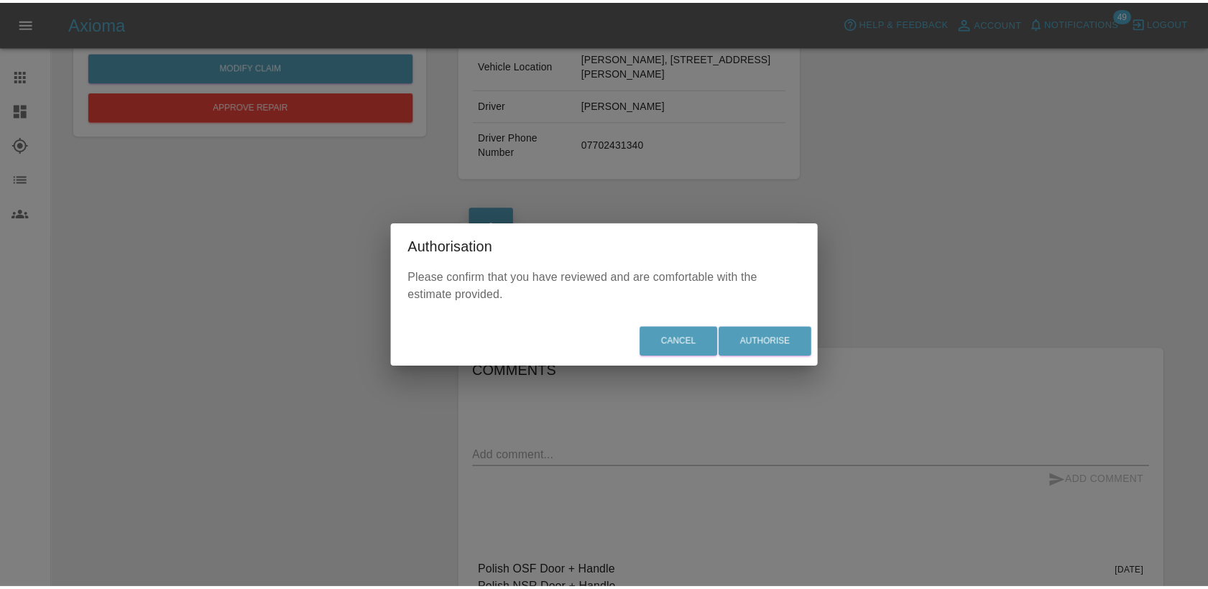
scroll to position [0, 0]
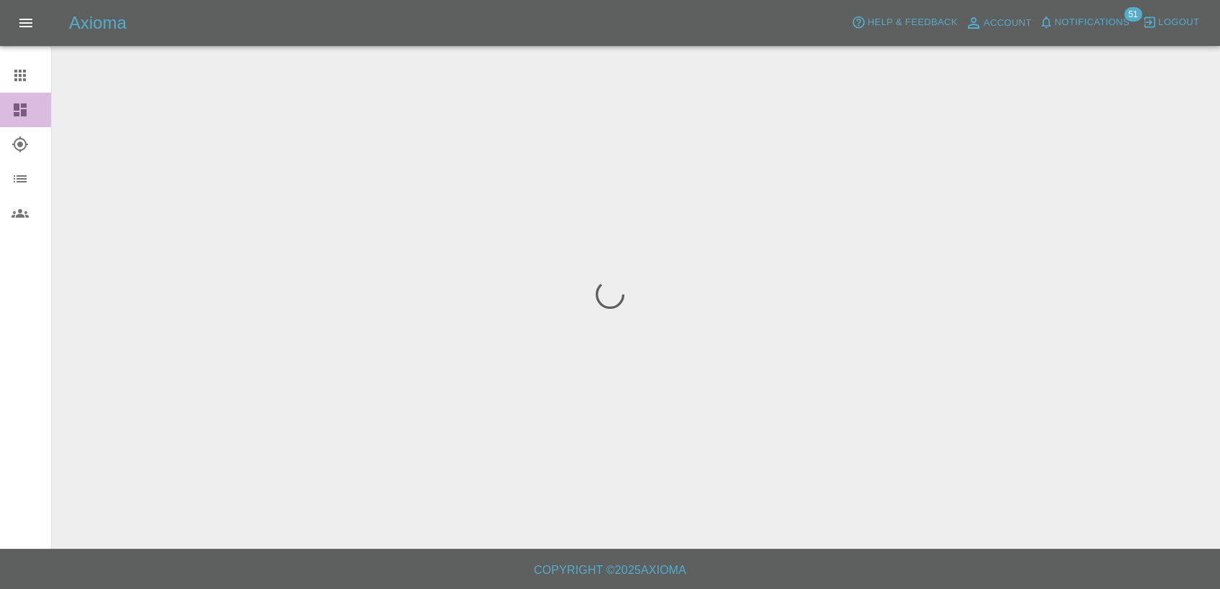
click at [12, 104] on icon at bounding box center [19, 109] width 17 height 17
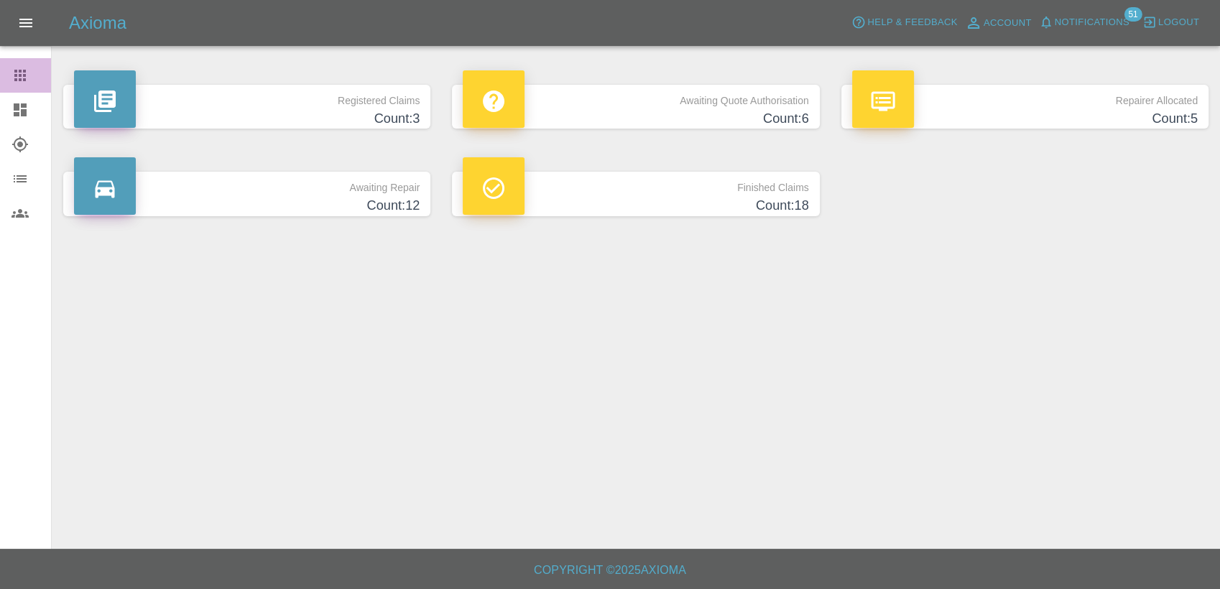
click at [34, 78] on div at bounding box center [31, 75] width 40 height 17
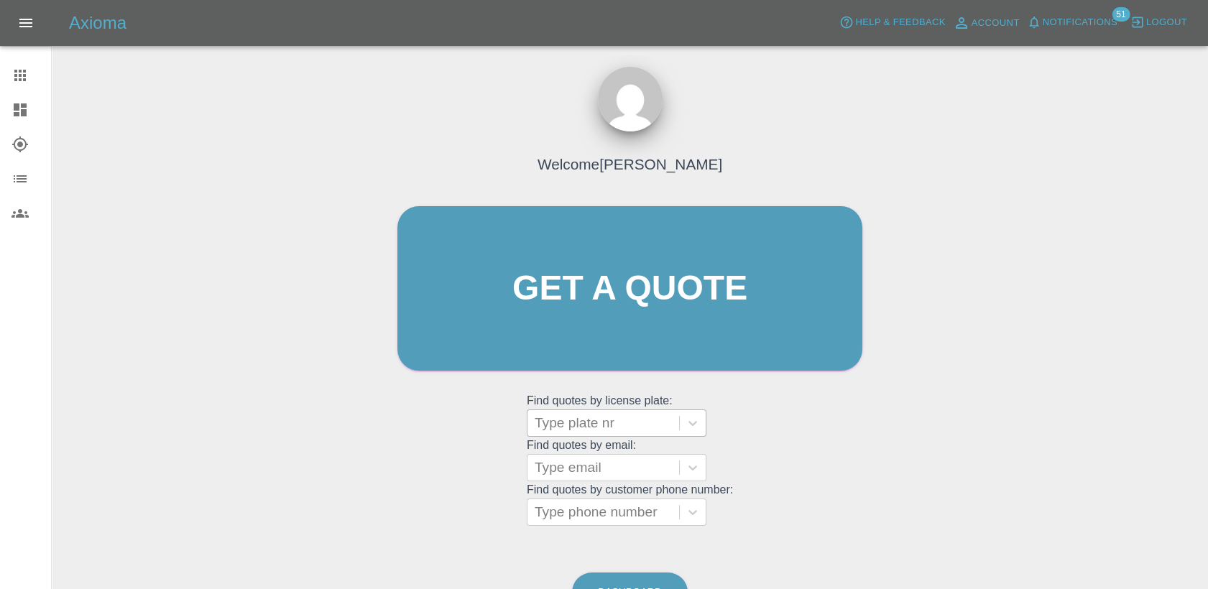
click at [561, 428] on div at bounding box center [603, 423] width 137 height 20
paste input "DW25AYG"
type input "DW25AYG"
click at [634, 423] on div at bounding box center [603, 423] width 137 height 20
click at [614, 430] on div at bounding box center [603, 423] width 137 height 20
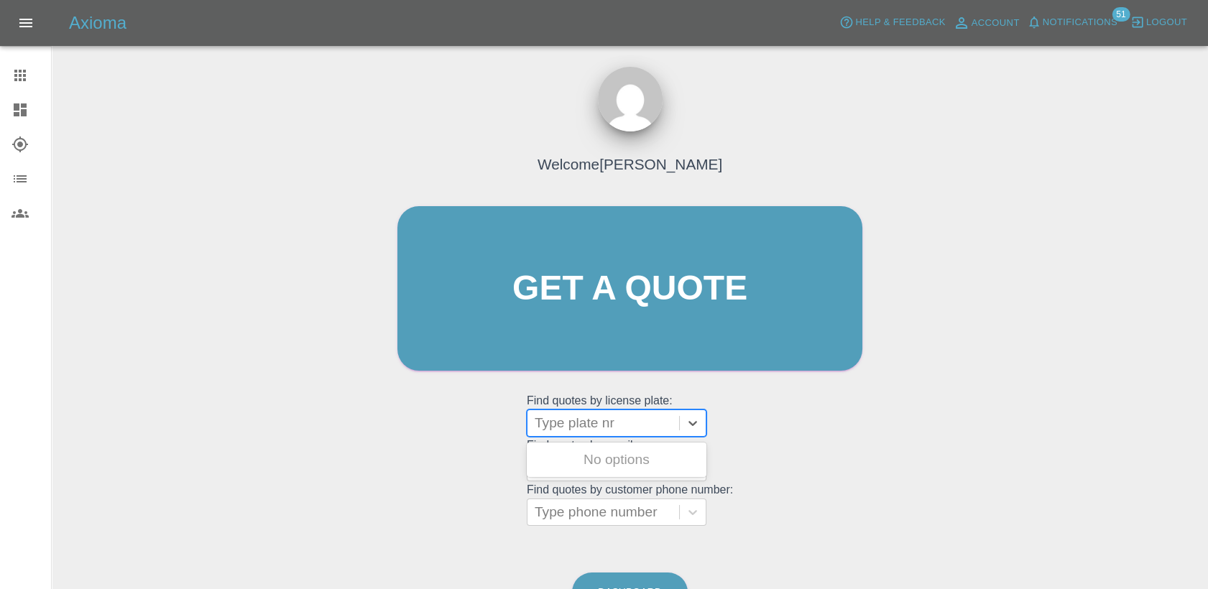
paste input "DW25AYG"
type input "DW25AYG"
click at [594, 423] on div at bounding box center [603, 423] width 137 height 20
paste input "DW25AYG"
type input "DW25AYG"
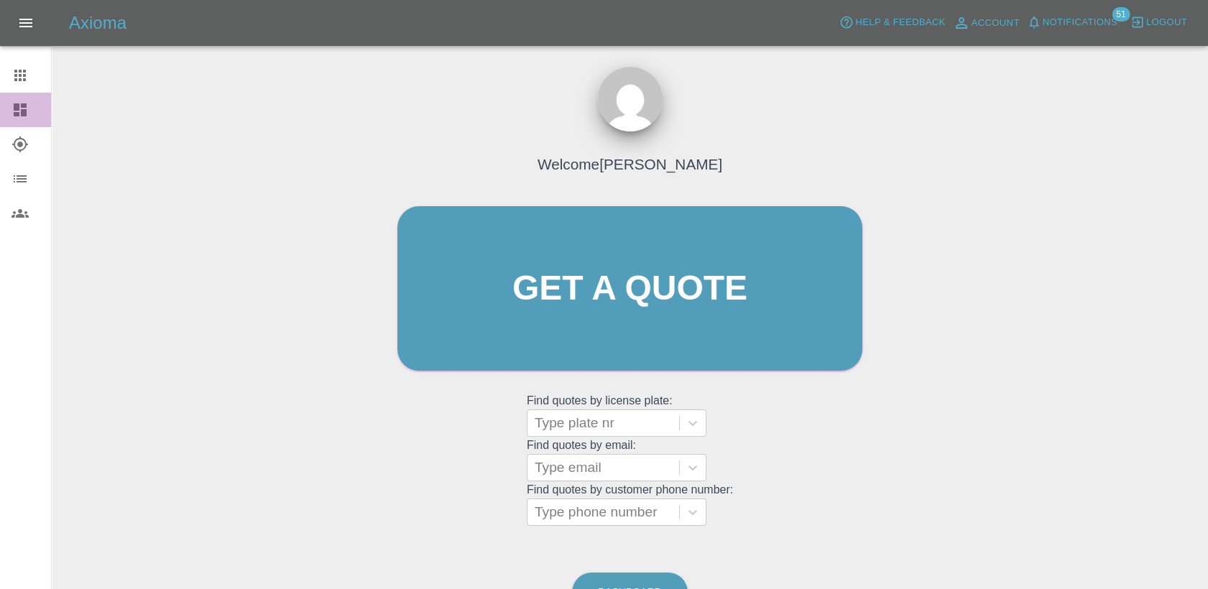
click at [17, 114] on icon at bounding box center [20, 109] width 13 height 13
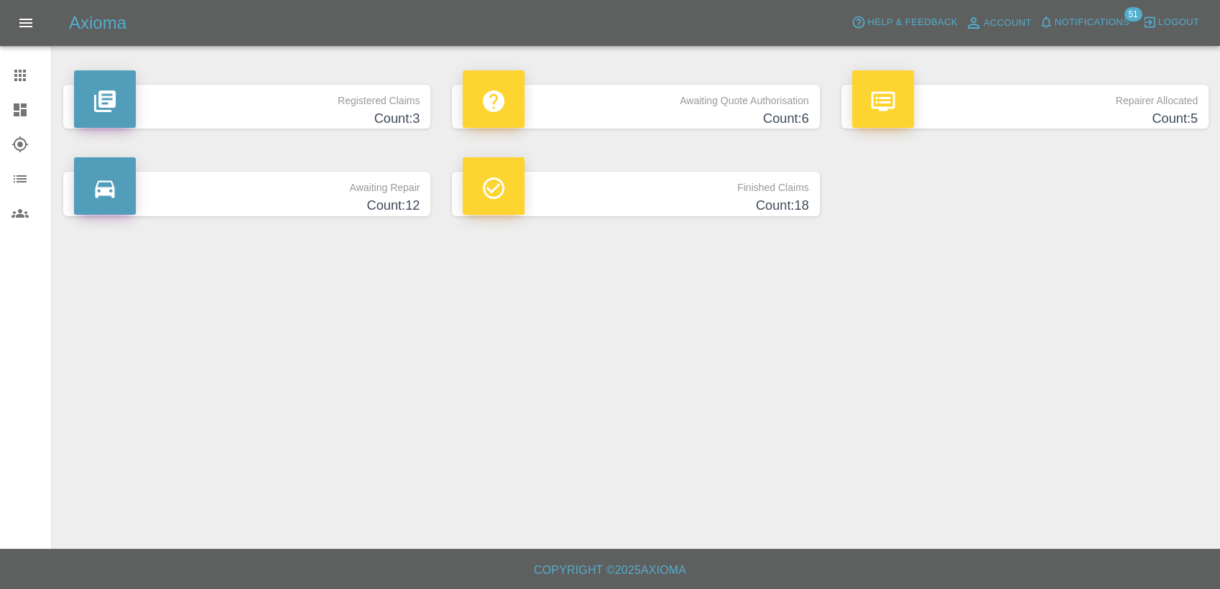
click at [328, 208] on h4 "Count: 12" at bounding box center [247, 205] width 346 height 19
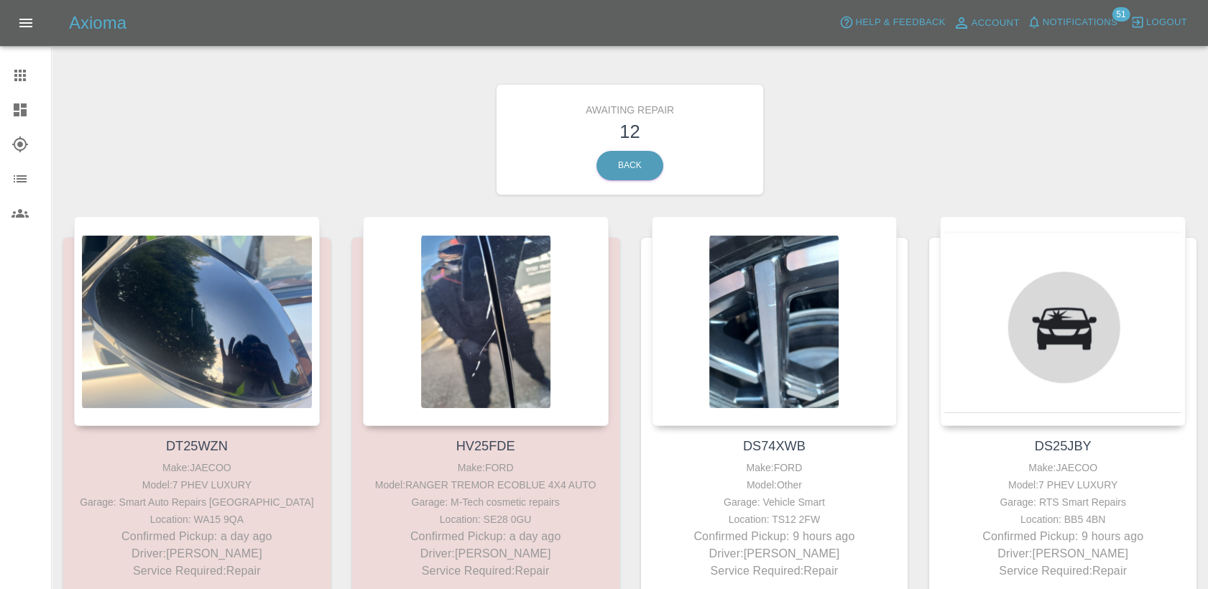
click at [29, 129] on link "Explorer" at bounding box center [25, 144] width 51 height 34
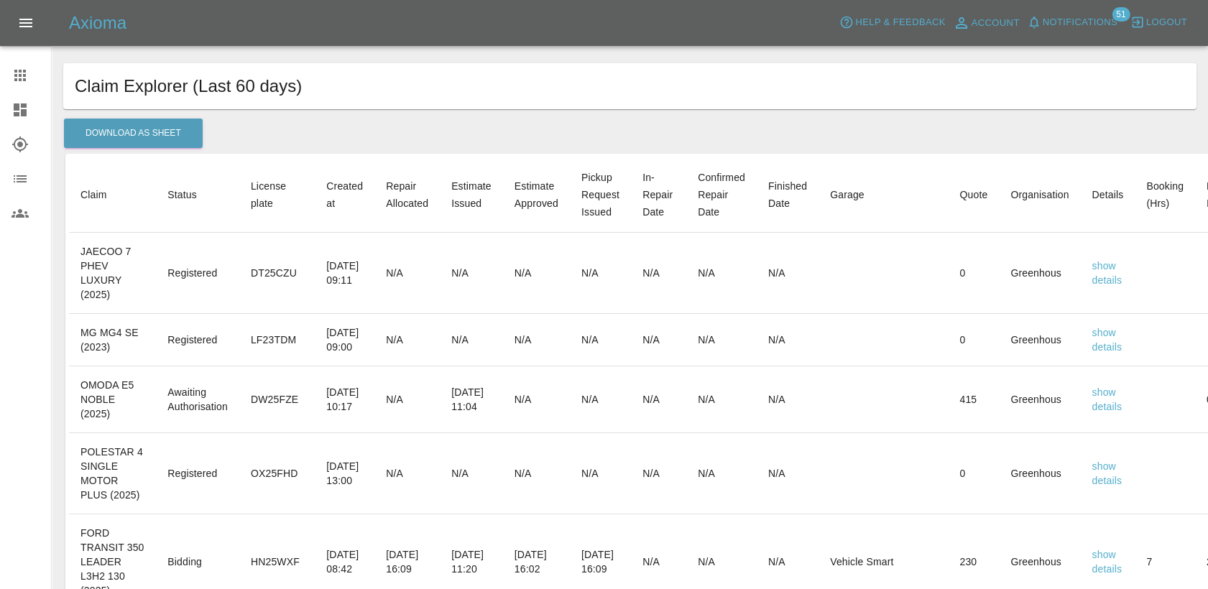
click at [31, 117] on div at bounding box center [31, 109] width 40 height 17
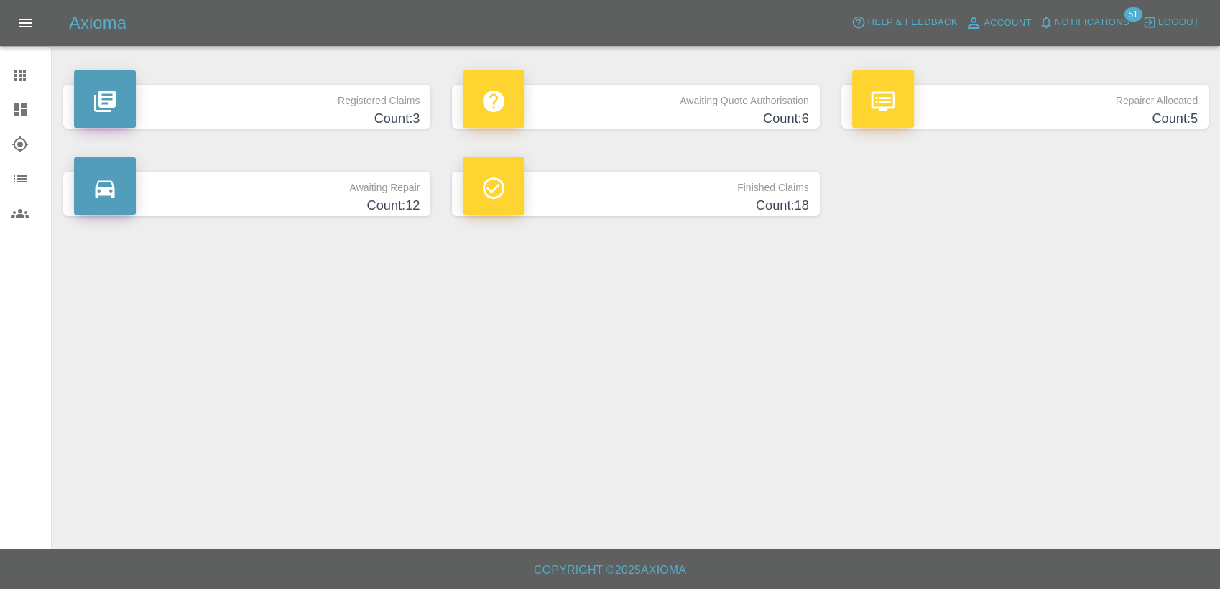
click at [607, 122] on h4 "Count: 6" at bounding box center [636, 118] width 346 height 19
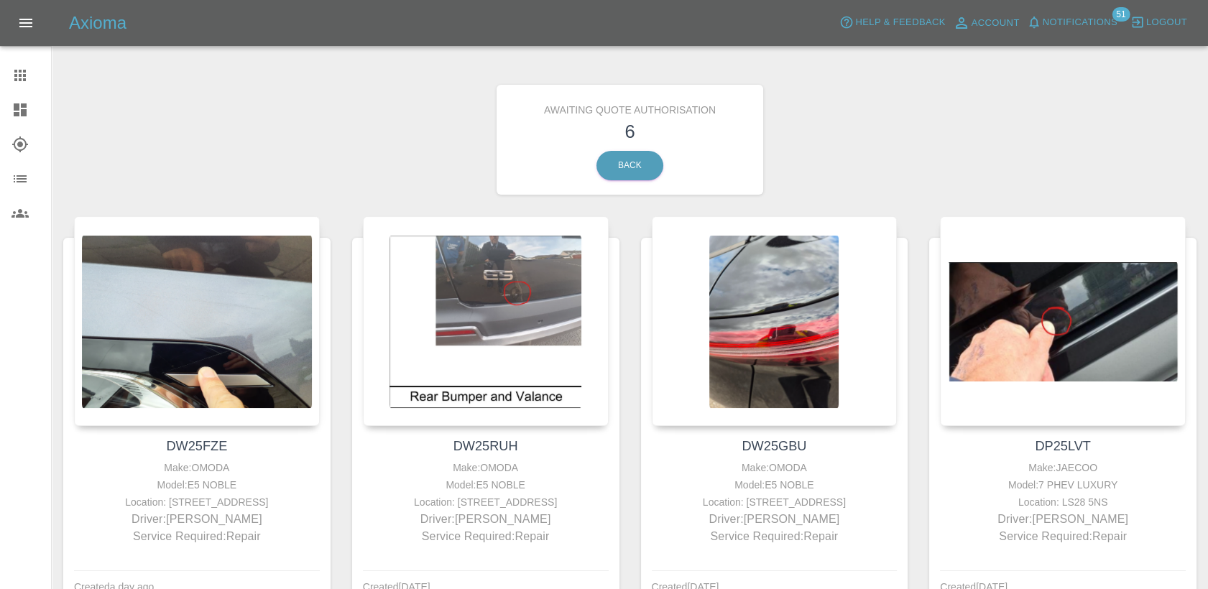
click at [9, 70] on link "Claims" at bounding box center [25, 75] width 51 height 34
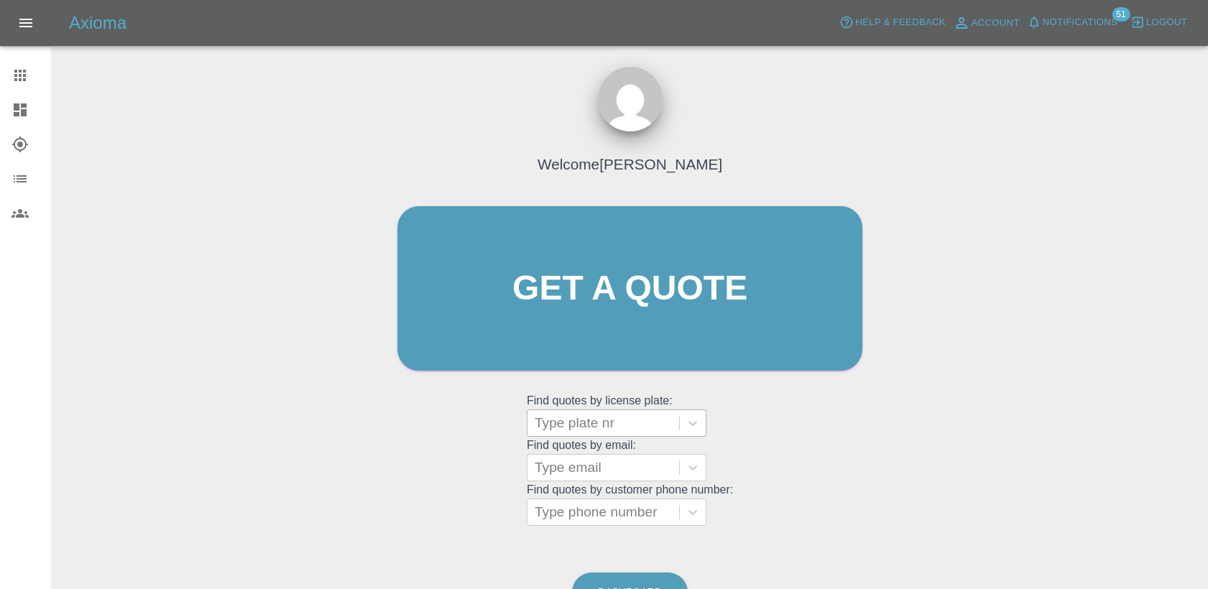
click at [604, 424] on div at bounding box center [603, 423] width 137 height 20
paste input "DW25AYG"
type input "DW25AYG"
click at [1187, 26] on button "Logout" at bounding box center [1159, 22] width 64 height 22
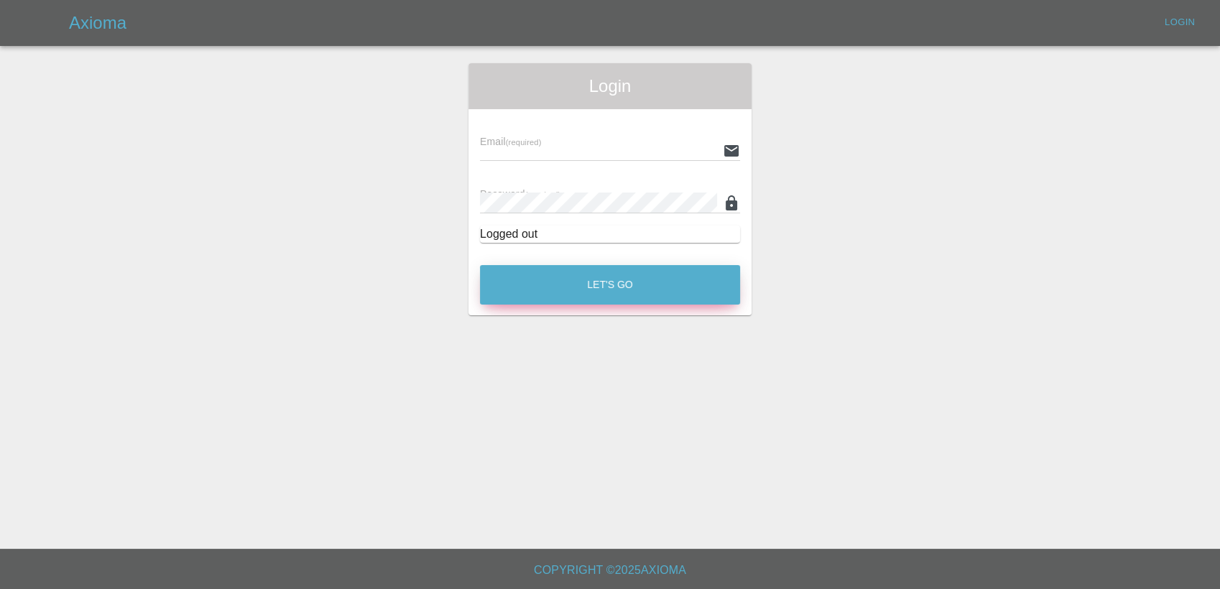
type input "[PERSON_NAME][EMAIL_ADDRESS][PERSON_NAME][DOMAIN_NAME]"
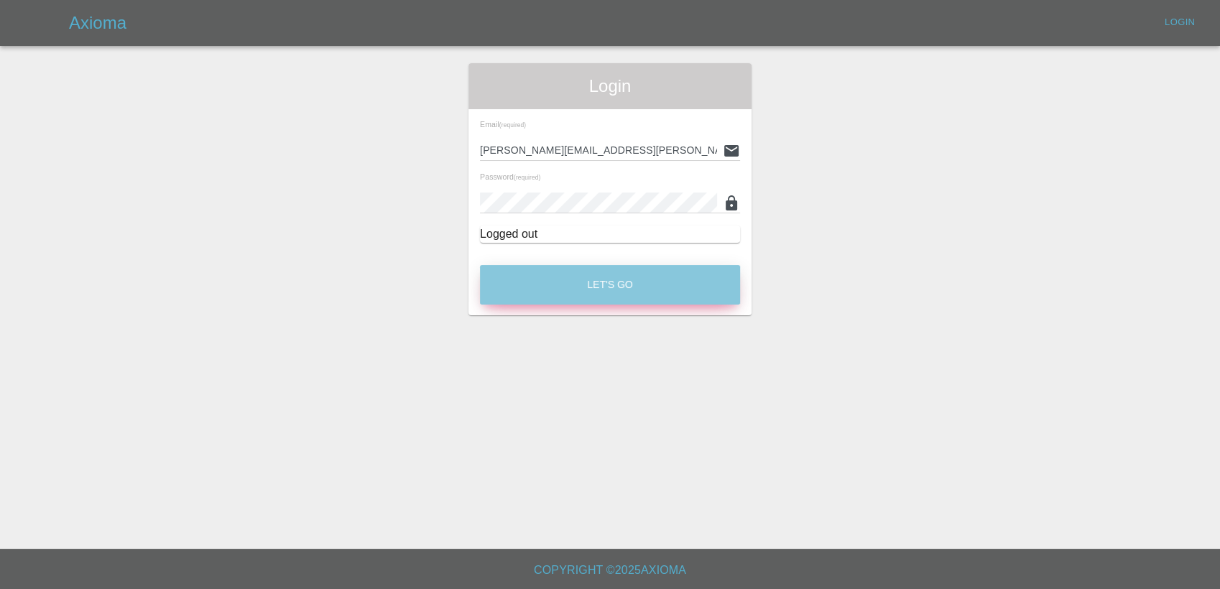
click at [595, 290] on button "Let's Go" at bounding box center [610, 285] width 260 height 40
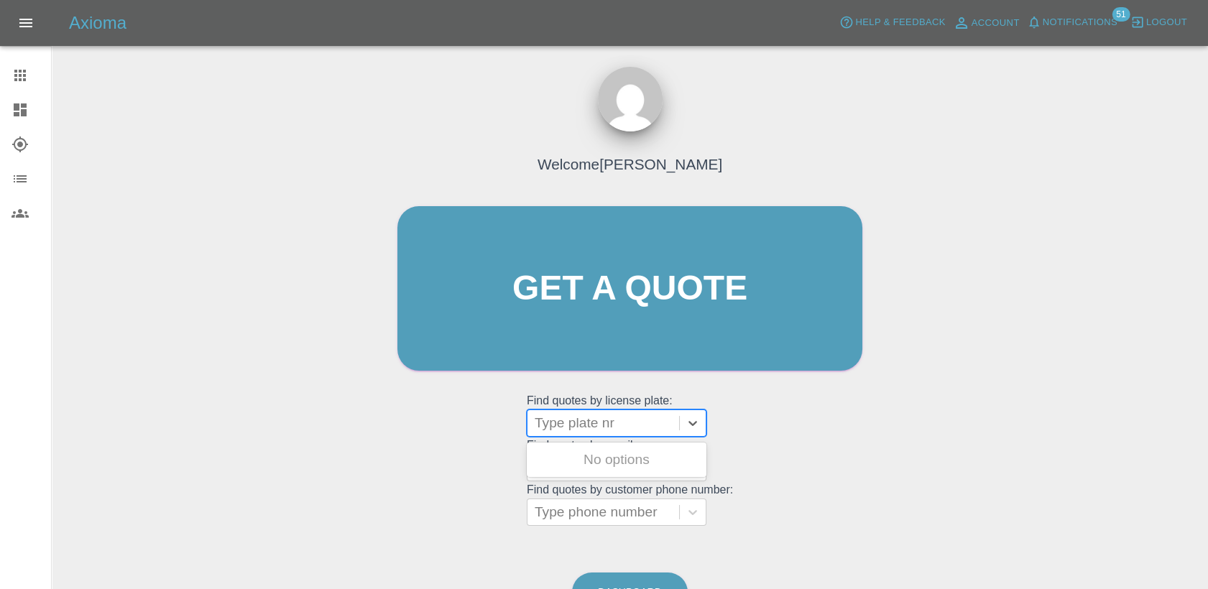
click at [617, 423] on div at bounding box center [603, 423] width 137 height 20
paste input "DW25AYG"
type input "DW25AYG"
click at [642, 422] on div at bounding box center [603, 423] width 137 height 20
paste input "DW25AYG"
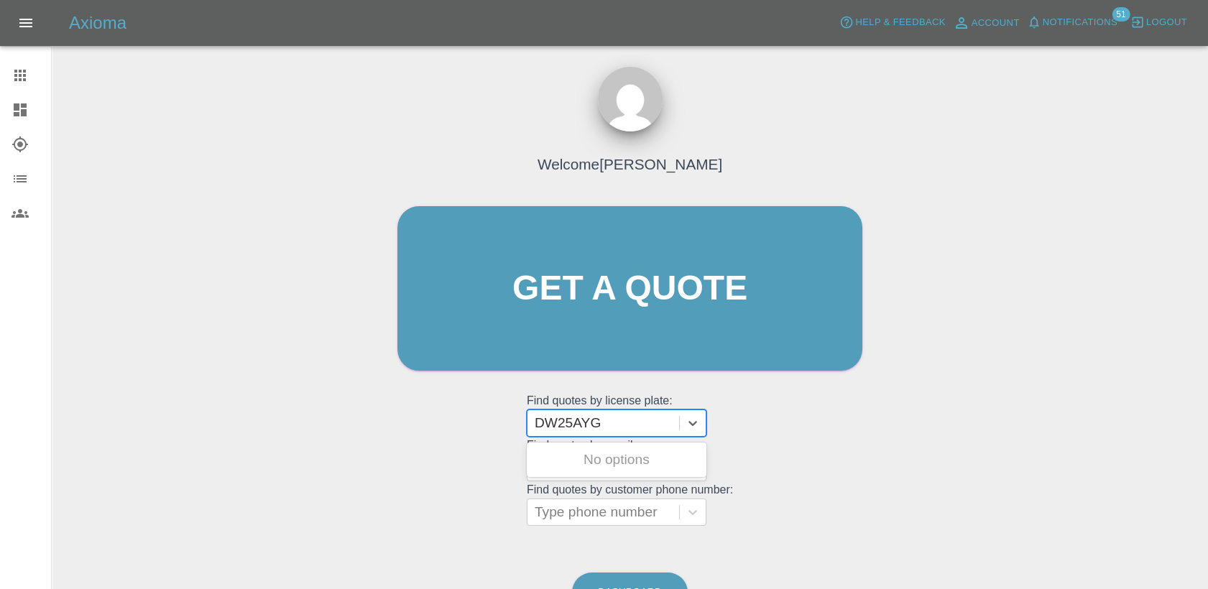
click at [650, 458] on div "No options" at bounding box center [617, 460] width 180 height 29
click at [578, 423] on input "DW25AYG" at bounding box center [572, 423] width 74 height 17
type input "DW25 AYG"
click at [690, 424] on icon at bounding box center [693, 423] width 14 height 14
click at [32, 116] on div at bounding box center [31, 109] width 40 height 17
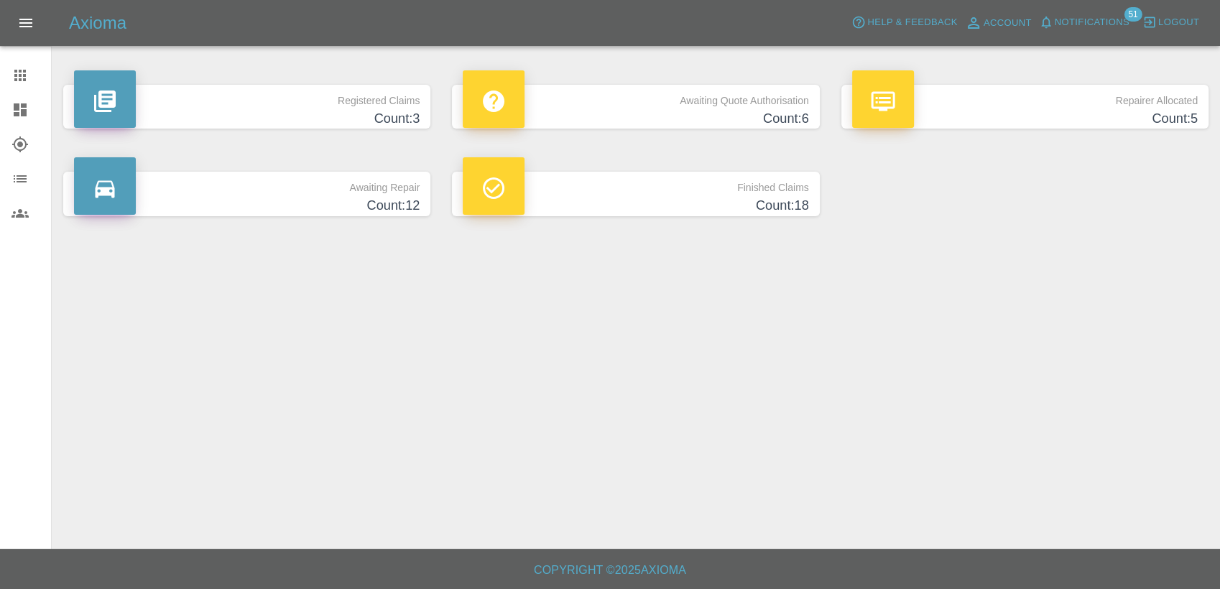
click at [26, 147] on icon at bounding box center [19, 144] width 17 height 17
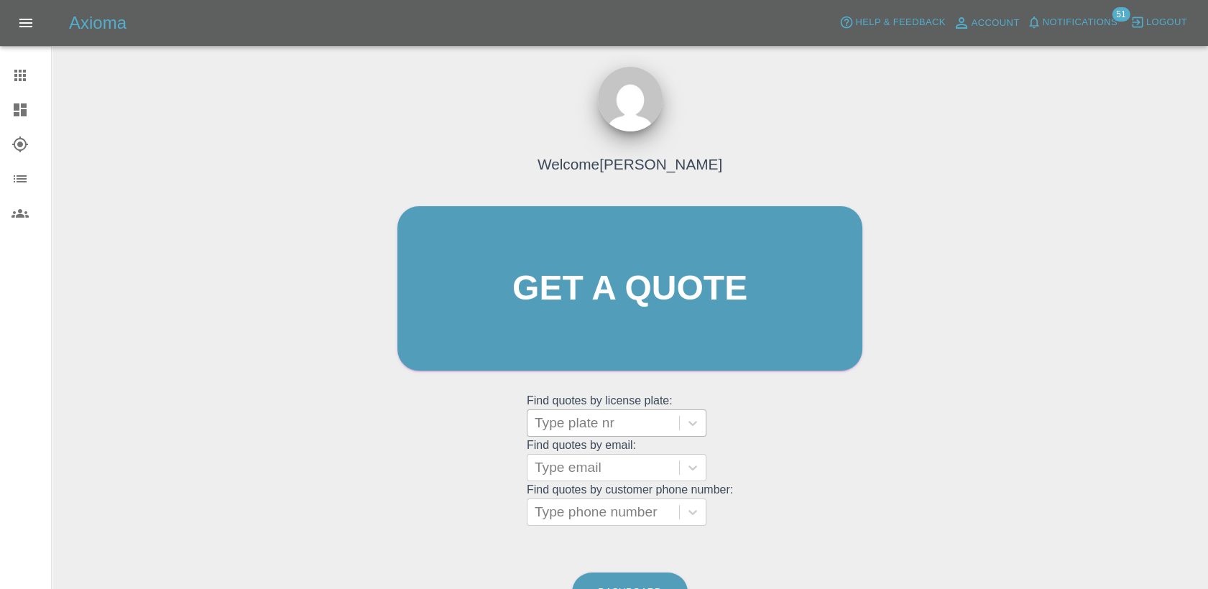
click at [625, 423] on div at bounding box center [603, 423] width 137 height 20
paste input "DW25AYG"
type input "DW25AYG"
click at [31, 111] on div at bounding box center [31, 109] width 40 height 17
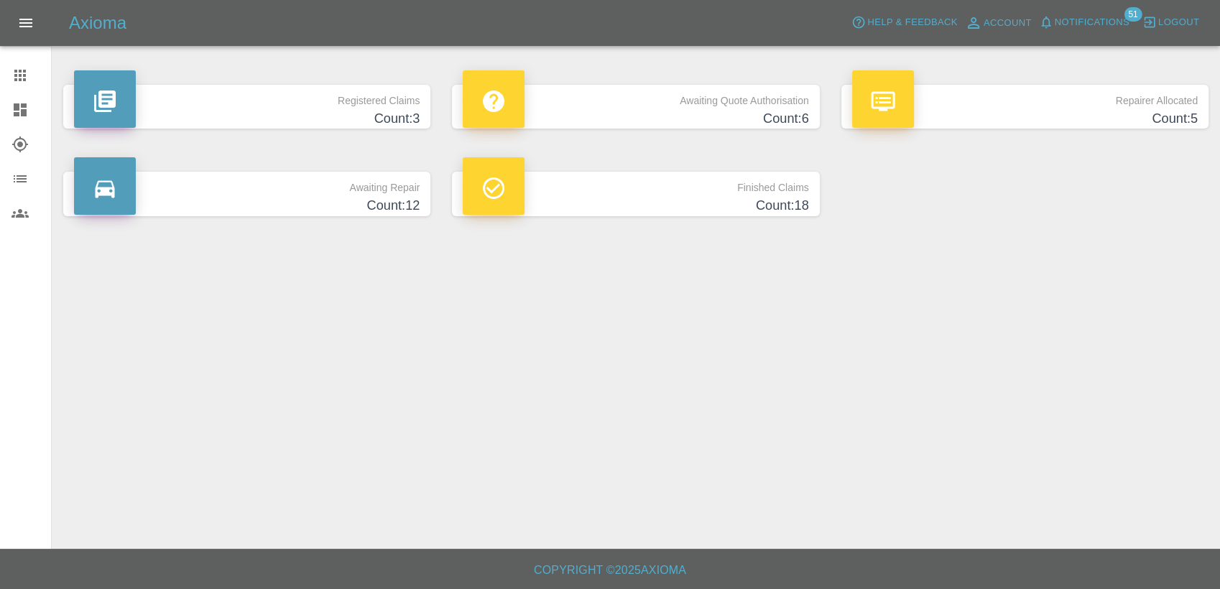
click at [628, 93] on p "Awaiting Quote Authorisation" at bounding box center [636, 97] width 346 height 24
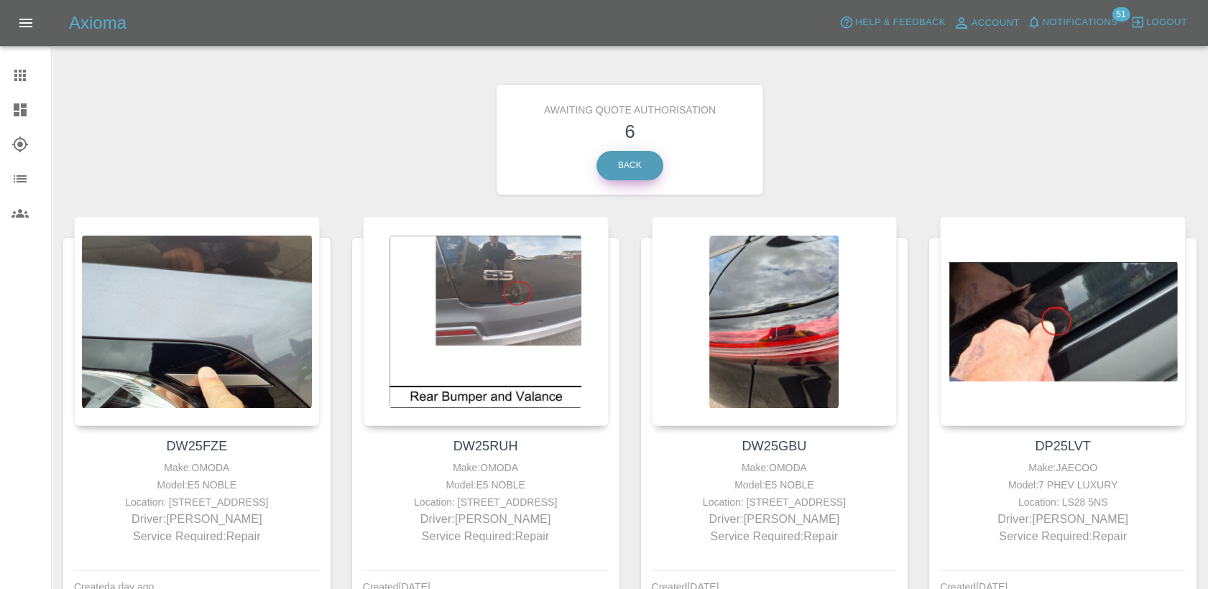
click at [622, 172] on link "Back" at bounding box center [629, 165] width 67 height 29
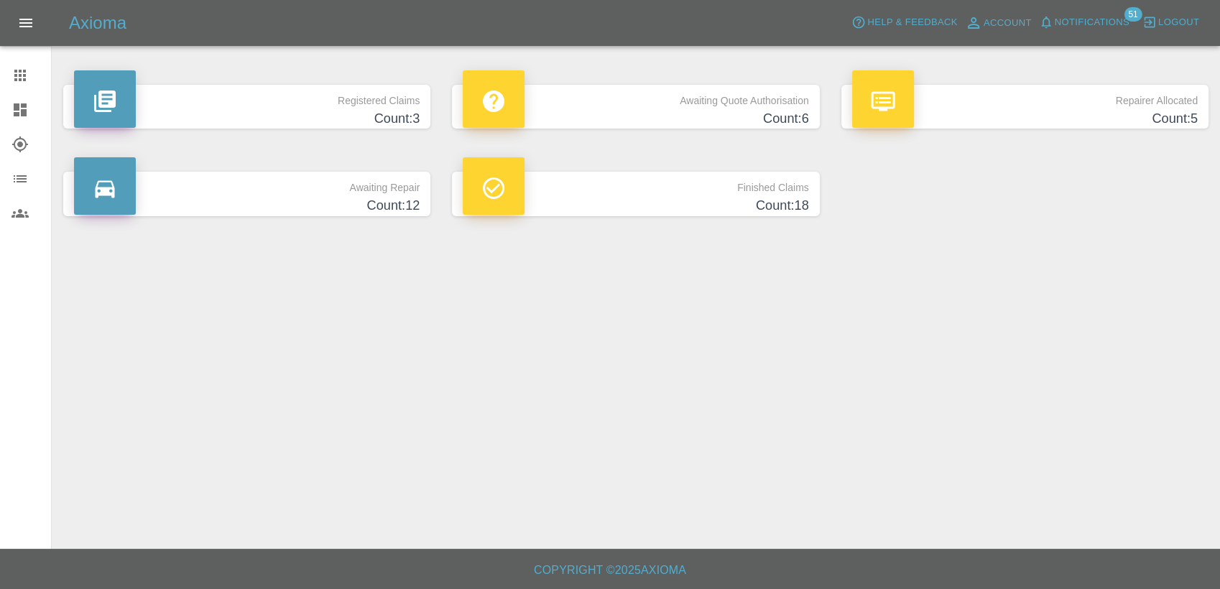
click at [23, 75] on icon at bounding box center [19, 75] width 11 height 11
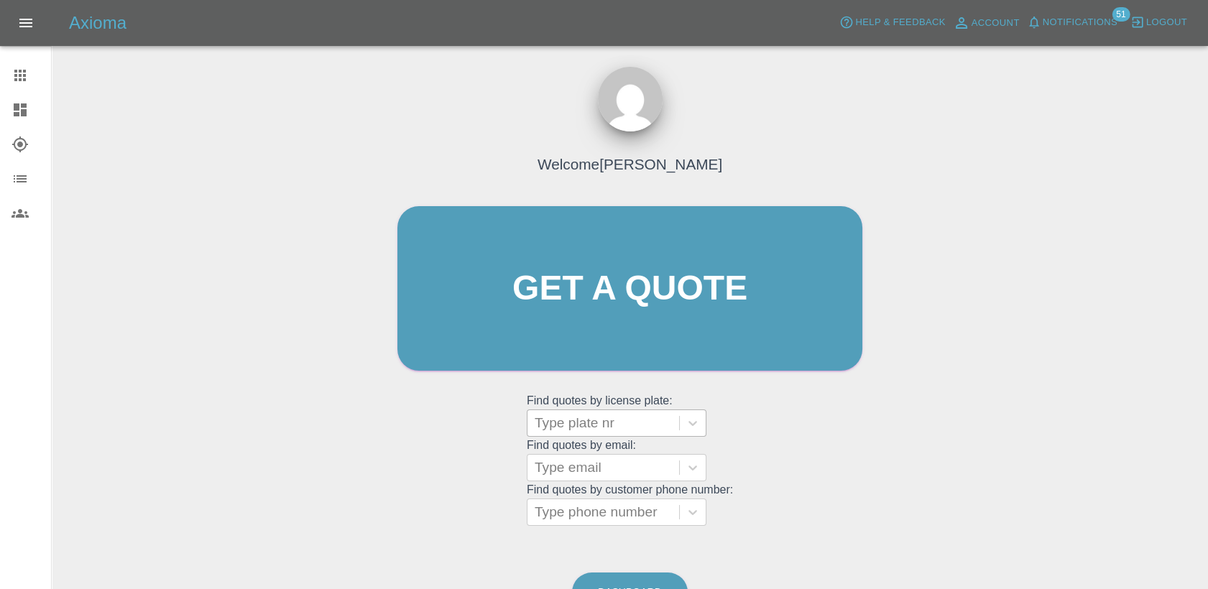
click at [624, 423] on div at bounding box center [603, 423] width 137 height 20
paste input "DT25CZU"
type input "DT25CZU"
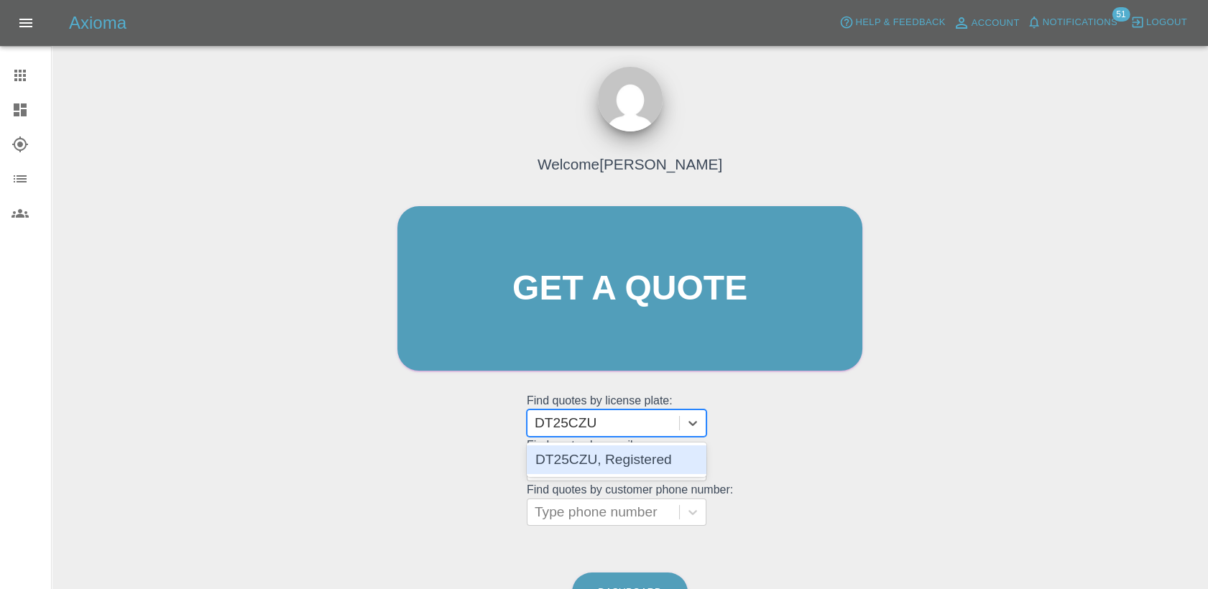
click at [627, 469] on div "DT25CZU, Registered" at bounding box center [617, 460] width 180 height 29
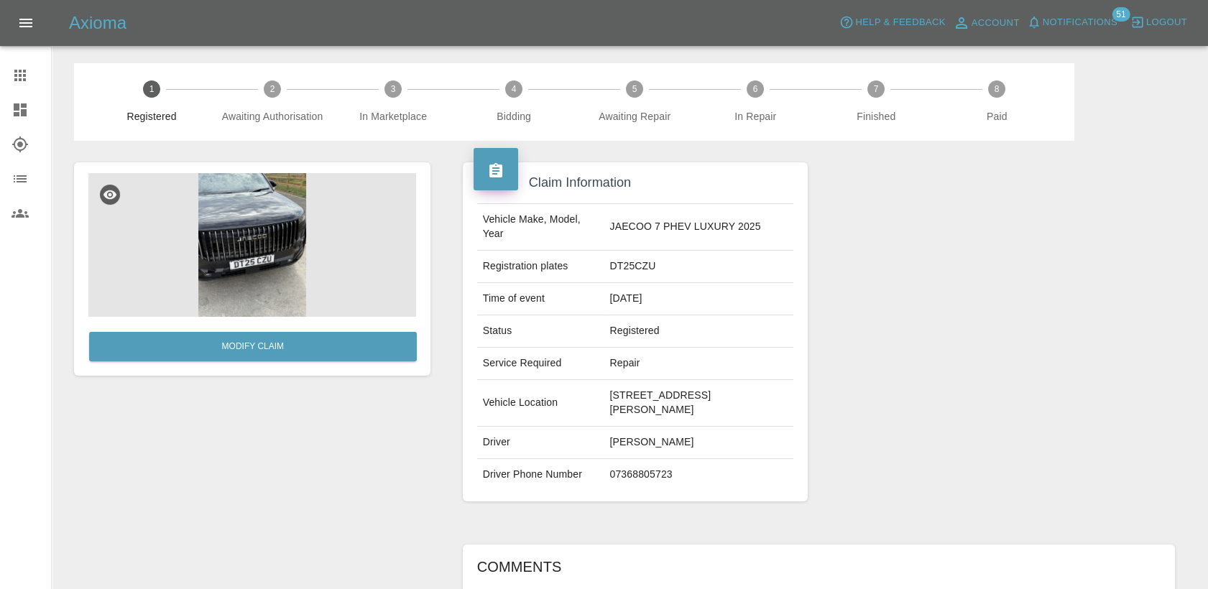
click at [24, 85] on link "Claims" at bounding box center [25, 75] width 51 height 34
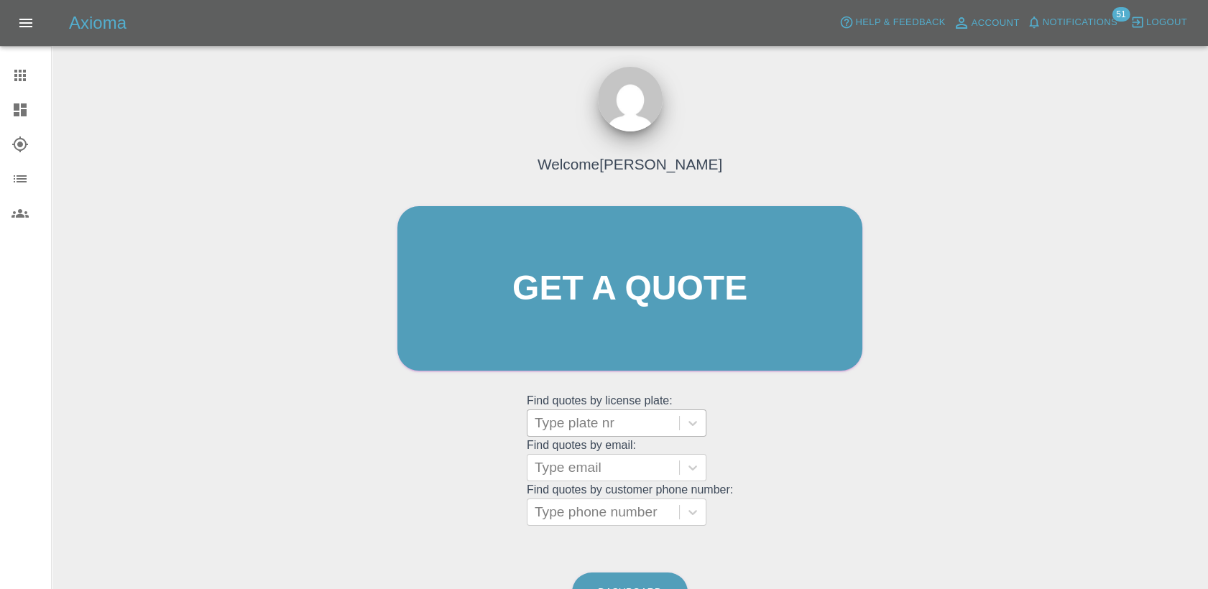
click at [614, 428] on div at bounding box center [603, 423] width 137 height 20
paste input "RF73ZFM"
type input "RF73ZFM"
click at [17, 73] on icon at bounding box center [19, 75] width 17 height 17
click at [583, 420] on div at bounding box center [603, 423] width 137 height 20
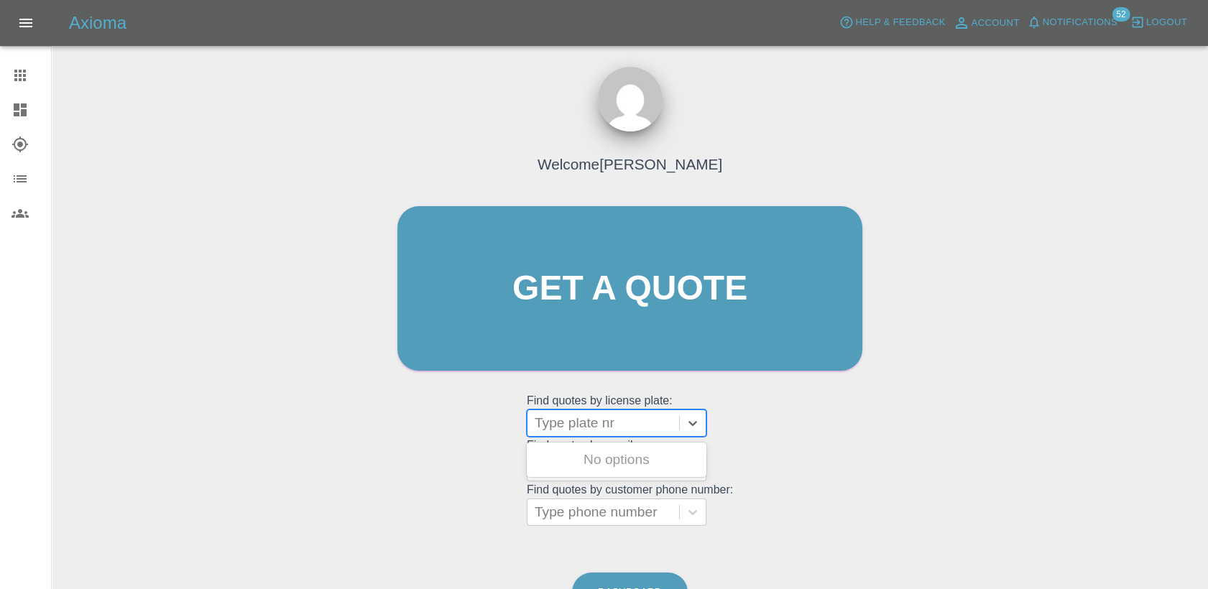
paste input "LF23TDM"
type input "LF23TDM"
click at [623, 457] on div "LF23TDM, Registered" at bounding box center [617, 460] width 180 height 29
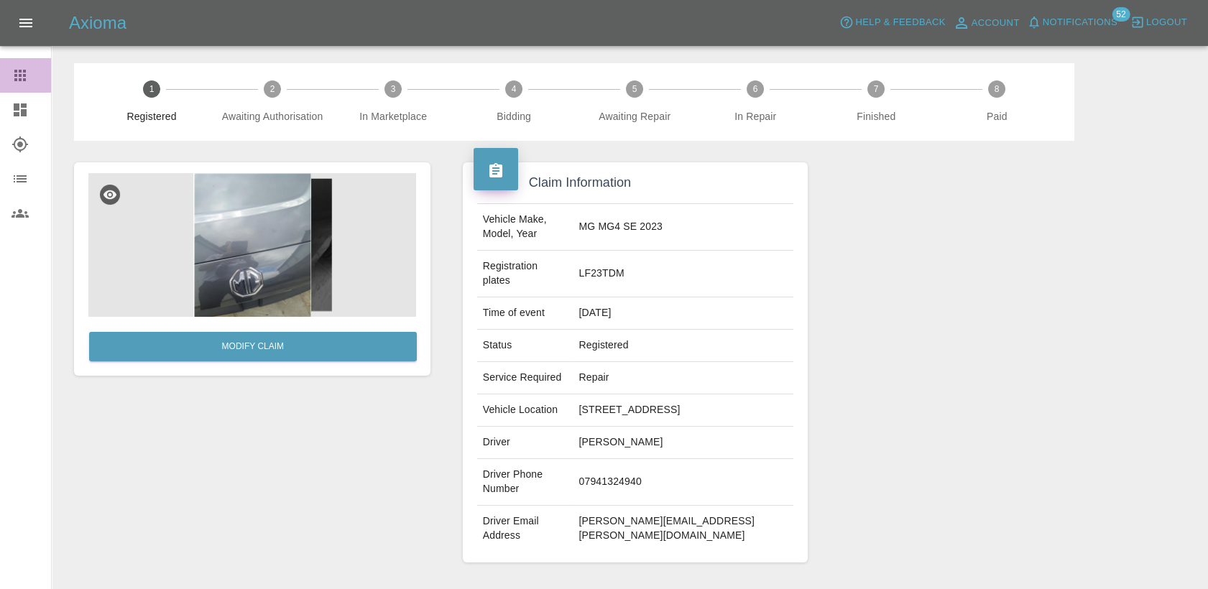
click at [23, 71] on icon at bounding box center [19, 75] width 11 height 11
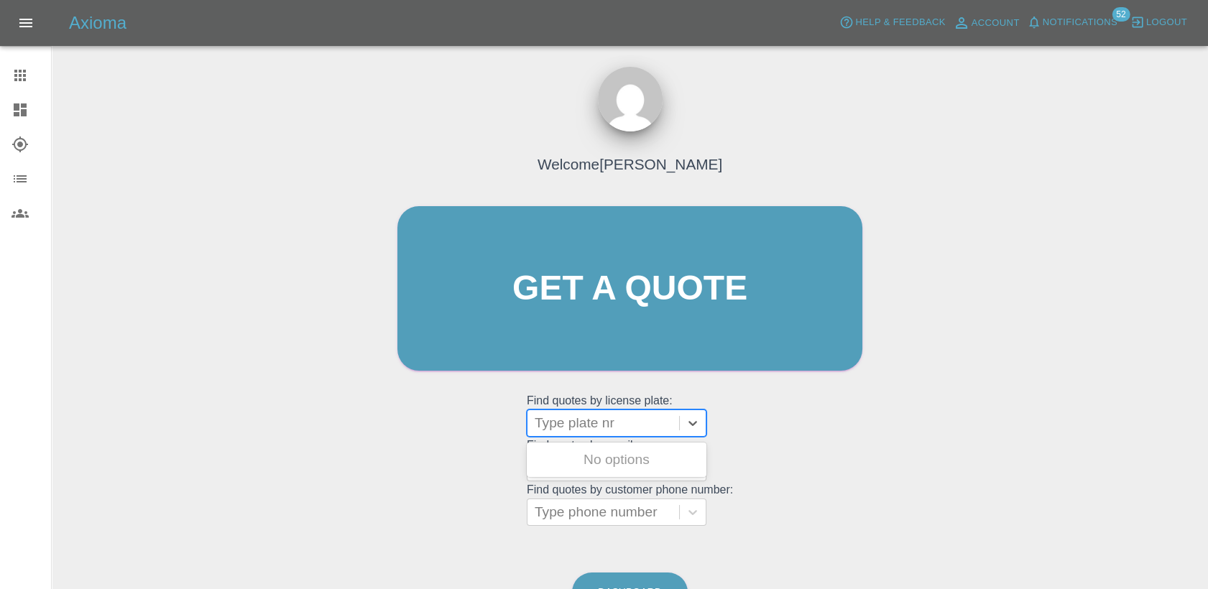
click at [602, 421] on div at bounding box center [603, 423] width 137 height 20
paste input "DT25CZU"
type input "DT25CZU"
click at [610, 420] on div at bounding box center [603, 423] width 137 height 20
paste input "DW25GYN"
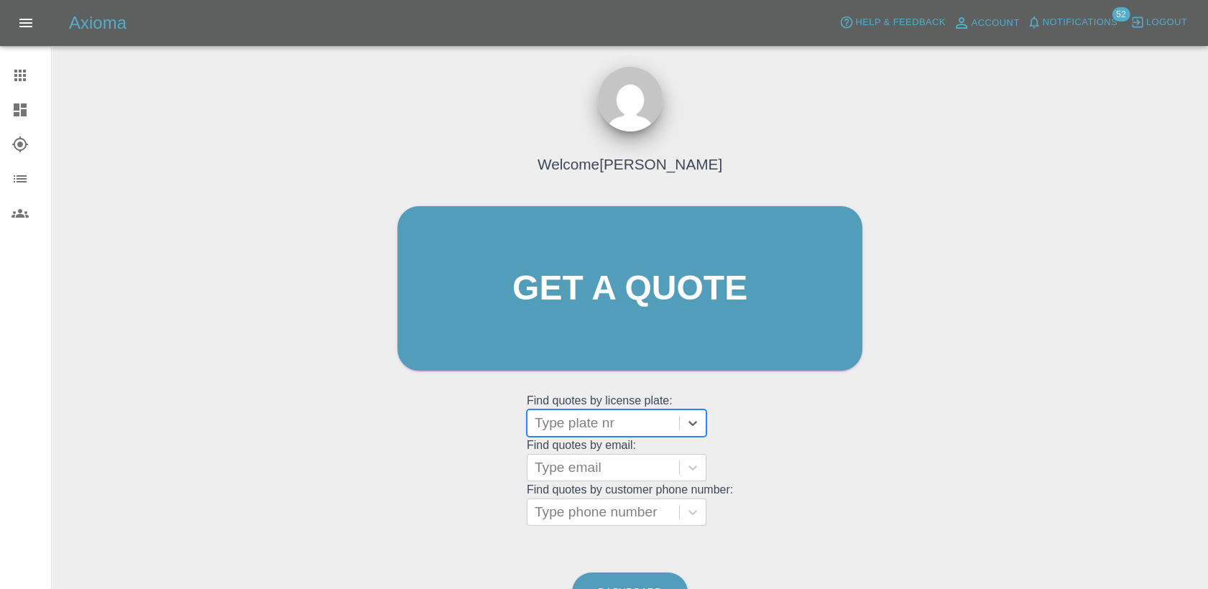
type input "DW25GYN"
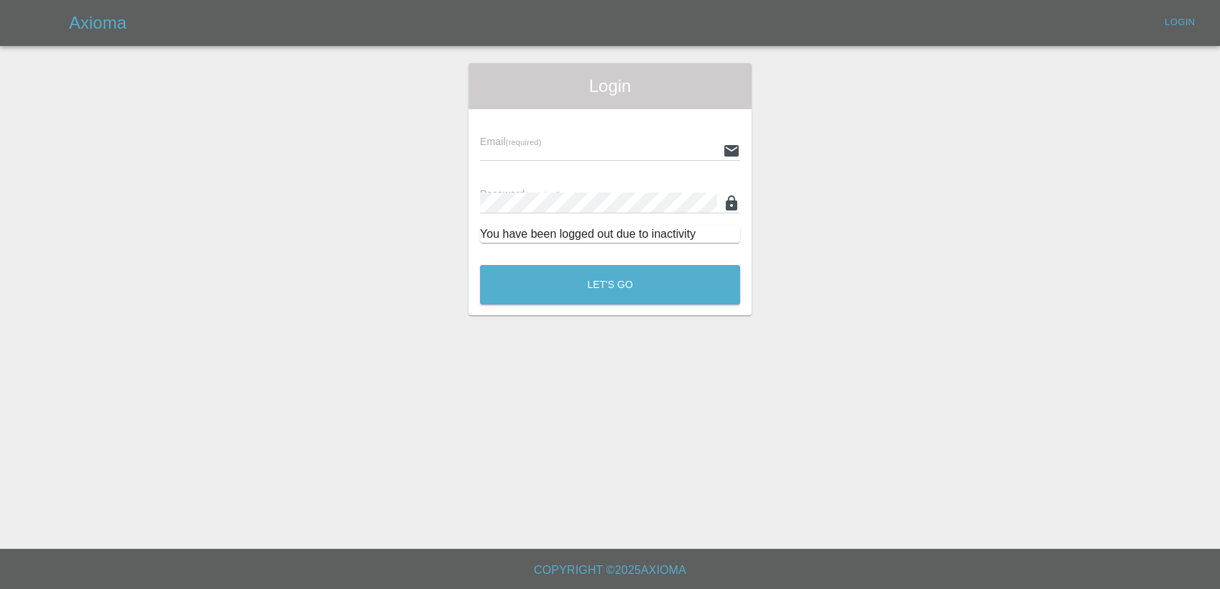
type input "[PERSON_NAME][EMAIL_ADDRESS][PERSON_NAME][DOMAIN_NAME]"
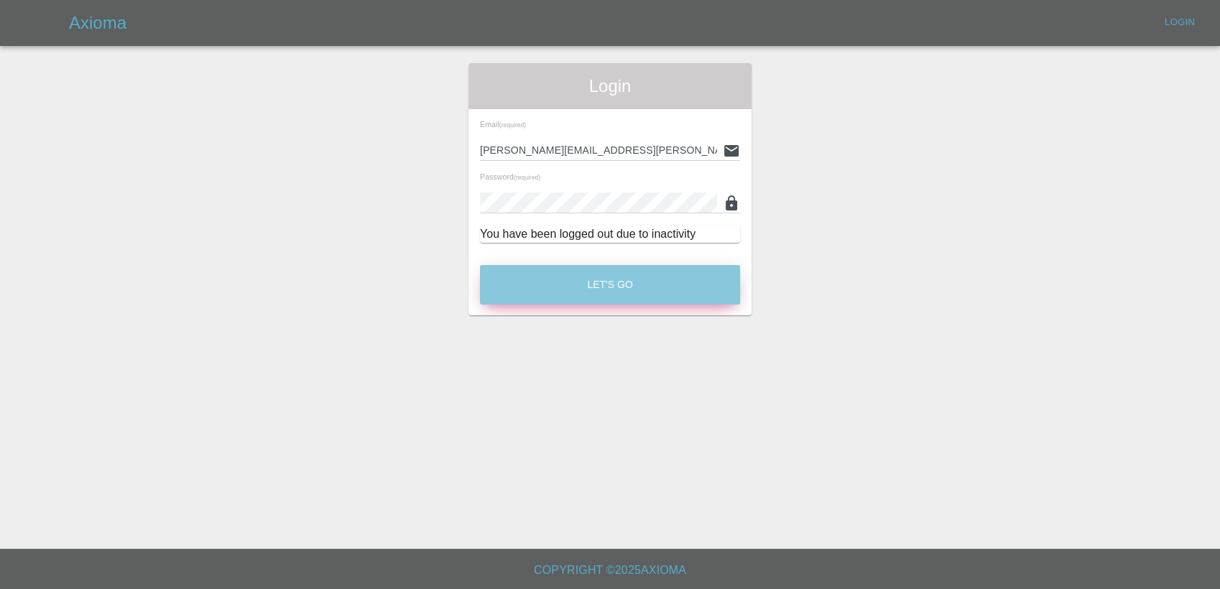
click at [638, 280] on button "Let's Go" at bounding box center [610, 285] width 260 height 40
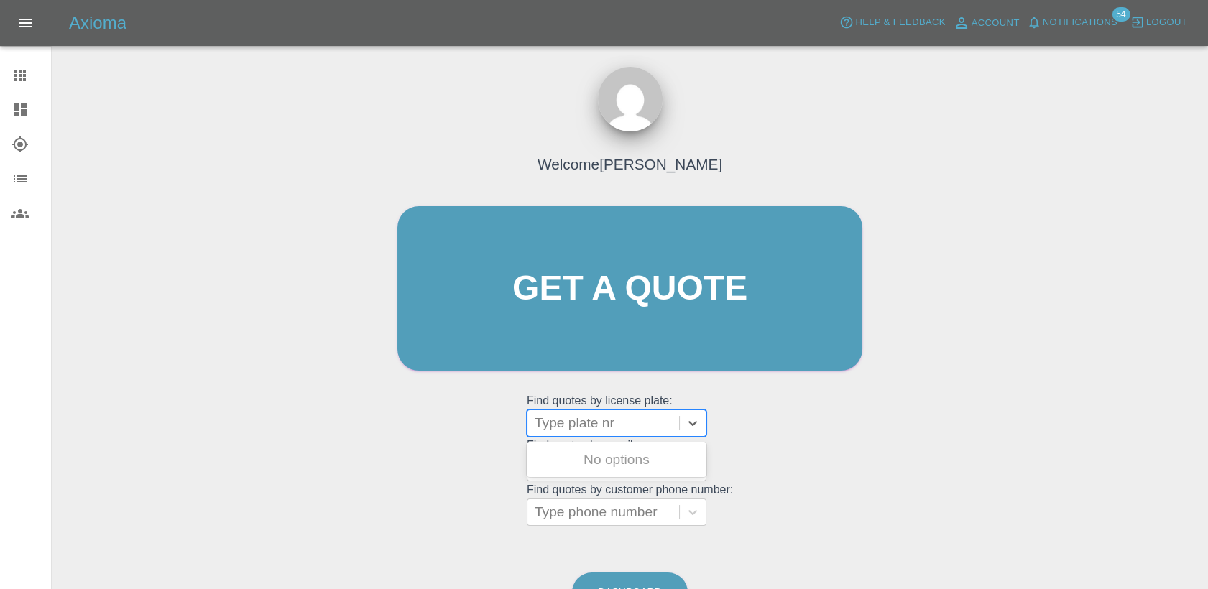
click at [604, 423] on div at bounding box center [603, 423] width 137 height 20
paste input "DW25GYN"
type input "DW25GYN"
click at [831, 402] on div "Welcome [PERSON_NAME] Get a quote Get a quote Find quotes by license plate: Use…" at bounding box center [629, 316] width 495 height 434
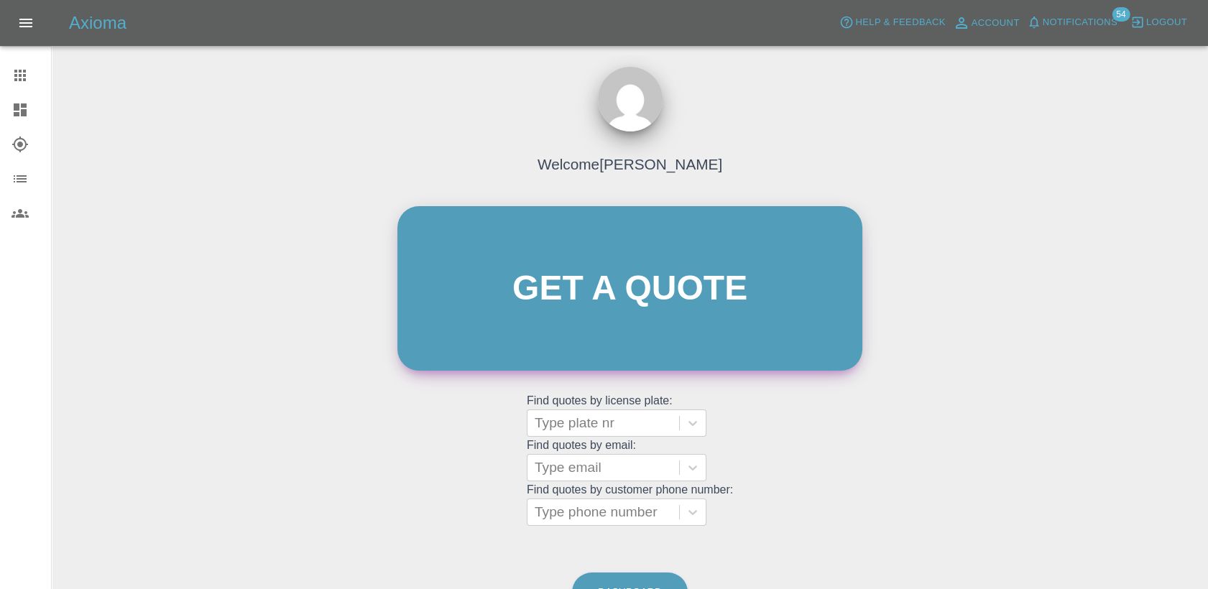
click at [577, 313] on link "Get a quote" at bounding box center [629, 288] width 465 height 165
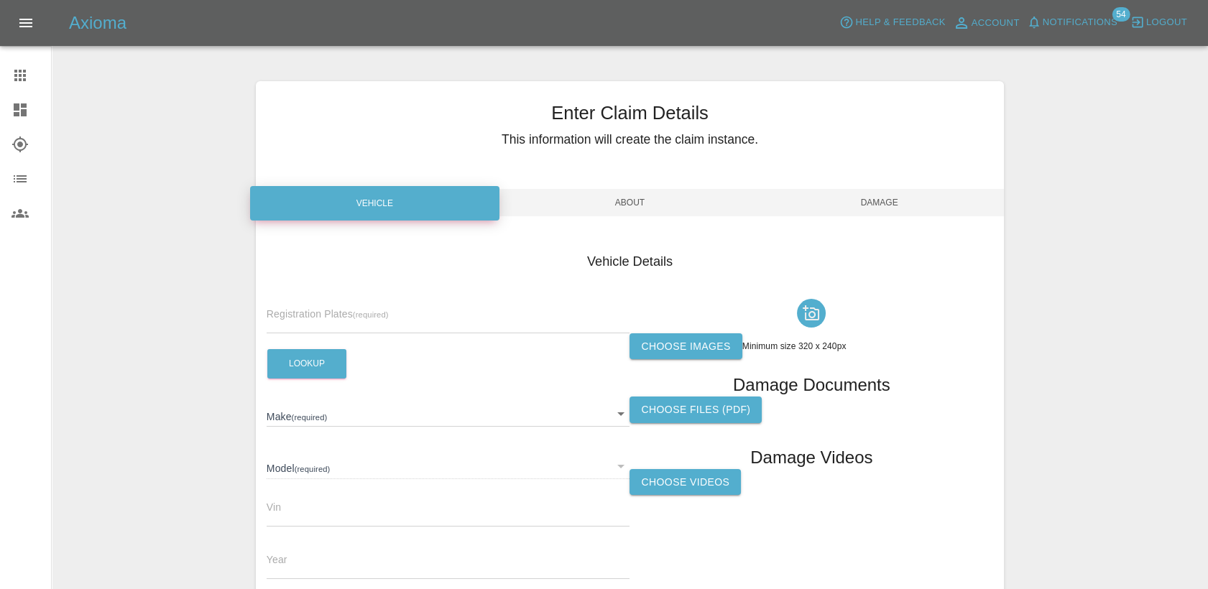
click at [351, 321] on input "text" at bounding box center [449, 323] width 364 height 21
paste input "DW25GYN"
type input "DW25GYN"
click at [326, 362] on button "Lookup" at bounding box center [306, 363] width 79 height 29
type input "NISSAN"
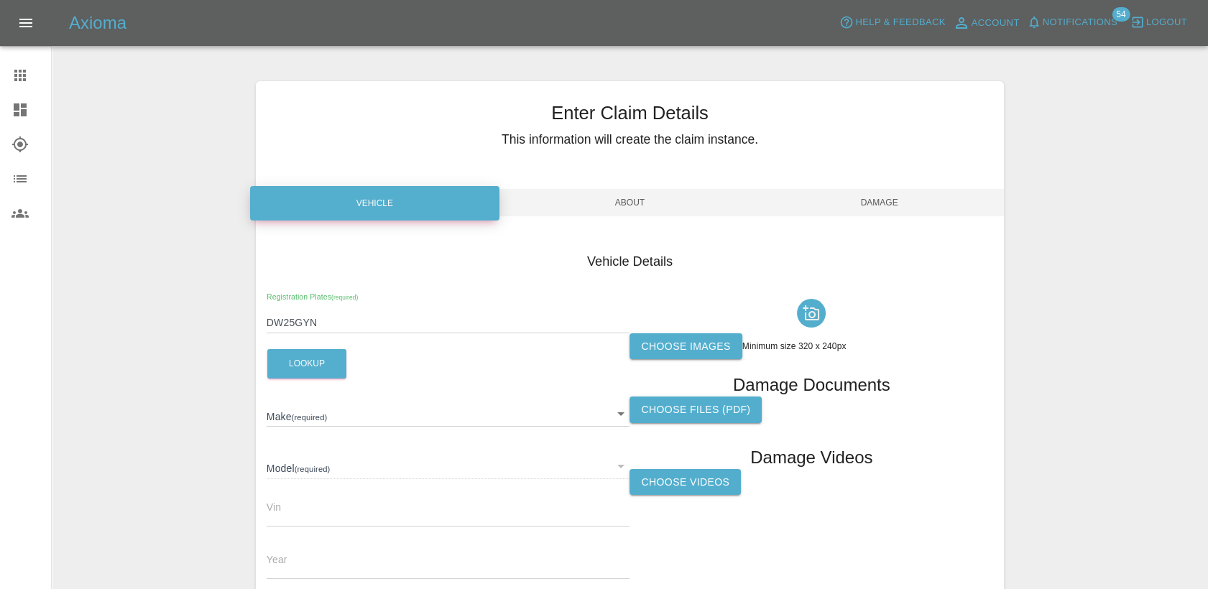
type input "2025"
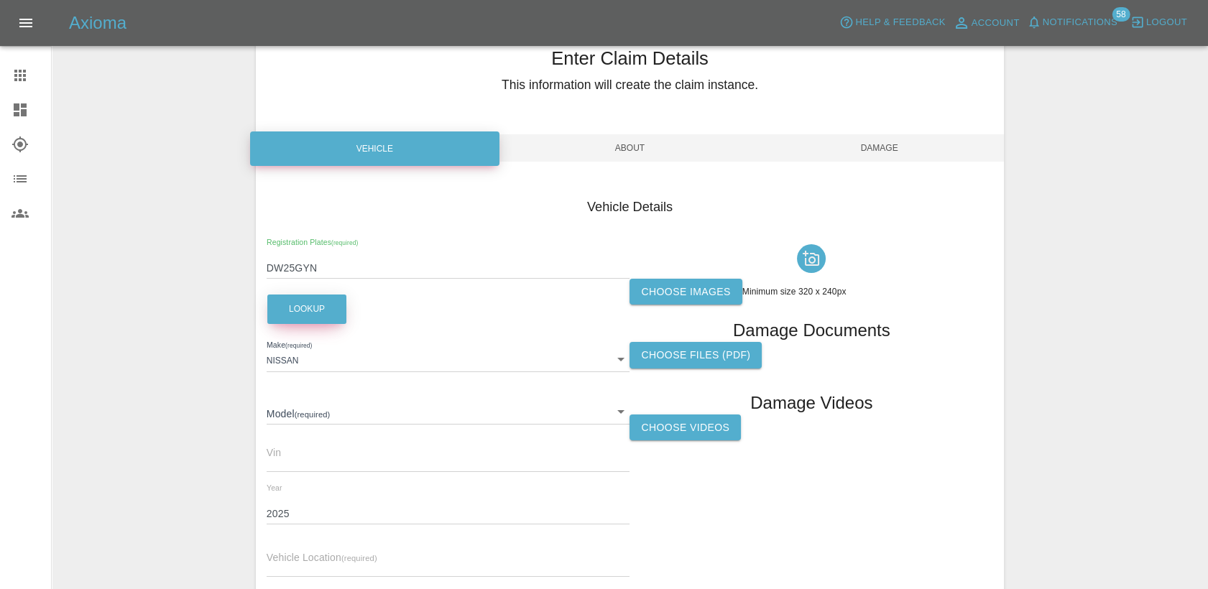
scroll to position [80, 0]
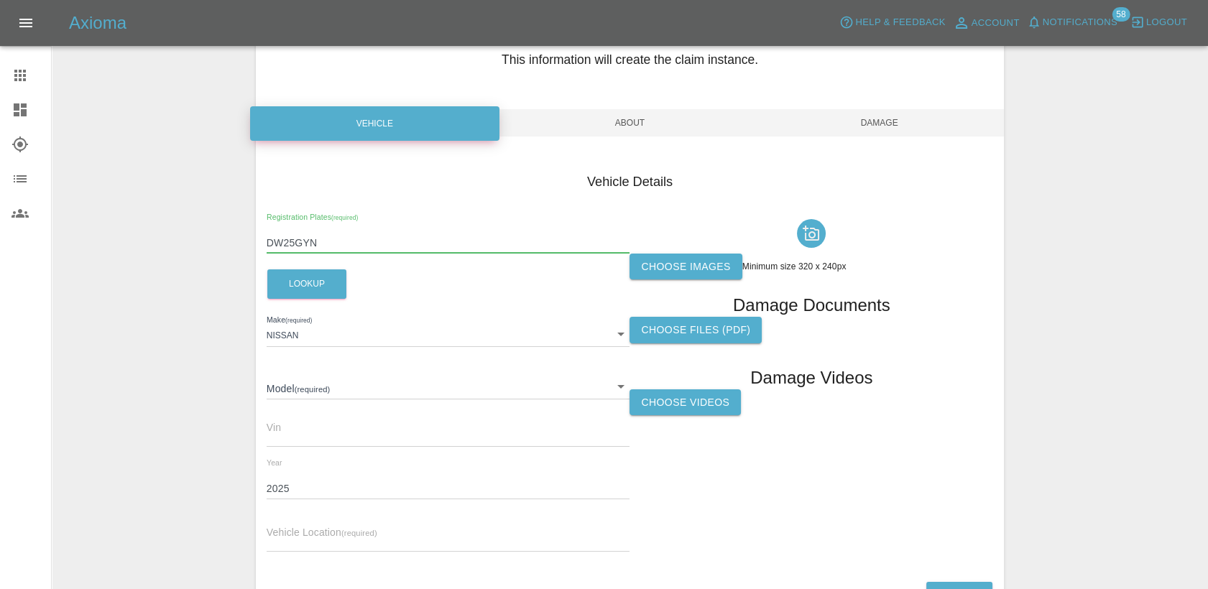
drag, startPoint x: 321, startPoint y: 245, endPoint x: 259, endPoint y: 247, distance: 61.8
click at [259, 247] on div "Vehicle Details Registration Plates (required) DW25GYN Lookup Make (required) N…" at bounding box center [630, 365] width 748 height 428
click at [673, 269] on label "Choose images" at bounding box center [685, 267] width 112 height 27
click at [0, 0] on input "Choose images" at bounding box center [0, 0] width 0 height 0
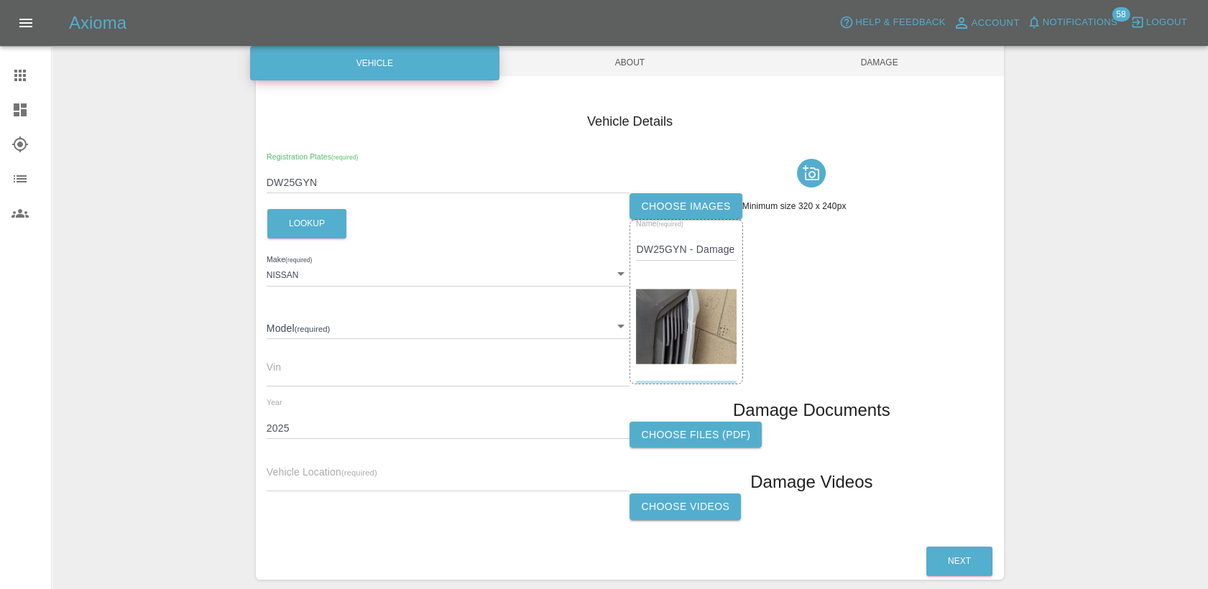
scroll to position [206, 0]
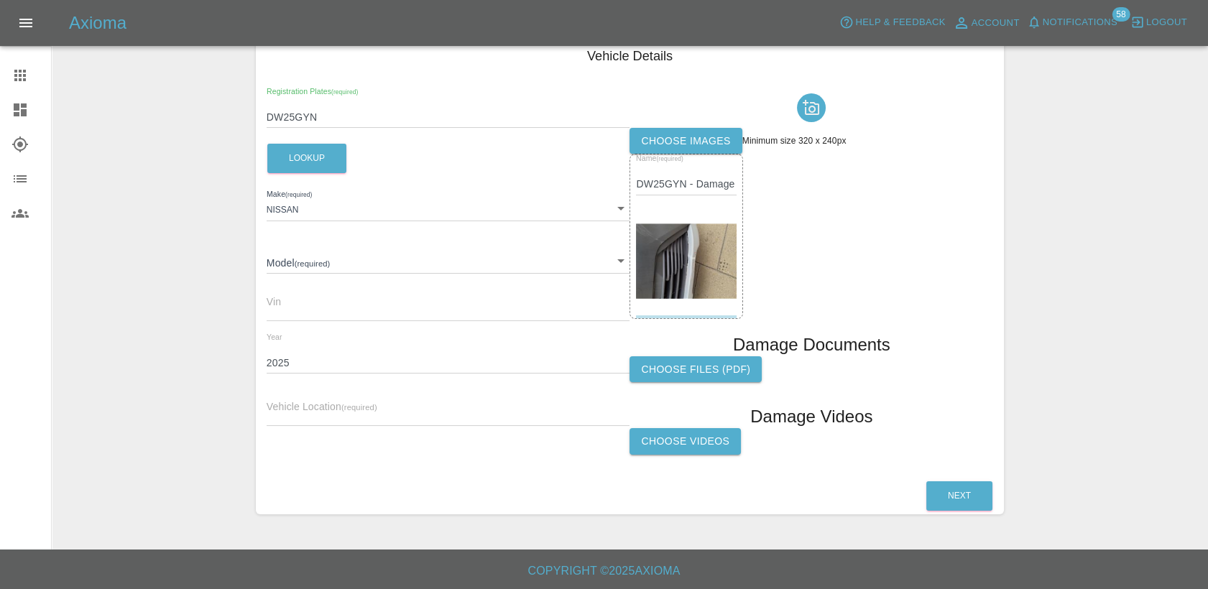
click at [390, 411] on input "text" at bounding box center [449, 415] width 364 height 21
paste input "[STREET_ADDRESS][PERSON_NAME]"
type input "[STREET_ADDRESS][PERSON_NAME]"
click at [966, 494] on button "Next" at bounding box center [959, 495] width 66 height 29
click at [323, 162] on button "Lookup" at bounding box center [306, 158] width 79 height 29
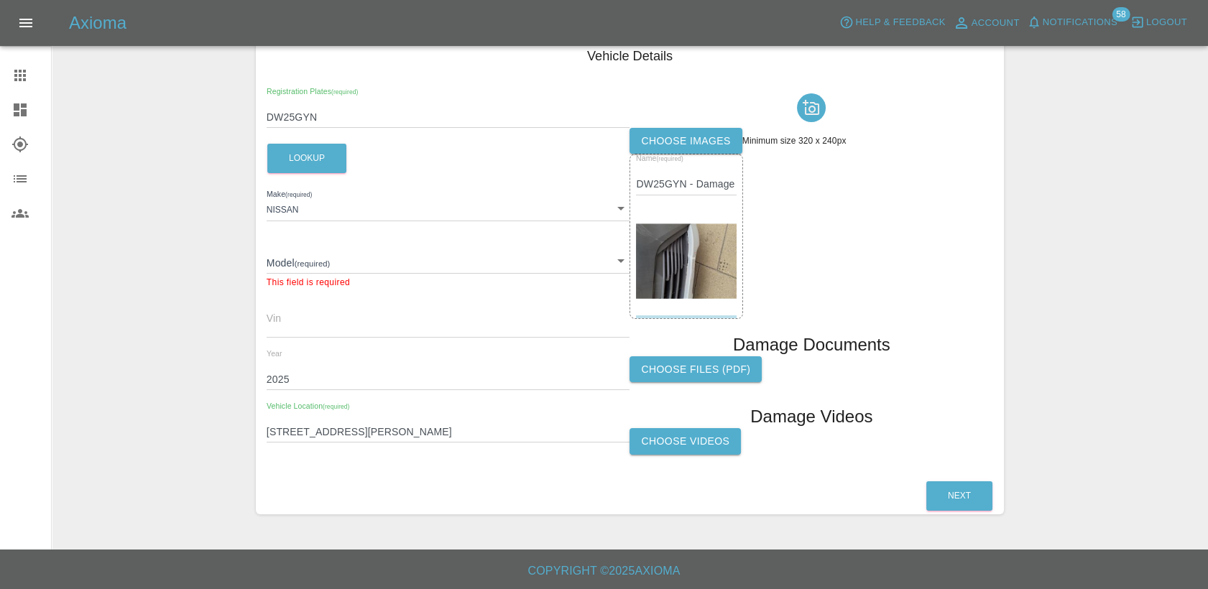
click at [352, 257] on body "Axioma Help & Feedback Account Notifications 58 Logout Claims Dashboard Explore…" at bounding box center [604, 191] width 1208 height 795
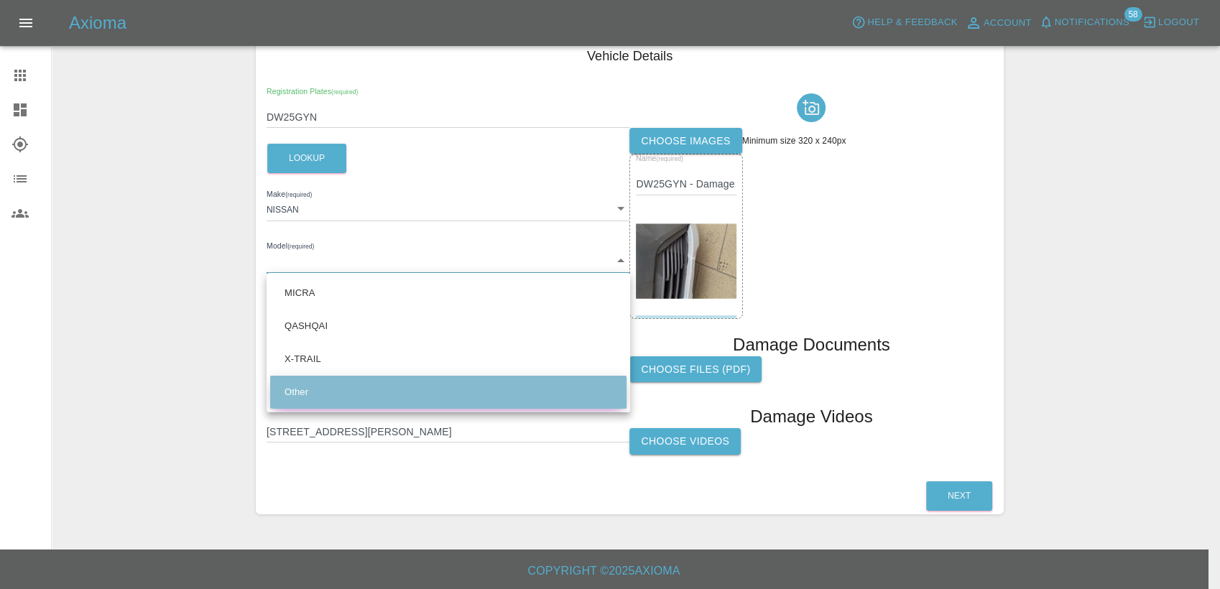
click at [372, 389] on li "Other" at bounding box center [448, 392] width 356 height 33
type input "Other"
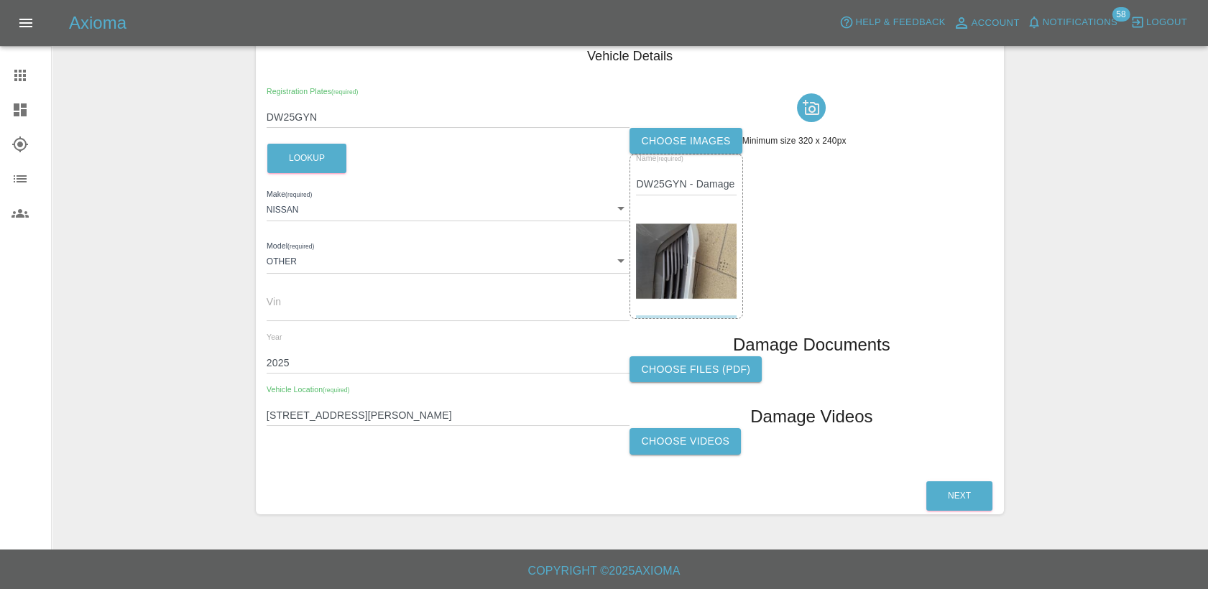
drag, startPoint x: 945, startPoint y: 531, endPoint x: 995, endPoint y: 629, distance: 110.2
click at [995, 589] on html "Axioma Help & Feedback Account Notifications 58 Logout Claims Dashboard Explore…" at bounding box center [604, 191] width 1208 height 795
drag, startPoint x: 995, startPoint y: 629, endPoint x: 1025, endPoint y: 483, distance: 149.8
click at [1054, 465] on div "Enter Claim Details This information will create the claim instance. Vehicle Ab…" at bounding box center [629, 195] width 1155 height 675
click at [1006, 314] on div "Enter Claim Details This information will create the claim instance. Vehicle Ab…" at bounding box center [630, 195] width 770 height 675
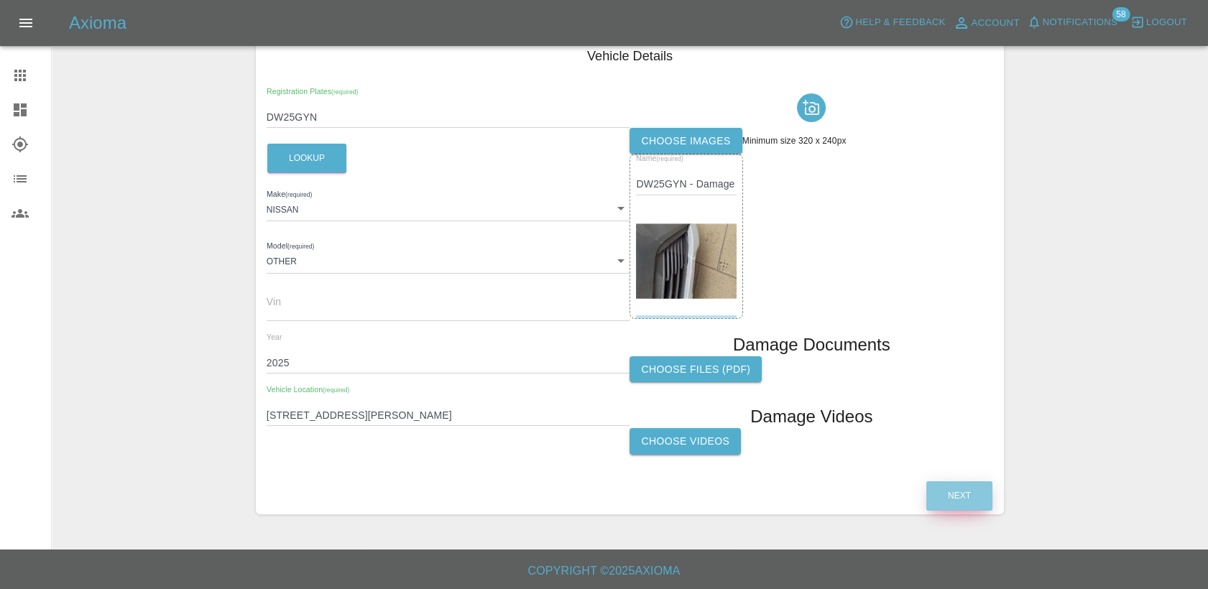
click at [965, 496] on button "Next" at bounding box center [959, 495] width 66 height 29
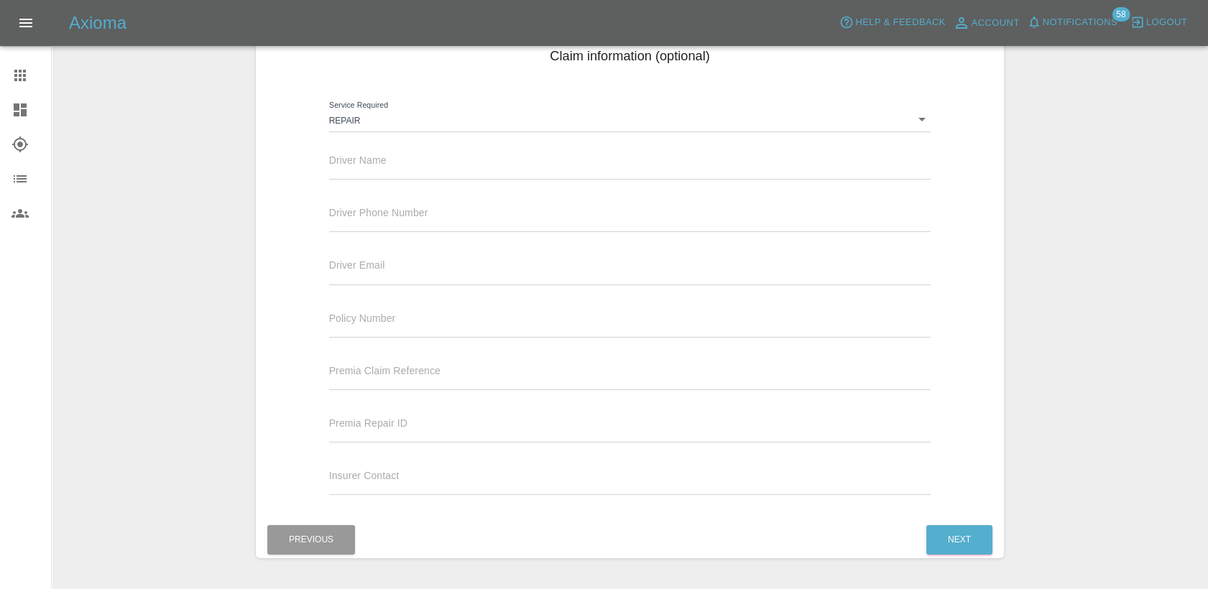
click at [446, 156] on div "Driver Name" at bounding box center [630, 159] width 602 height 40
click at [428, 170] on input "text" at bounding box center [630, 169] width 602 height 21
paste input "ZAM SECURE LIMITED"
type input "ZAM SECURE LIMITED"
click at [400, 231] on input "text" at bounding box center [630, 221] width 602 height 21
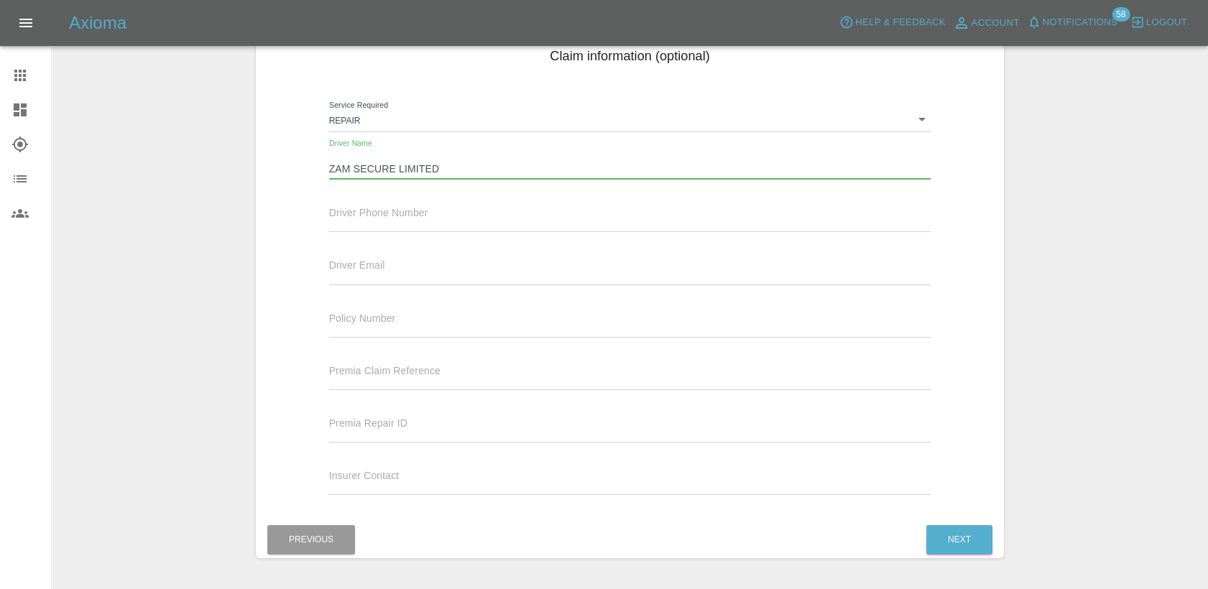
paste input "07926610223"
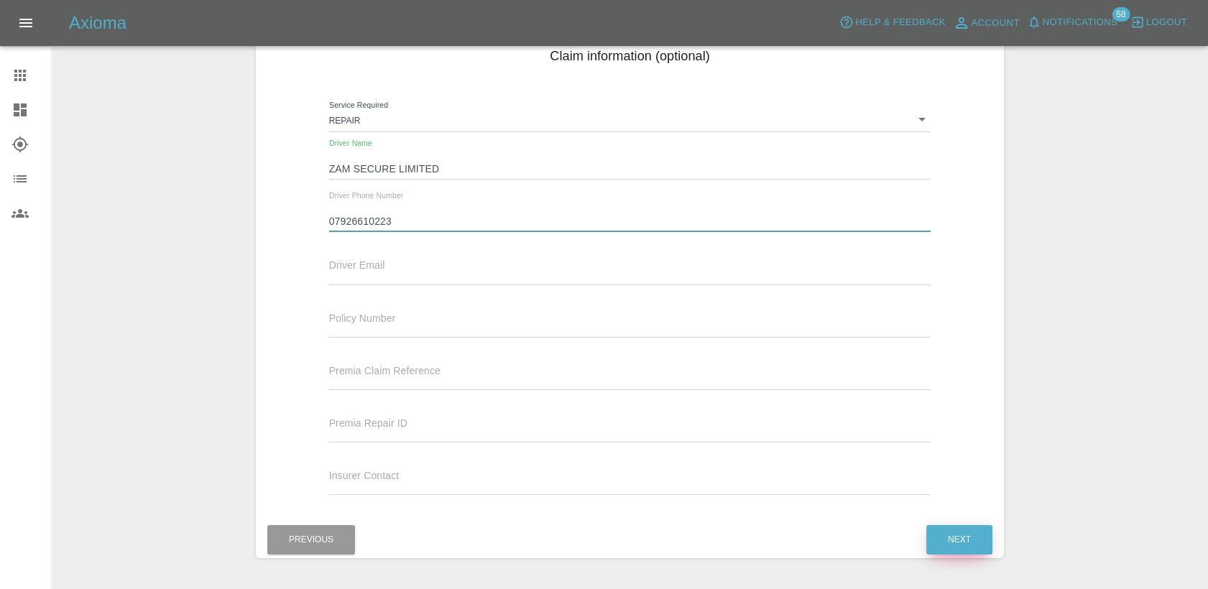
type input "07926610223"
click at [977, 535] on button "Next" at bounding box center [959, 539] width 66 height 29
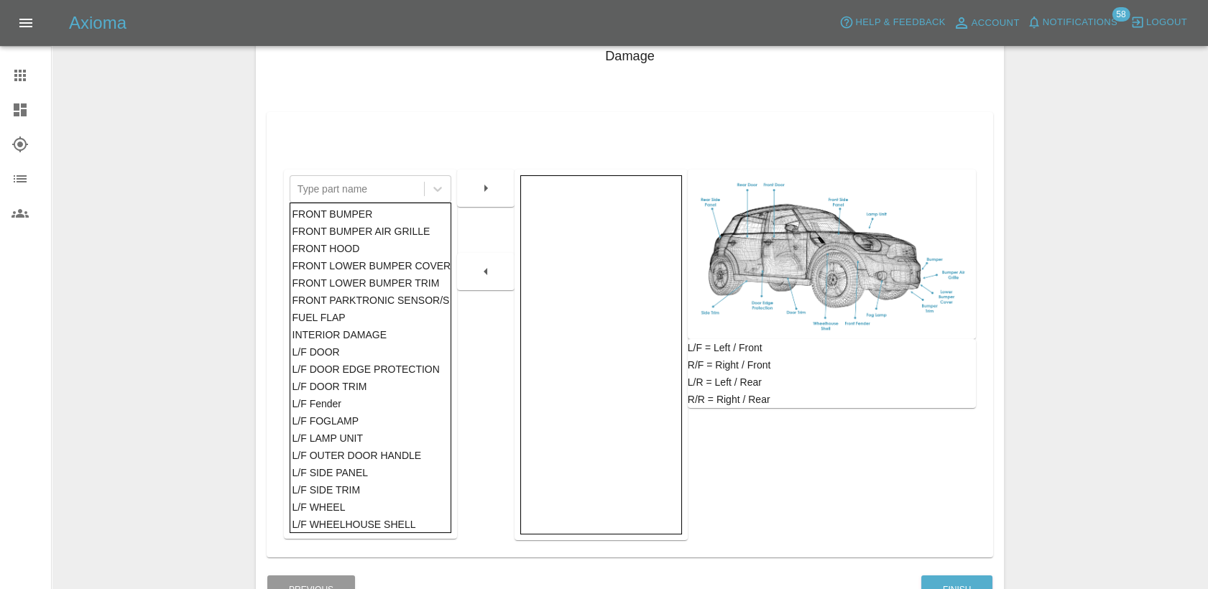
click at [360, 213] on div "FRONT BUMPER" at bounding box center [370, 214] width 157 height 17
click at [492, 194] on icon "button" at bounding box center [485, 188] width 17 height 17
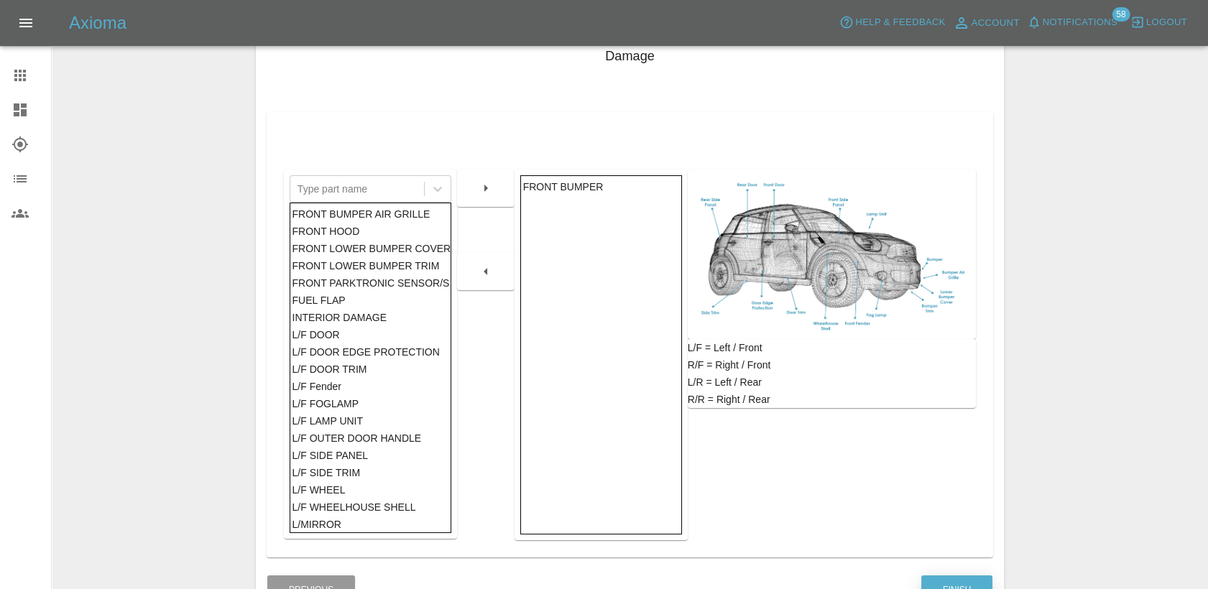
click at [960, 584] on button "Finish" at bounding box center [956, 590] width 71 height 29
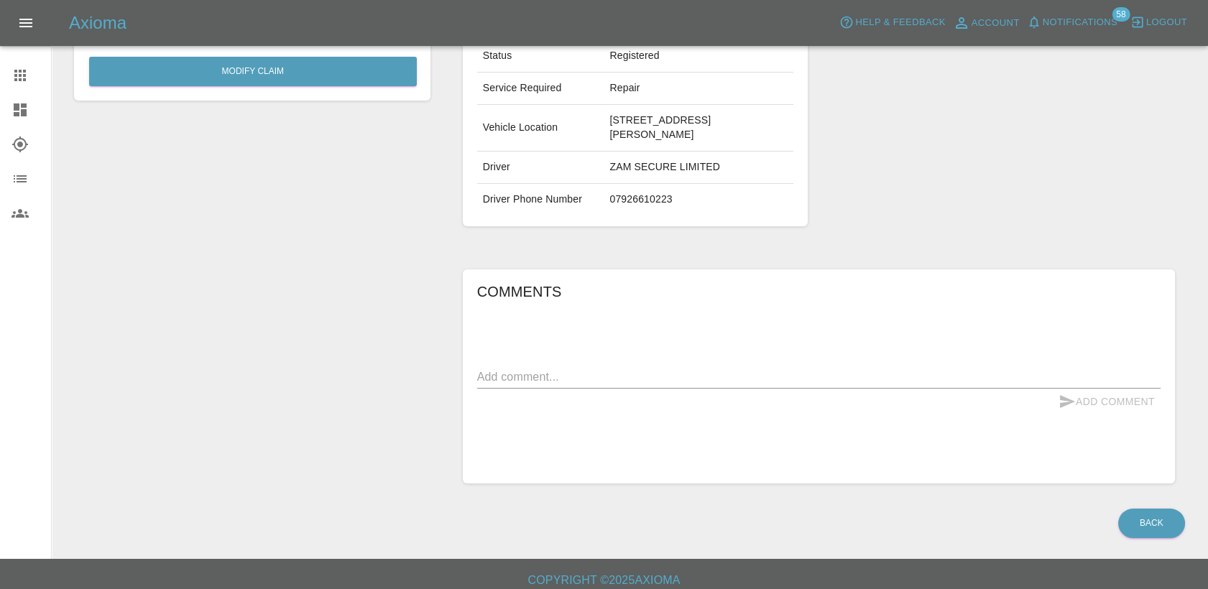
scroll to position [284, 0]
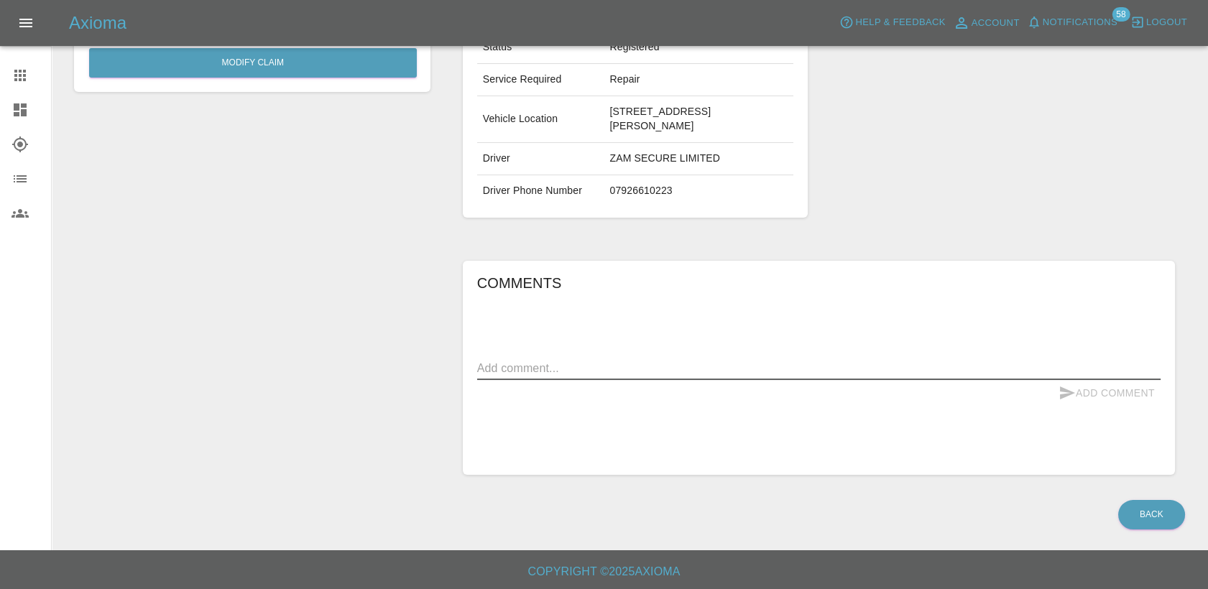
click at [571, 371] on textarea at bounding box center [818, 368] width 683 height 17
type textarea "Front bumper damage when delivered, Was crashed into a bollard."
click at [1099, 394] on button "Add Comment" at bounding box center [1107, 393] width 108 height 27
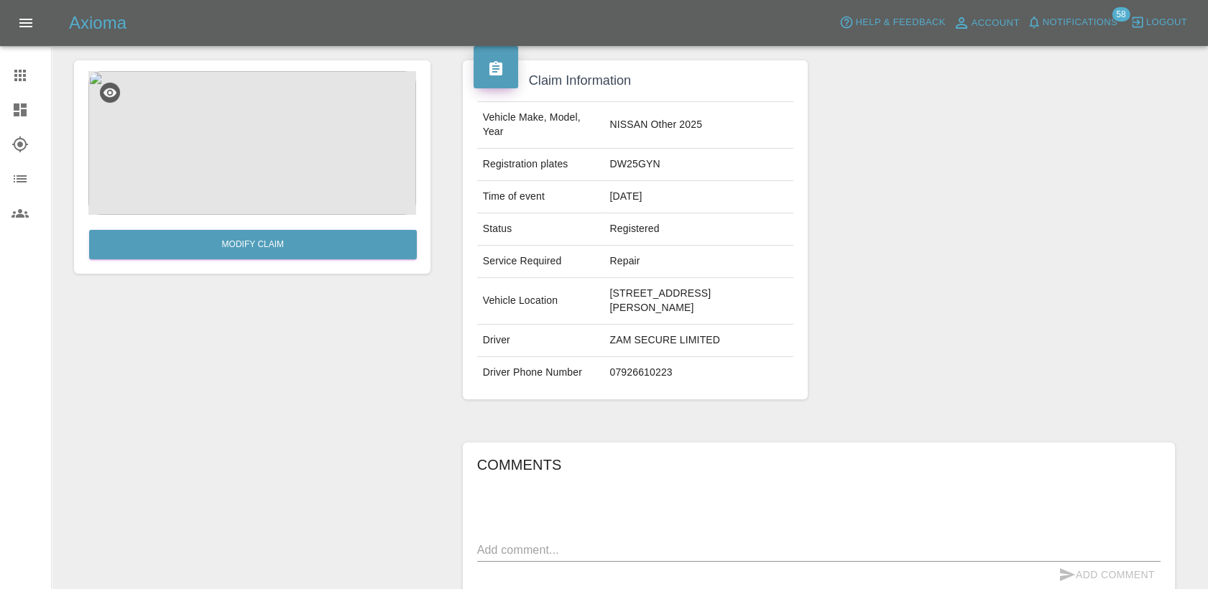
scroll to position [0, 0]
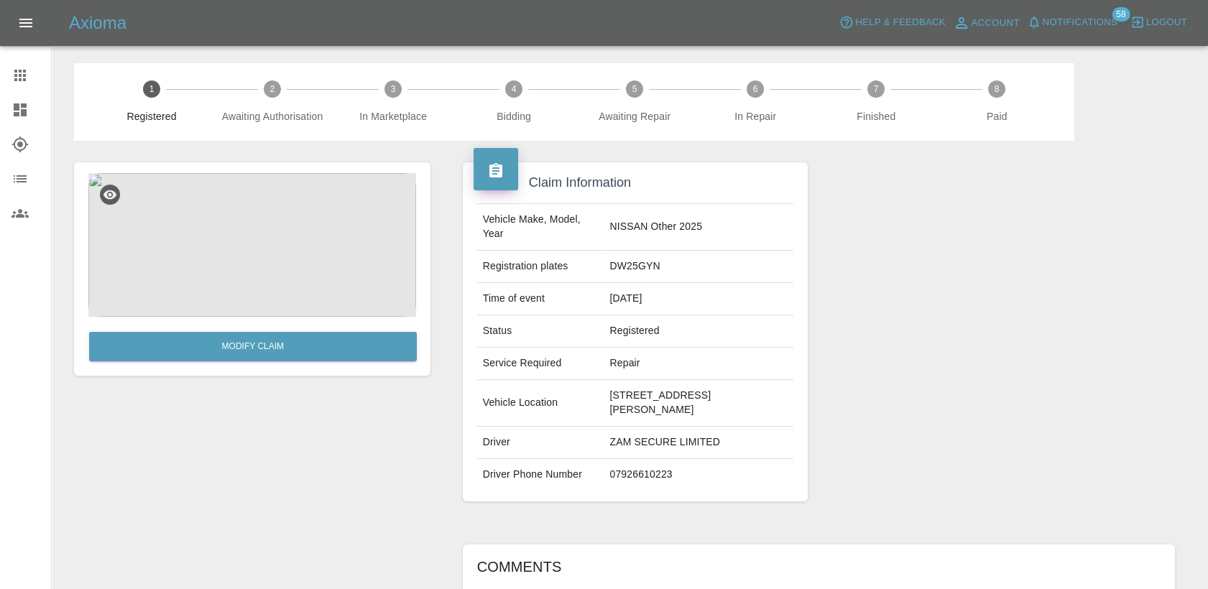
click at [24, 78] on icon at bounding box center [19, 75] width 11 height 11
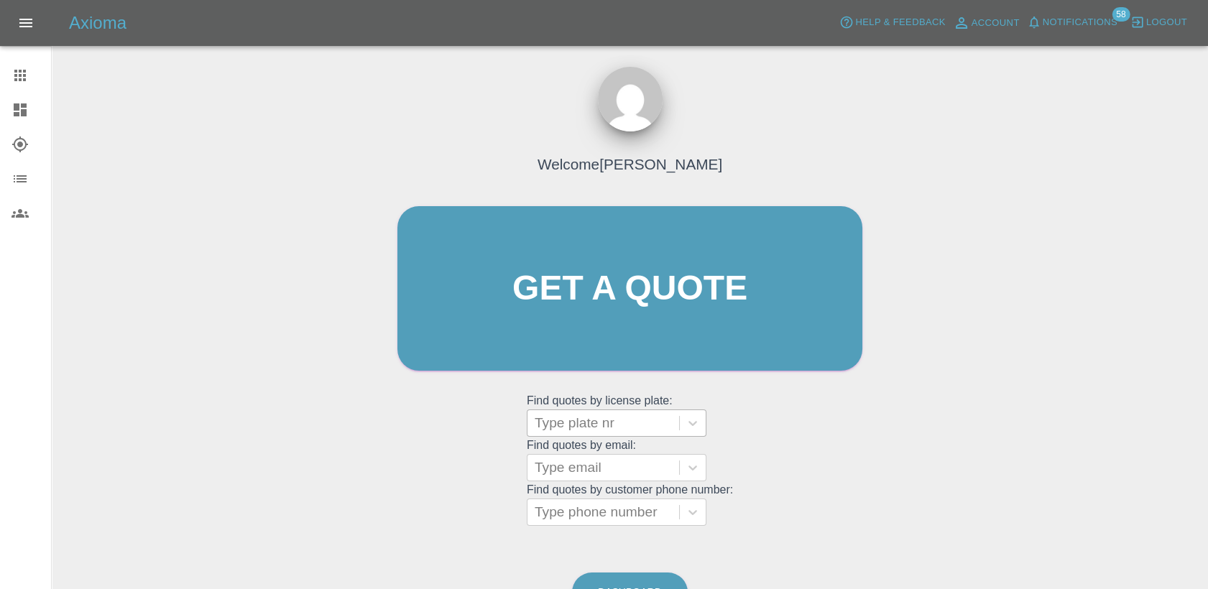
click at [621, 435] on div "Type plate nr" at bounding box center [603, 423] width 152 height 26
click at [621, 428] on div at bounding box center [603, 423] width 137 height 20
paste input "DL25OGN"
type input "DL25OGN"
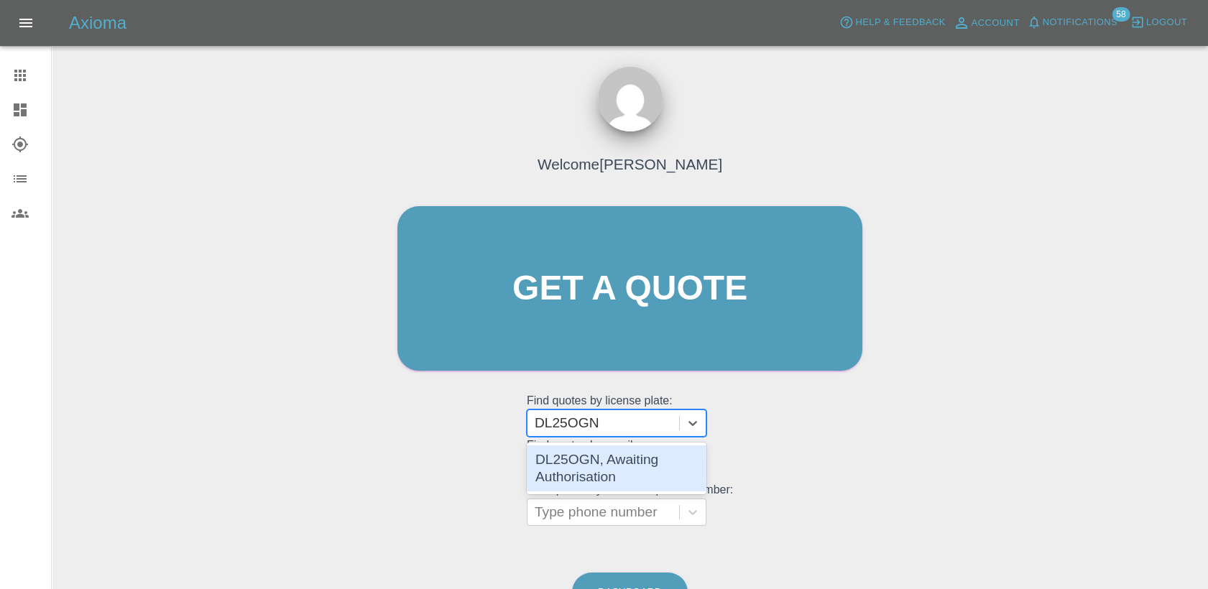
click at [618, 464] on div "DL25OGN, Awaiting Authorisation" at bounding box center [617, 469] width 180 height 46
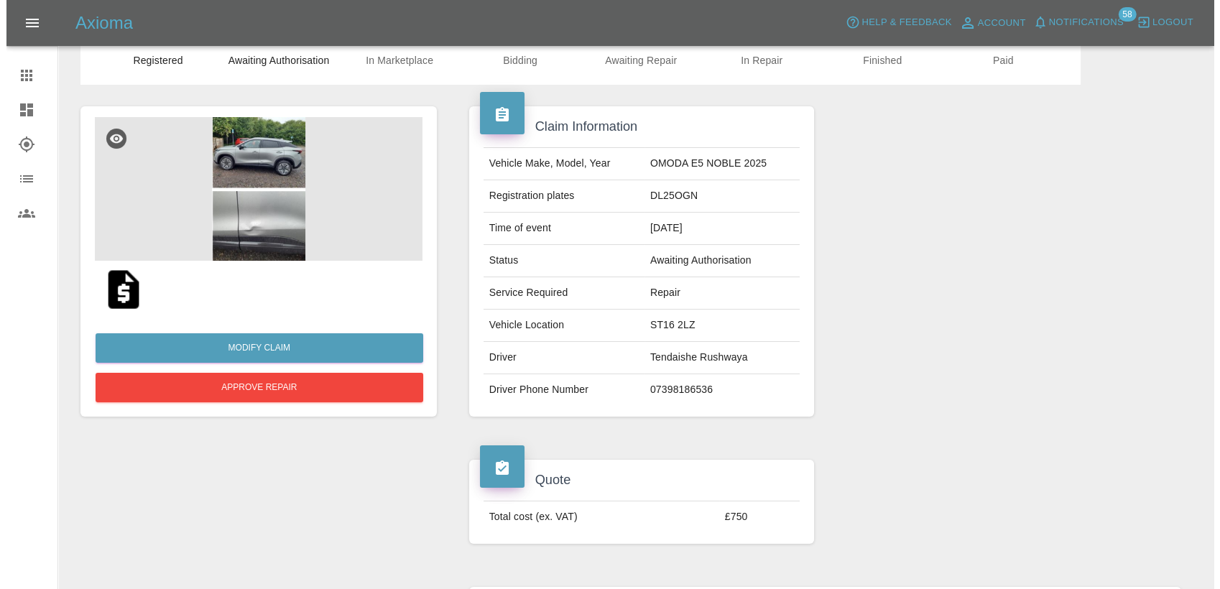
scroll to position [80, 0]
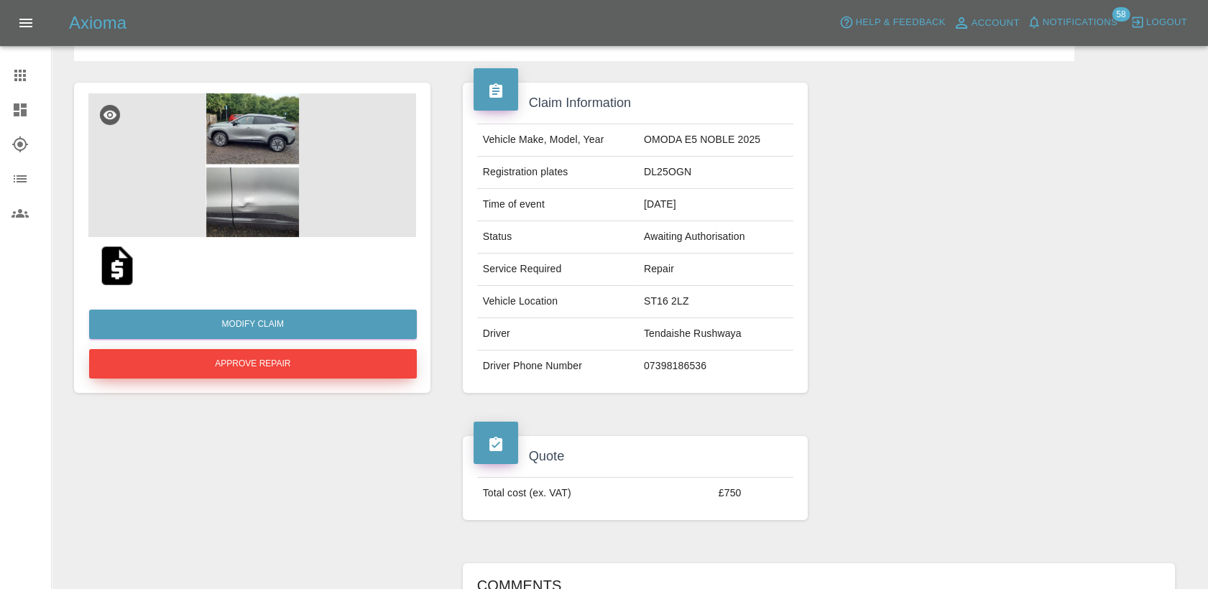
click at [326, 368] on button "Approve Repair" at bounding box center [253, 363] width 328 height 29
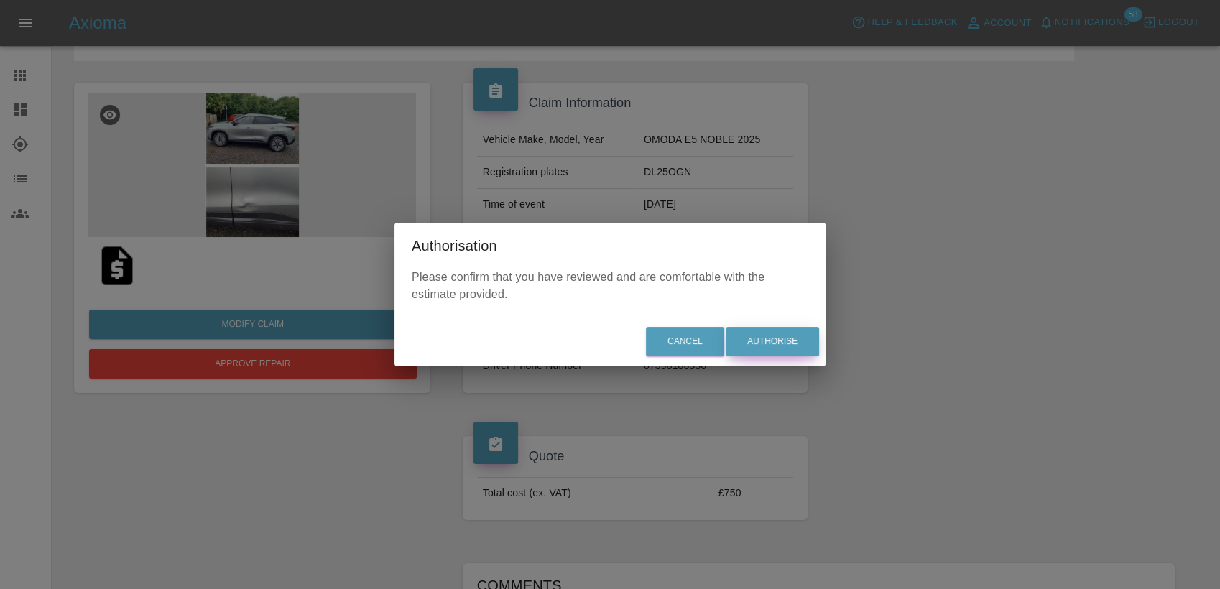
click at [749, 342] on button "Authorise" at bounding box center [772, 341] width 93 height 29
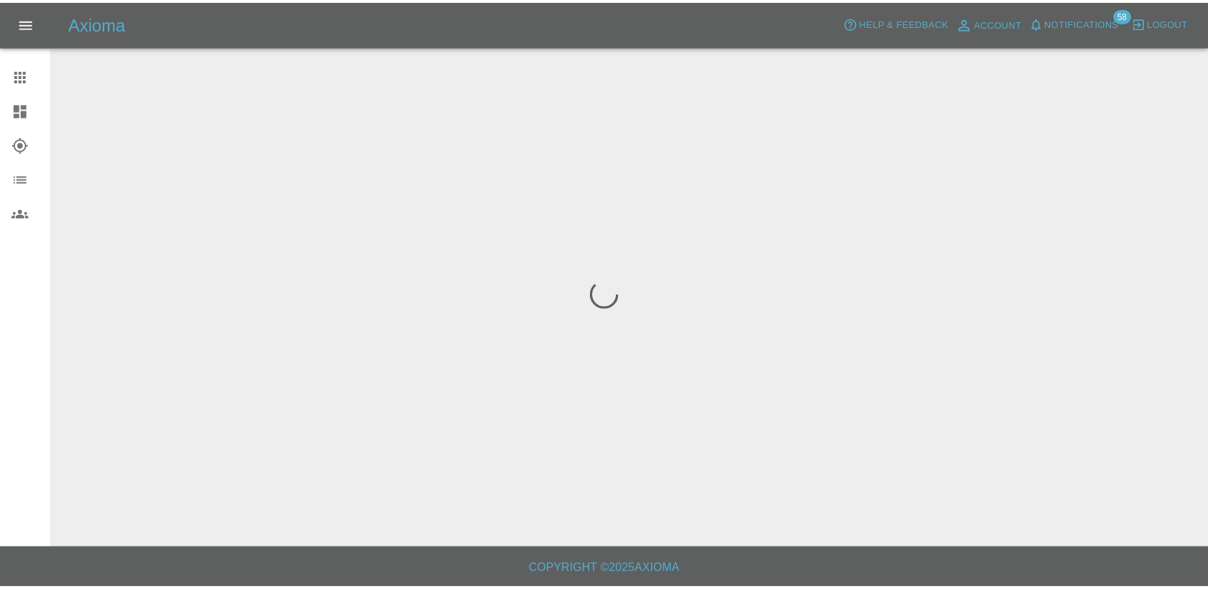
scroll to position [0, 0]
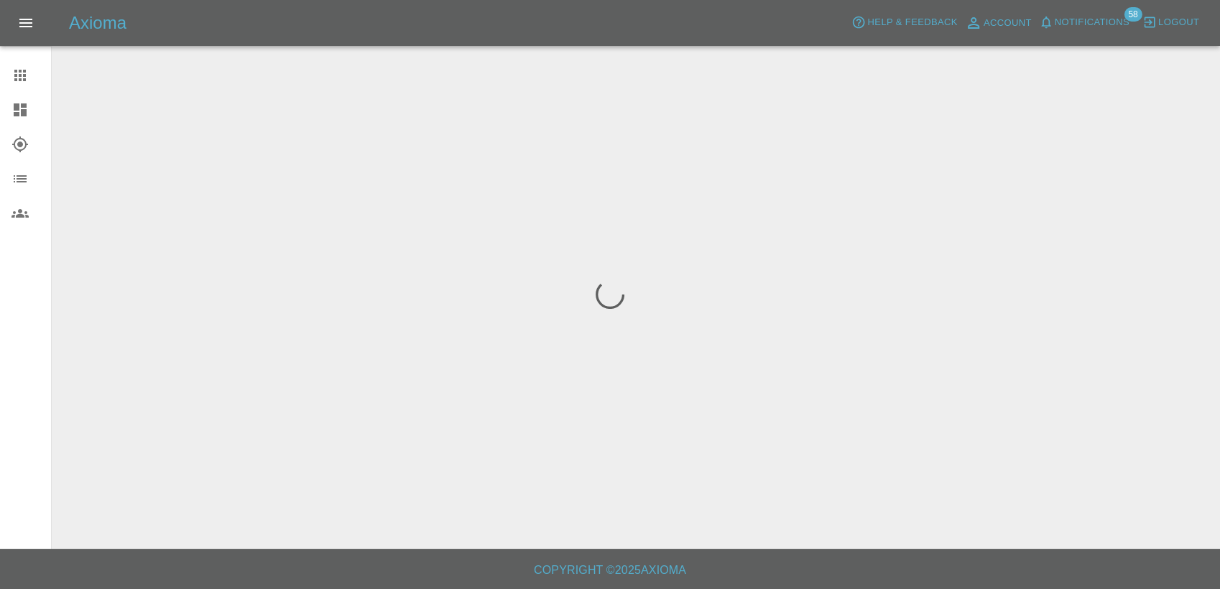
click at [36, 113] on div at bounding box center [31, 109] width 40 height 17
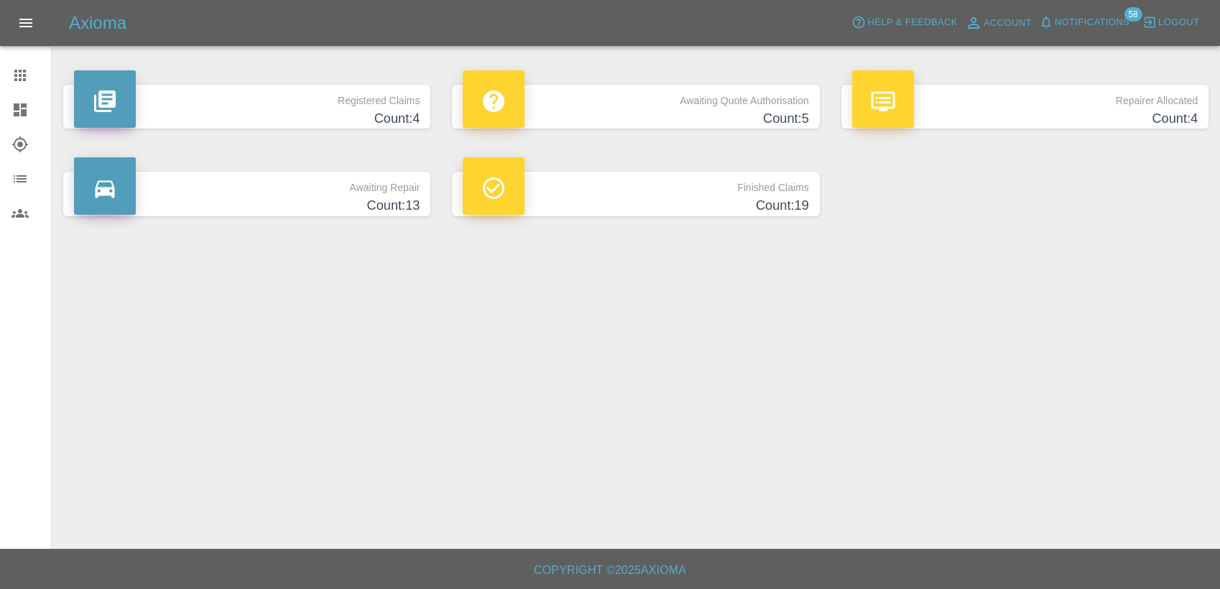
click at [28, 78] on icon at bounding box center [19, 75] width 17 height 17
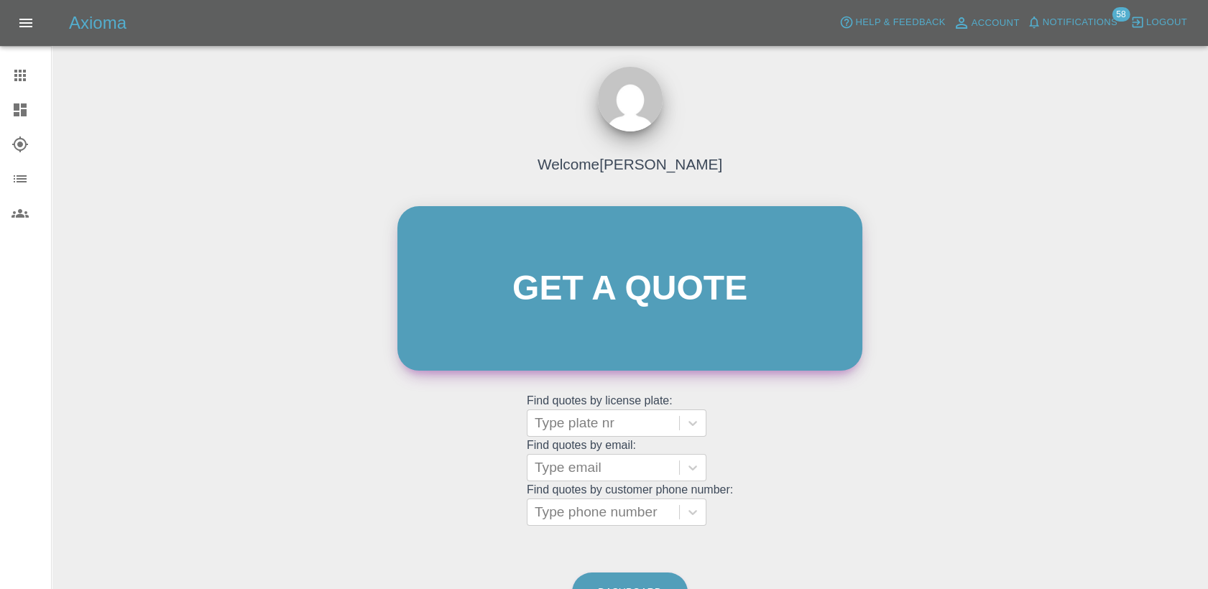
click at [586, 269] on link "Get a quote" at bounding box center [629, 288] width 465 height 165
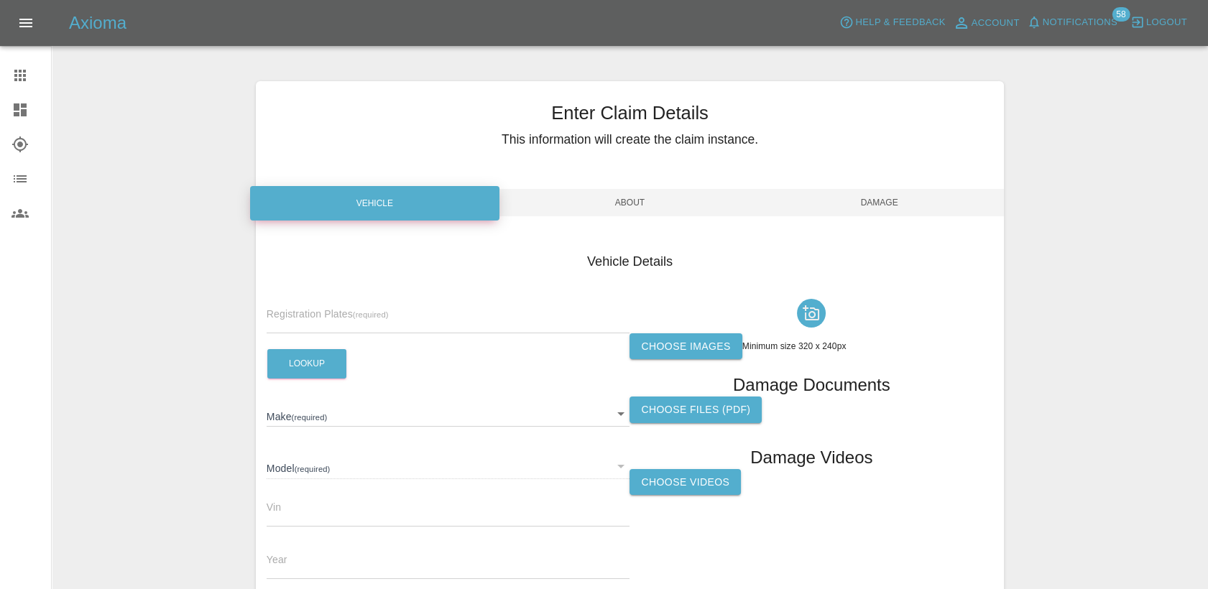
click at [377, 314] on input "text" at bounding box center [449, 323] width 364 height 21
paste input "07437445610"
type input "07437445610"
click at [169, 311] on div "Enter Claim Details This information will create the claim instance. Vehicle Ab…" at bounding box center [629, 388] width 1155 height 650
paste input "DY25OBW"
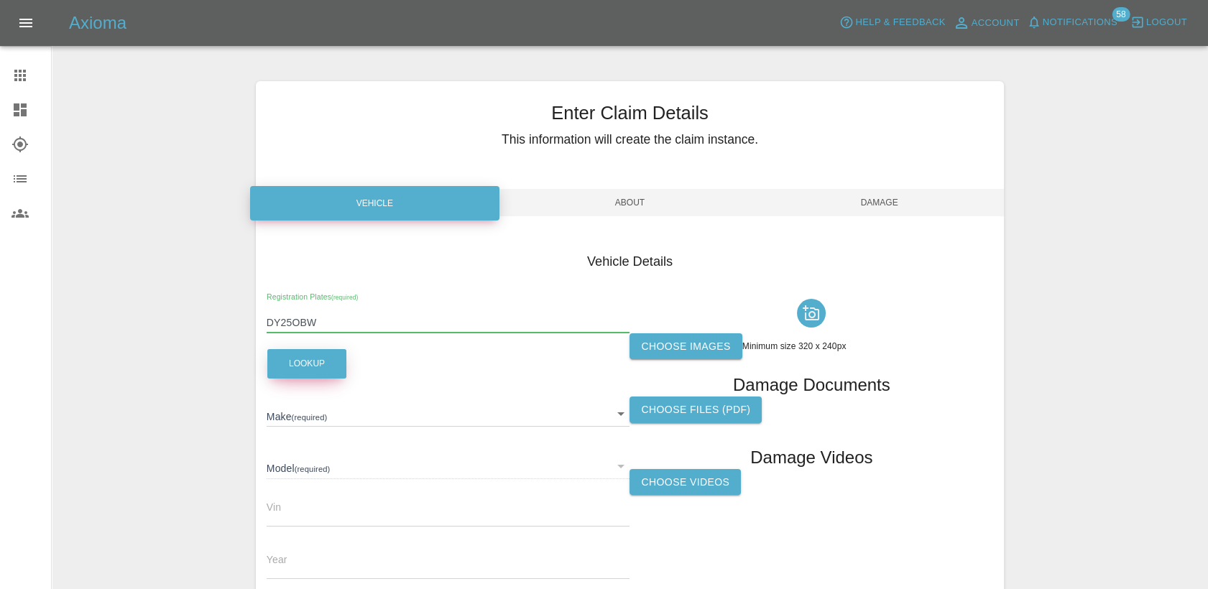
type input "DY25OBW"
click at [328, 363] on button "Lookup" at bounding box center [306, 363] width 79 height 29
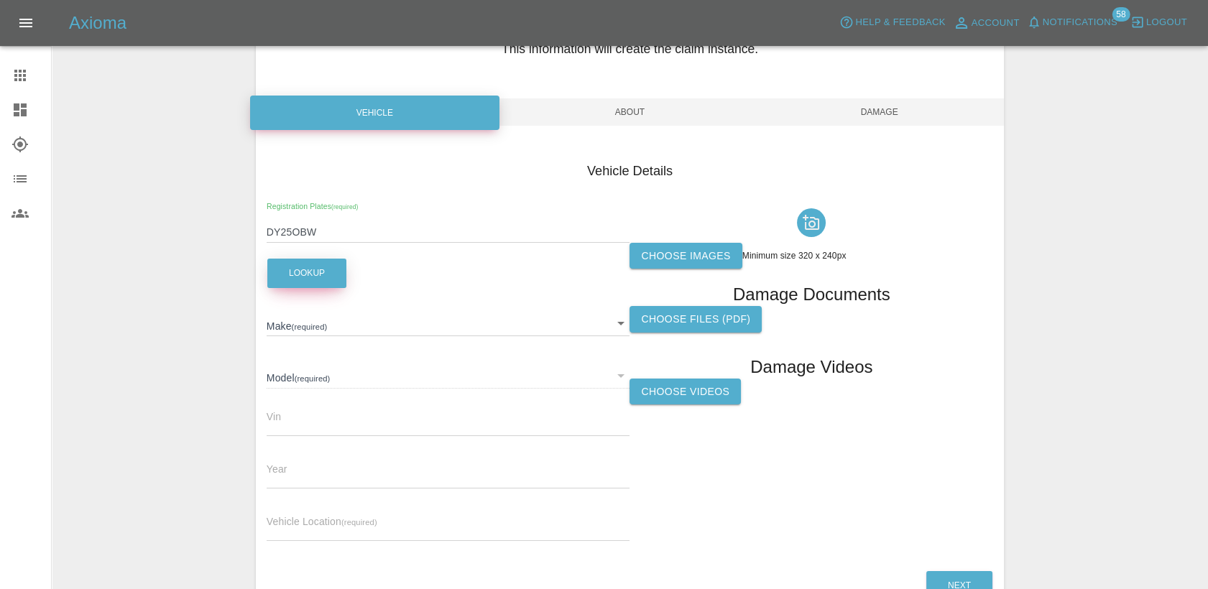
scroll to position [160, 0]
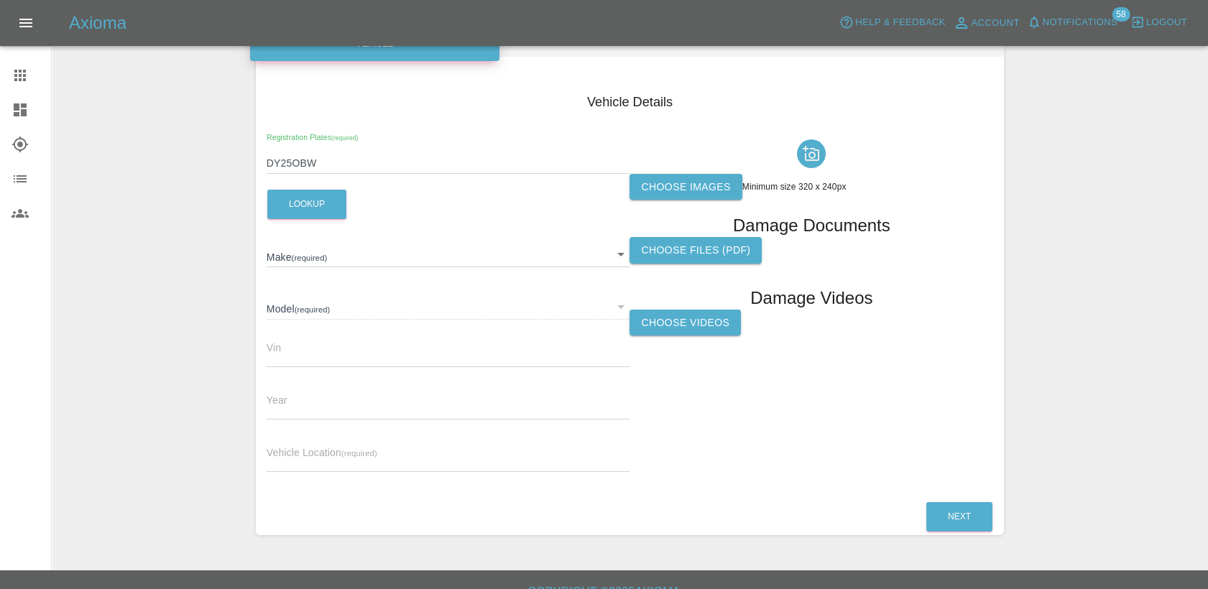
type input "FORD"
type input "2025"
click at [420, 451] on input "text" at bounding box center [449, 461] width 364 height 21
paste input "[STREET_ADDRESS]"
type input "[STREET_ADDRESS]"
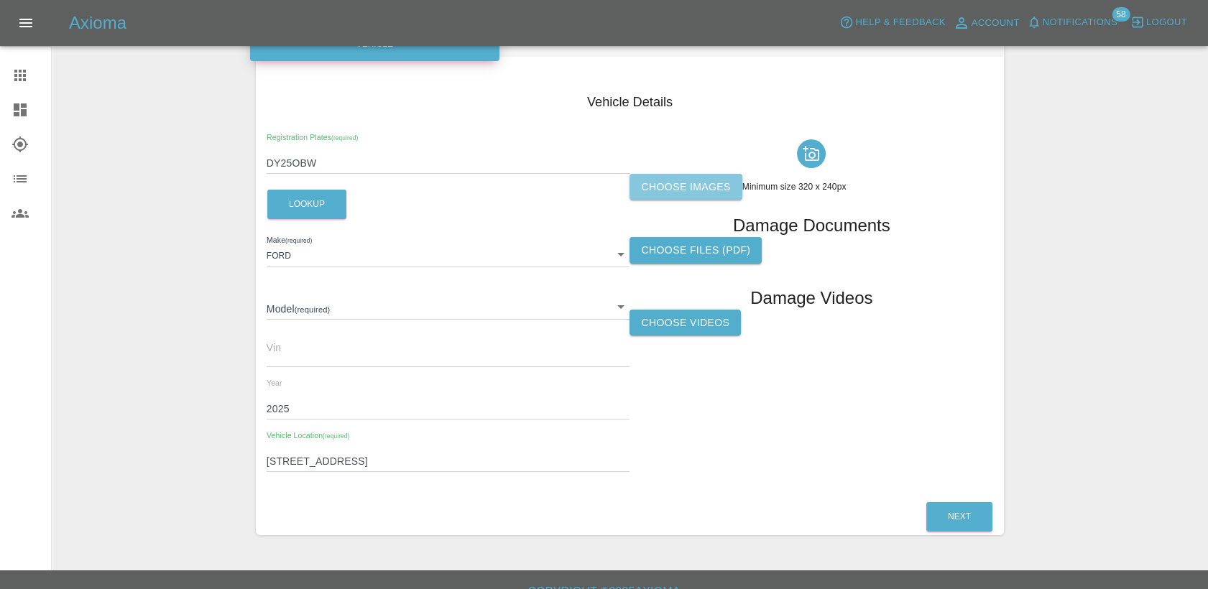
click at [711, 188] on label "Choose images" at bounding box center [685, 187] width 112 height 27
click at [0, 0] on input "Choose images" at bounding box center [0, 0] width 0 height 0
click at [690, 177] on label "Choose images" at bounding box center [685, 187] width 112 height 27
click at [0, 0] on input "Choose images" at bounding box center [0, 0] width 0 height 0
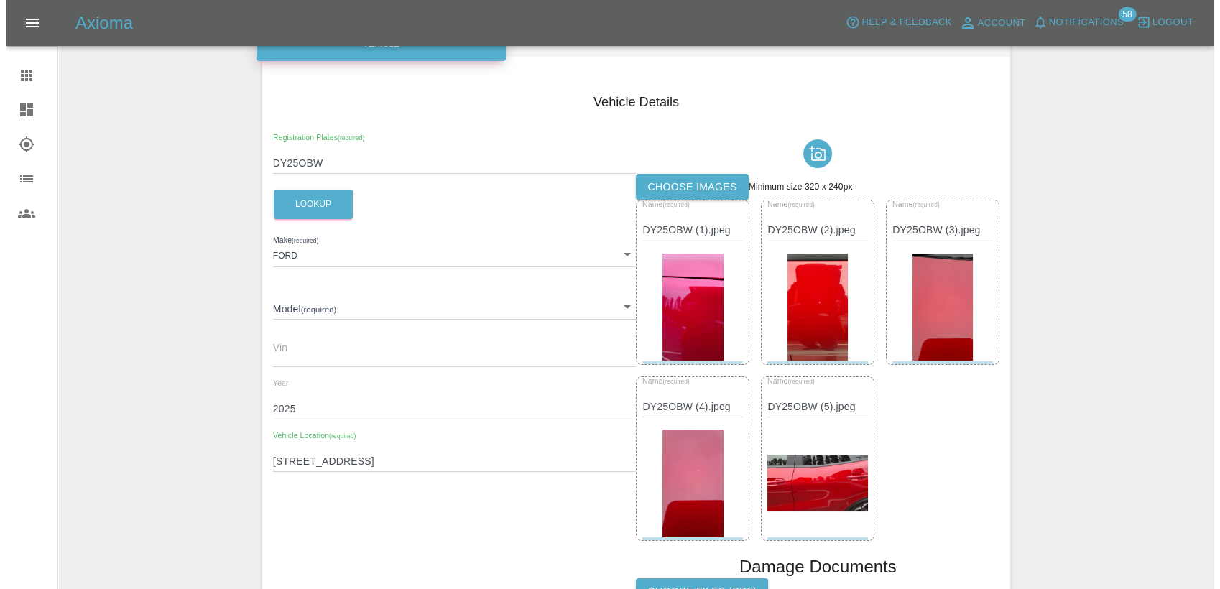
scroll to position [319, 0]
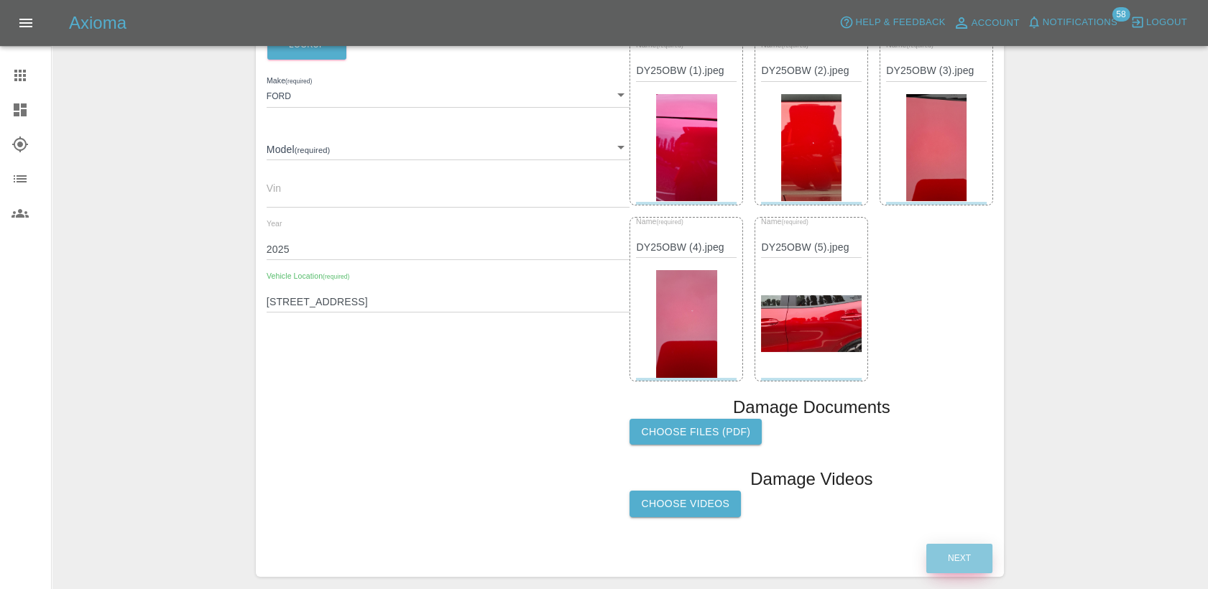
click at [972, 551] on button "Next" at bounding box center [959, 558] width 66 height 29
click at [339, 137] on body "Axioma Help & Feedback Account Notifications 58 Logout Claims Dashboard Explore…" at bounding box center [604, 167] width 1208 height 972
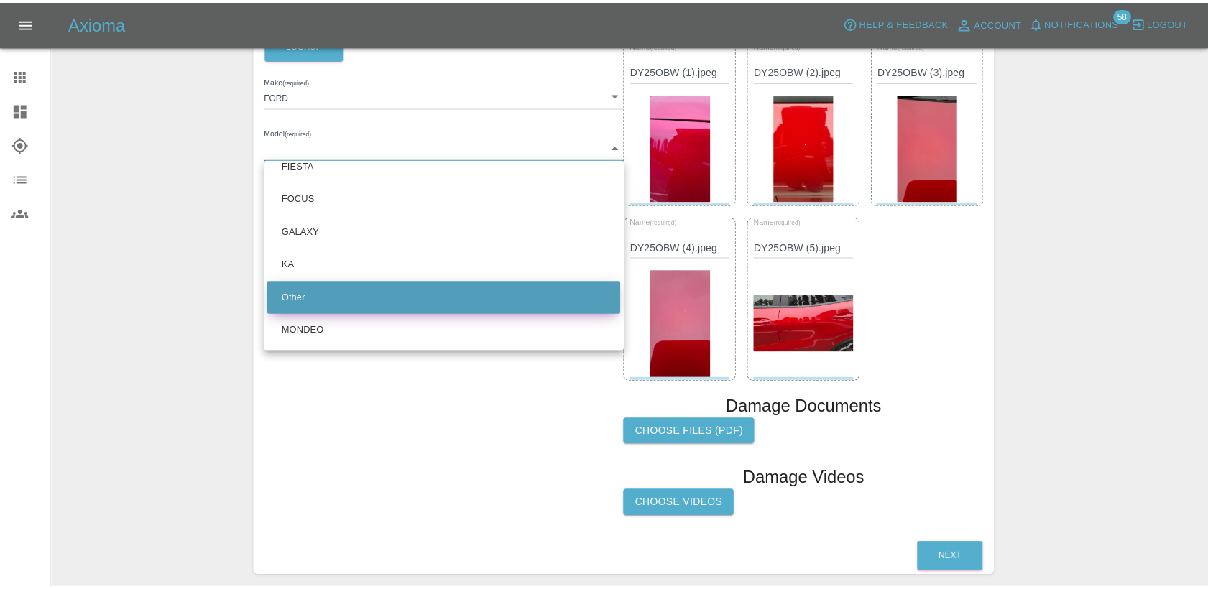
scroll to position [0, 0]
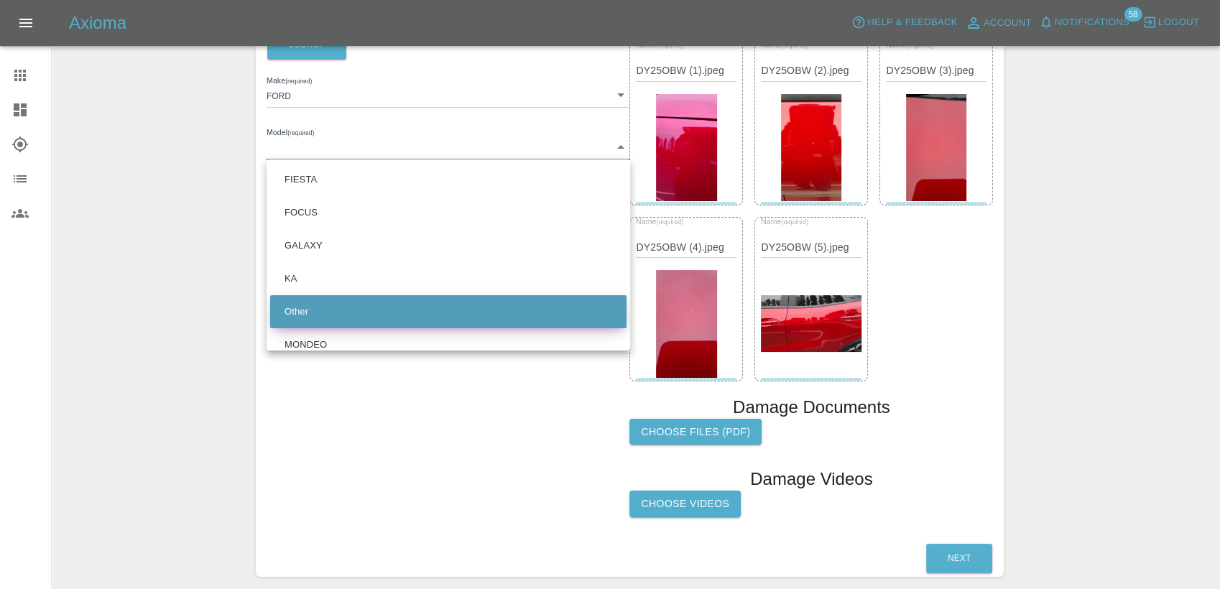
click at [336, 310] on li "Other" at bounding box center [448, 311] width 356 height 33
type input "Other"
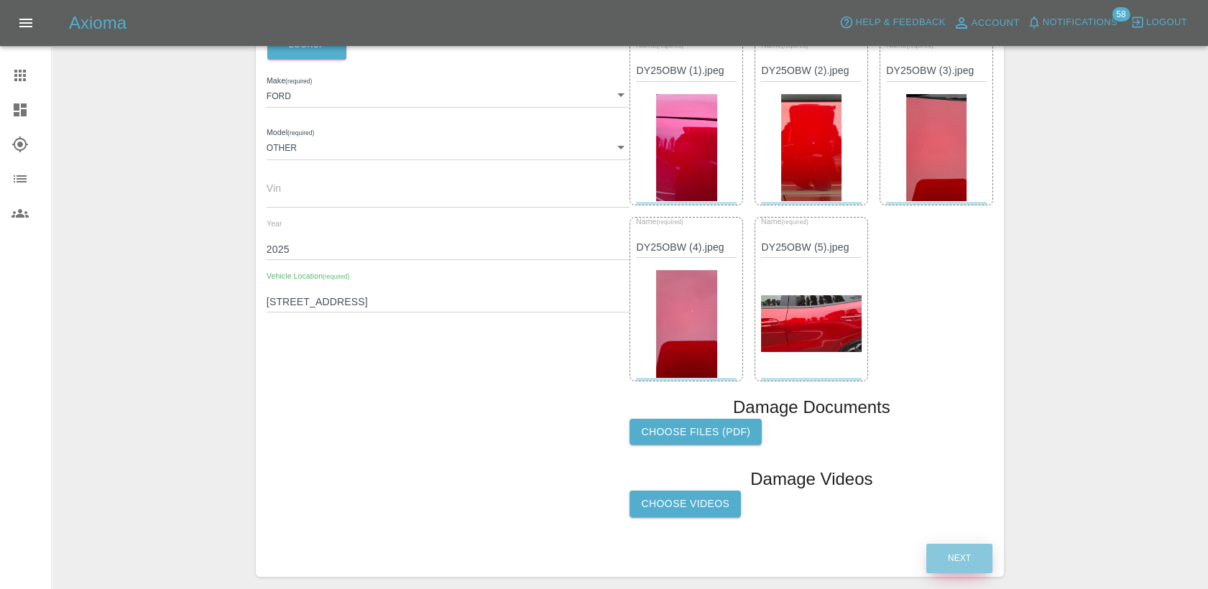
click at [956, 549] on button "Next" at bounding box center [959, 558] width 66 height 29
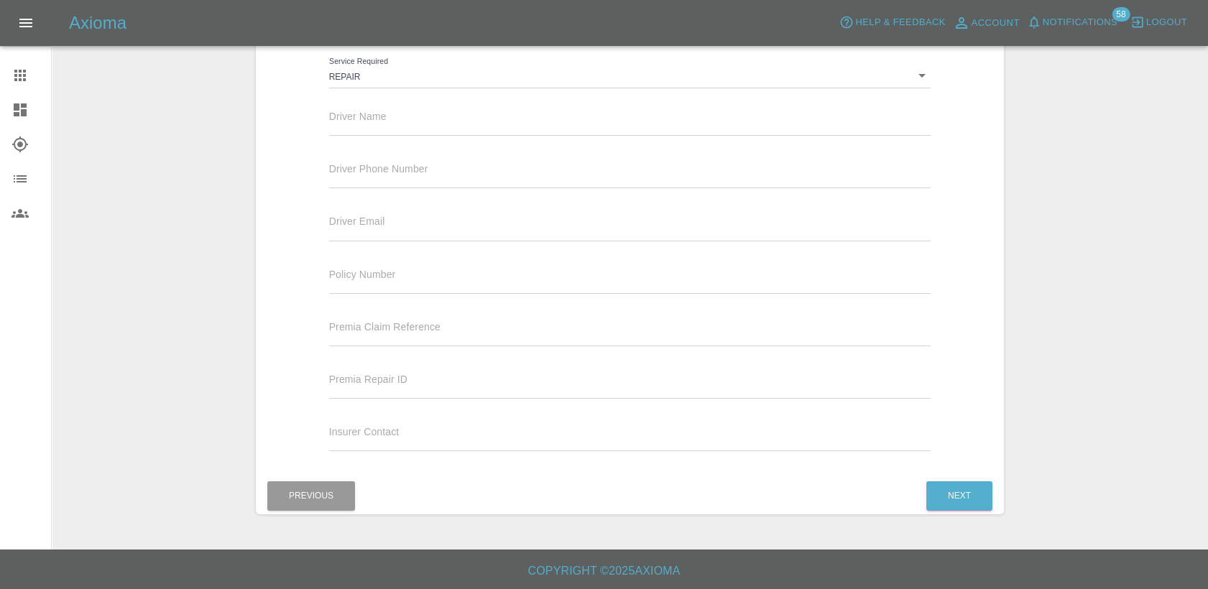
click at [421, 126] on input "text" at bounding box center [630, 125] width 602 height 21
paste input "RALUCA - [PERSON_NAME]"
type input "RALUCA - [PERSON_NAME]"
click at [402, 171] on input "text" at bounding box center [630, 177] width 602 height 21
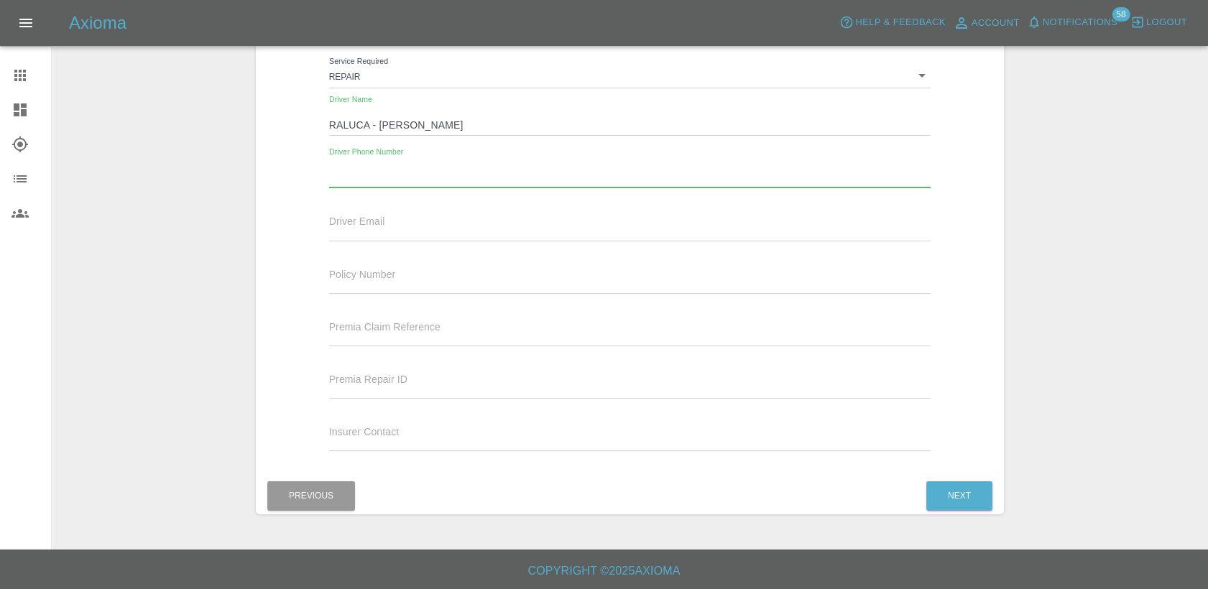
click at [408, 221] on input "text" at bounding box center [630, 230] width 602 height 21
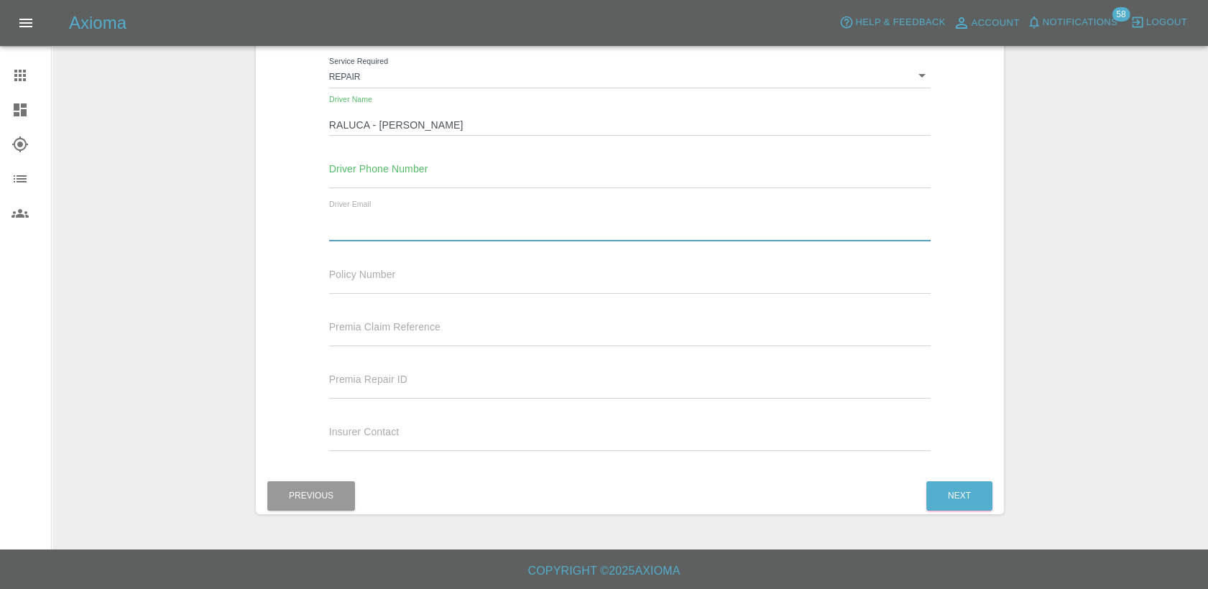
click at [400, 172] on input "text" at bounding box center [630, 177] width 602 height 21
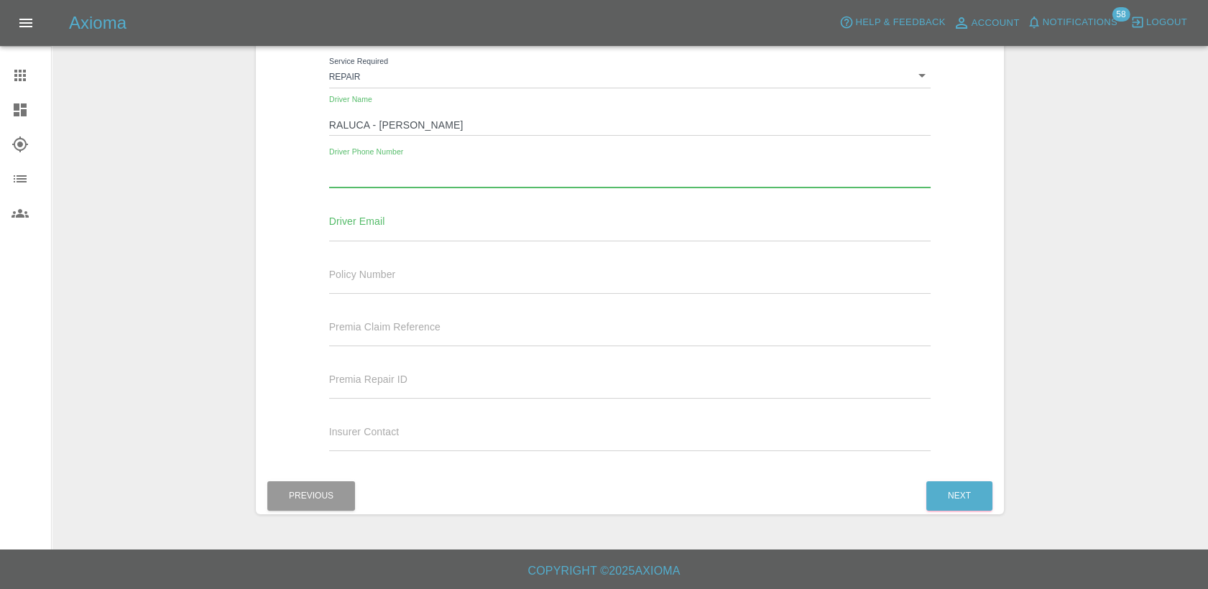
paste input "07437445610"
type input "07437445610"
click at [398, 225] on input "text" at bounding box center [630, 230] width 602 height 21
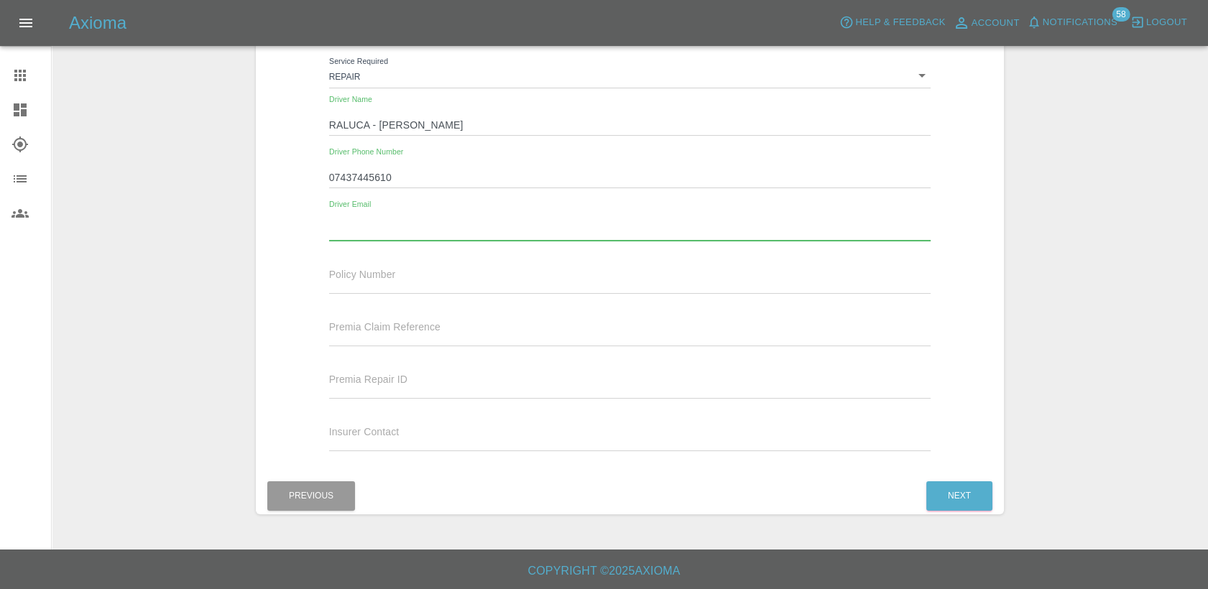
paste input "[EMAIL_ADDRESS][DOMAIN_NAME]"
type input "[EMAIL_ADDRESS][DOMAIN_NAME]"
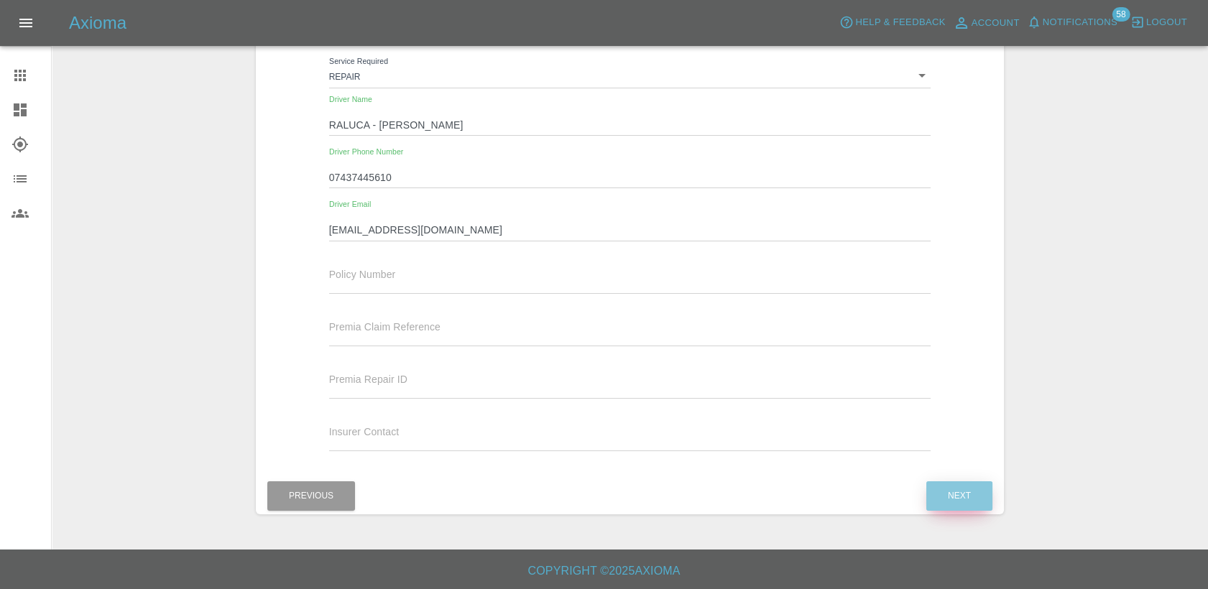
click at [947, 497] on button "Next" at bounding box center [959, 495] width 66 height 29
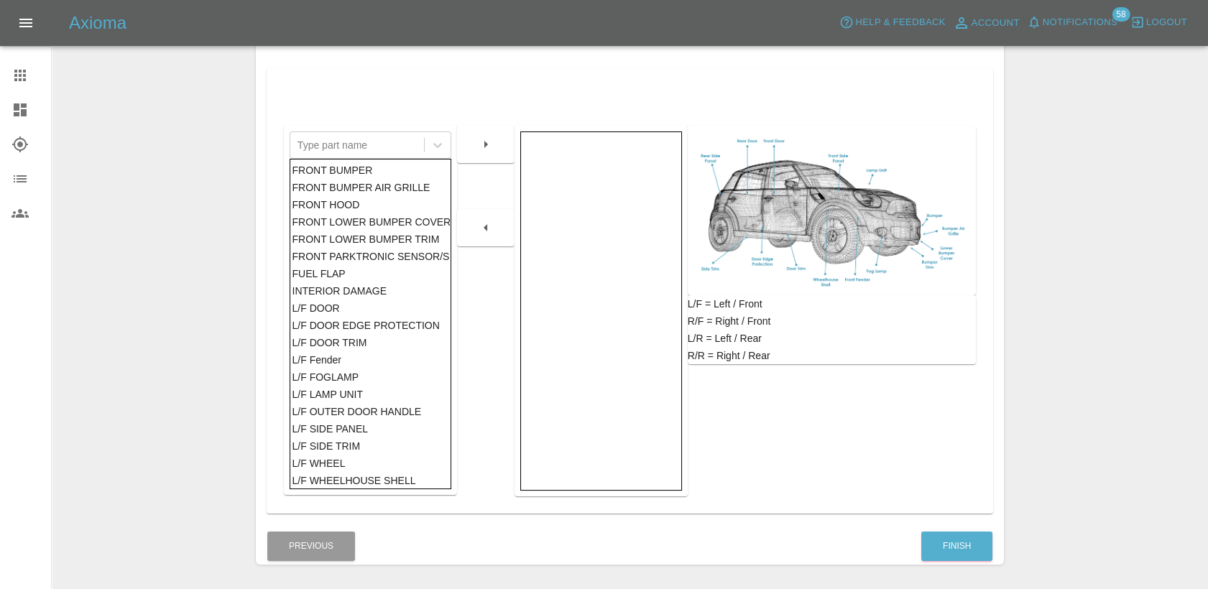
click at [336, 204] on div "FRONT HOOD" at bounding box center [370, 204] width 157 height 17
click at [501, 148] on button "button" at bounding box center [486, 144] width 46 height 26
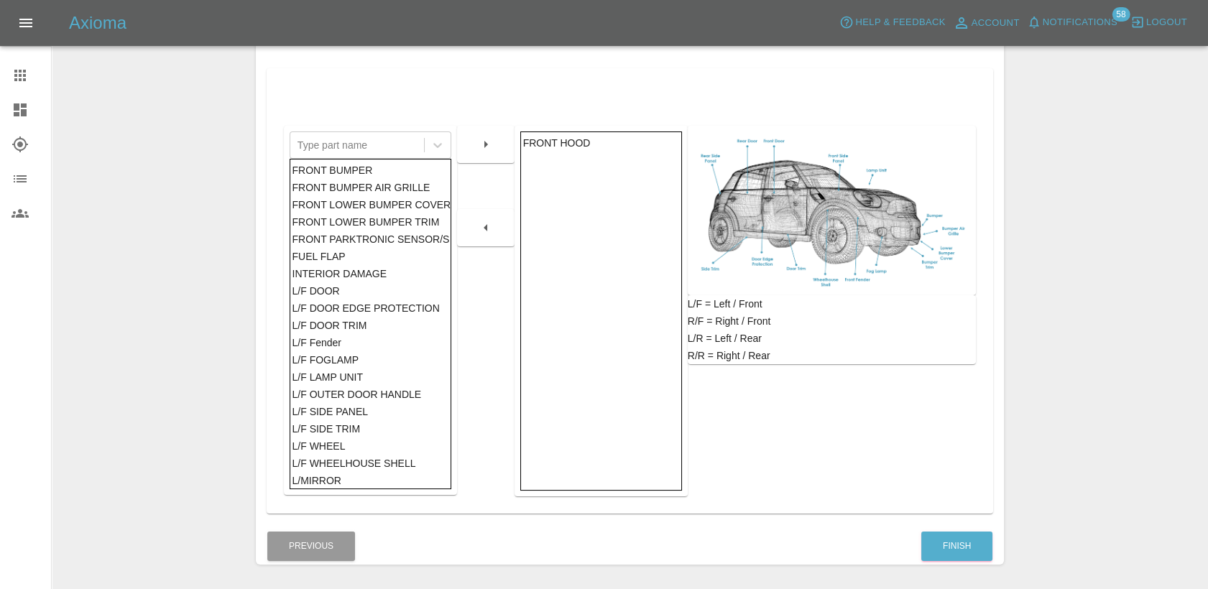
click at [345, 411] on div "L/F SIDE PANEL" at bounding box center [370, 411] width 157 height 17
click at [479, 147] on icon "button" at bounding box center [485, 144] width 17 height 17
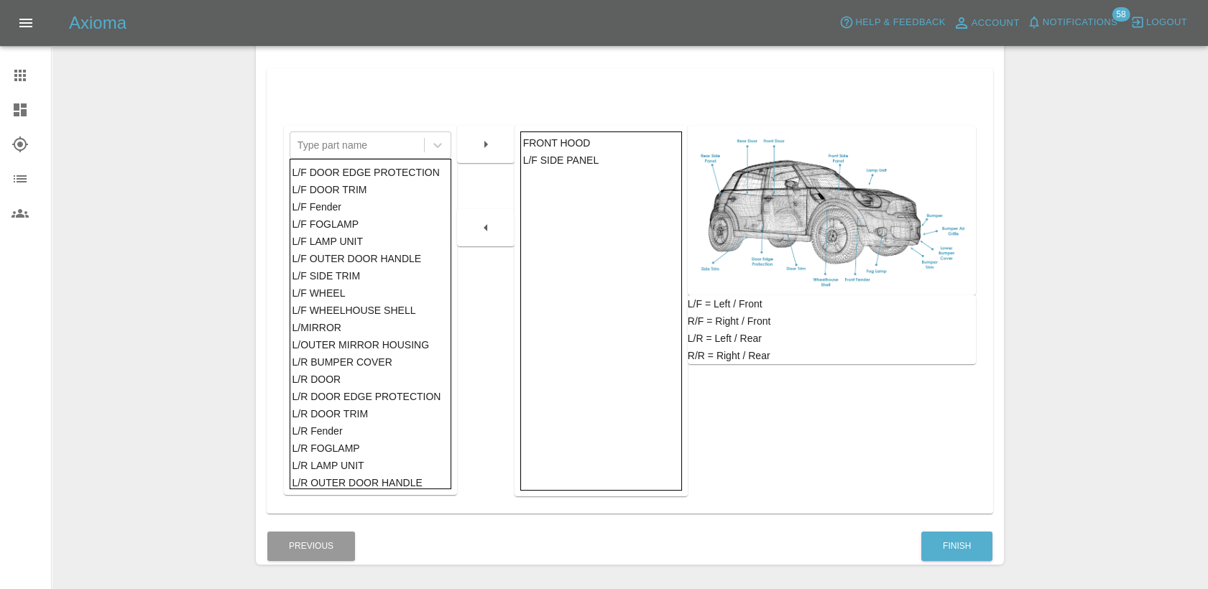
scroll to position [160, 0]
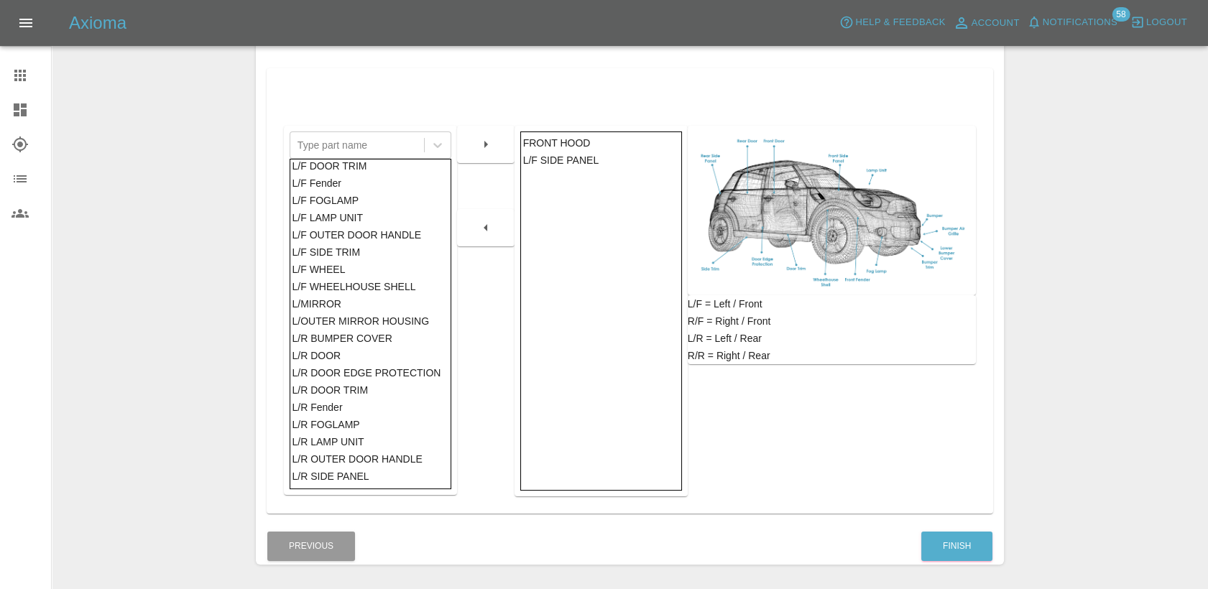
click at [323, 356] on div "L/R DOOR" at bounding box center [370, 355] width 157 height 17
click at [481, 154] on button "button" at bounding box center [486, 144] width 46 height 26
click at [973, 543] on button "Finish" at bounding box center [956, 546] width 71 height 29
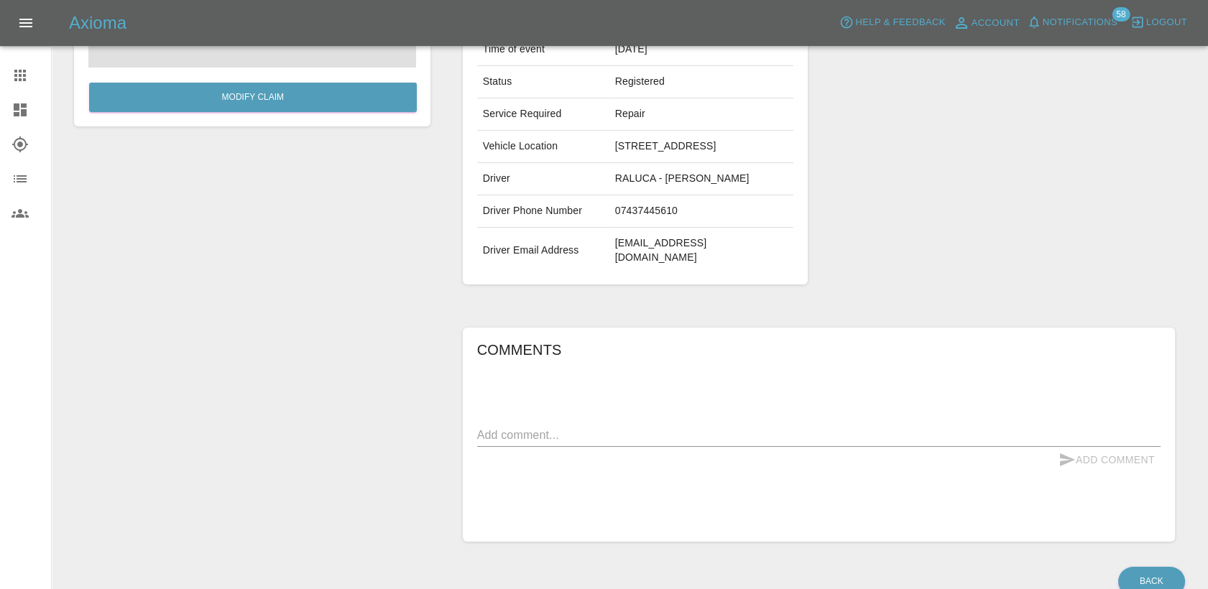
scroll to position [287, 0]
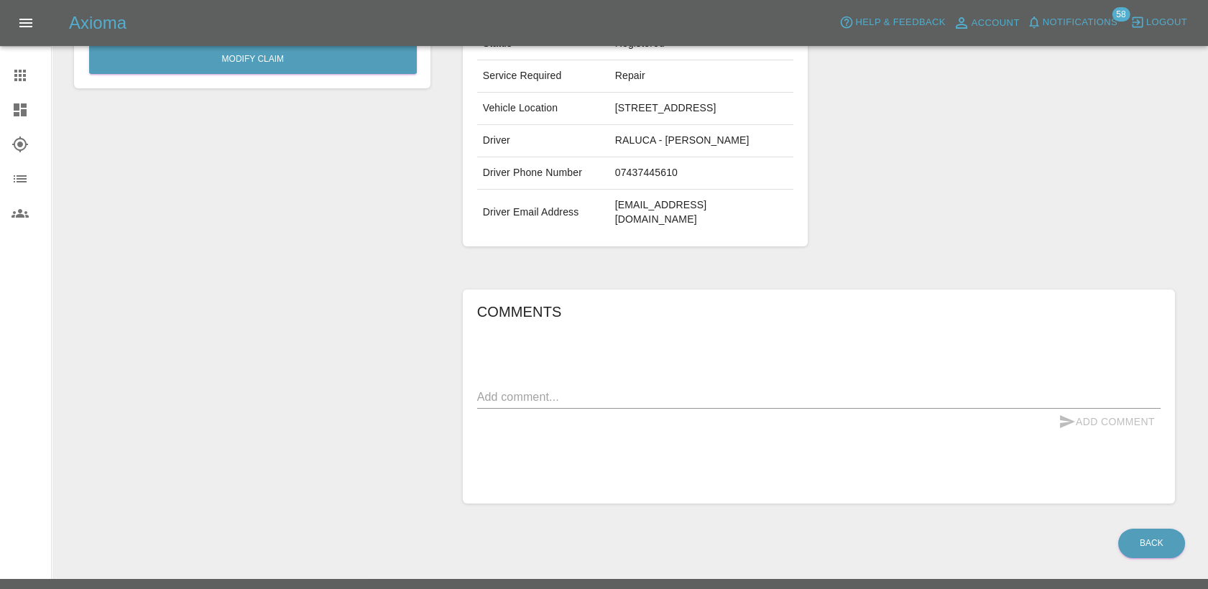
click at [580, 389] on textarea at bounding box center [818, 397] width 683 height 17
paste textarea "Metal Painted Panel - Bonnet - Chipped Metal Painted Panel - NS Front Wing - Sc…"
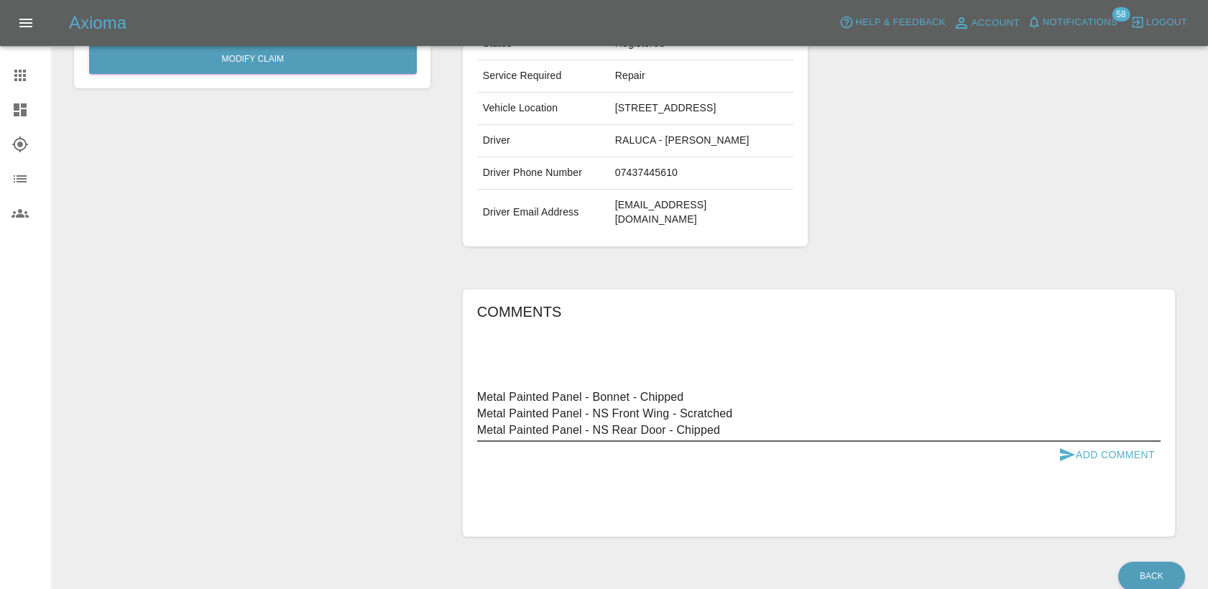
type textarea "Metal Painted Panel - Bonnet - Chipped Metal Painted Panel - NS Front Wing - Sc…"
click at [1069, 448] on icon "submit" at bounding box center [1067, 454] width 15 height 13
